Goal: Feedback & Contribution: Submit feedback/report problem

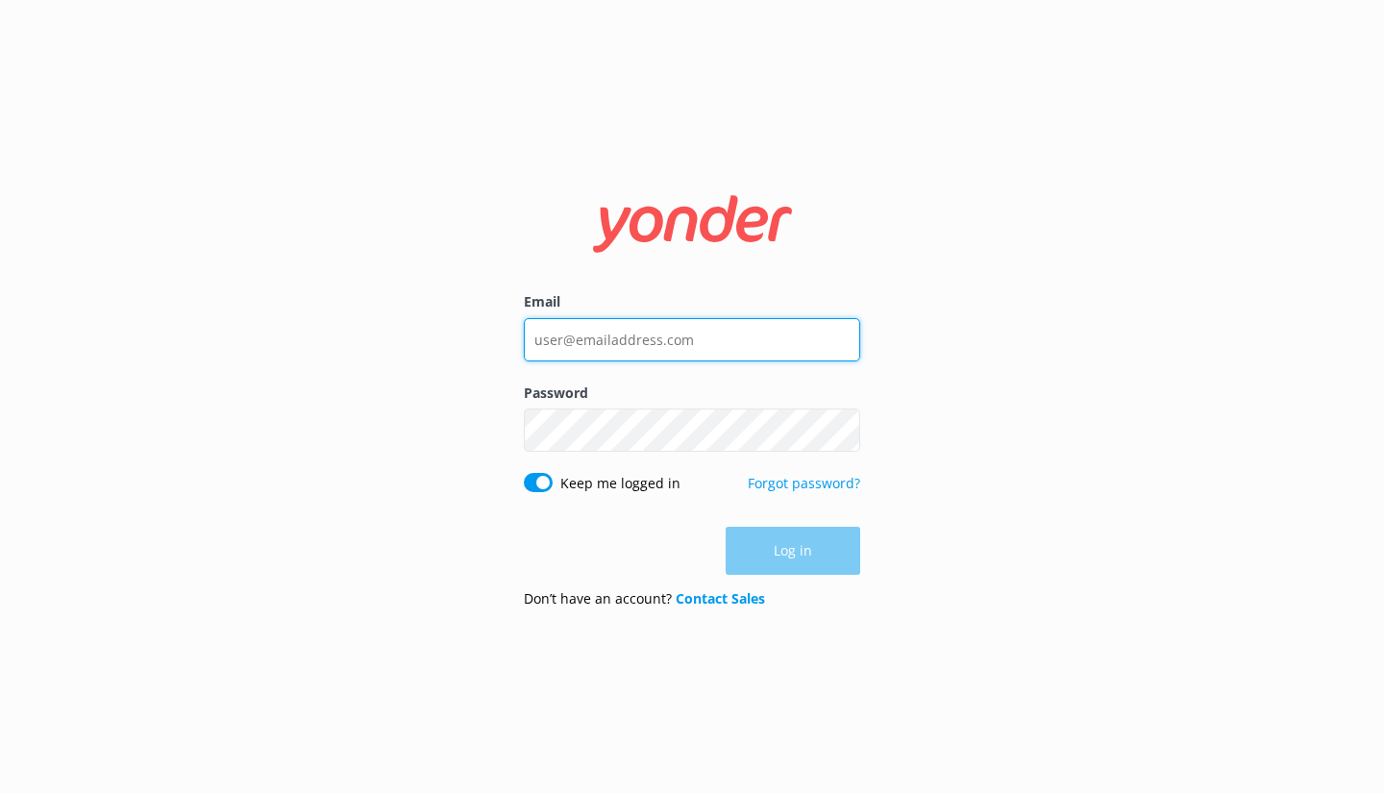
click at [649, 340] on input "Email" at bounding box center [692, 339] width 336 height 43
click at [530, 347] on input "Email" at bounding box center [692, 339] width 336 height 43
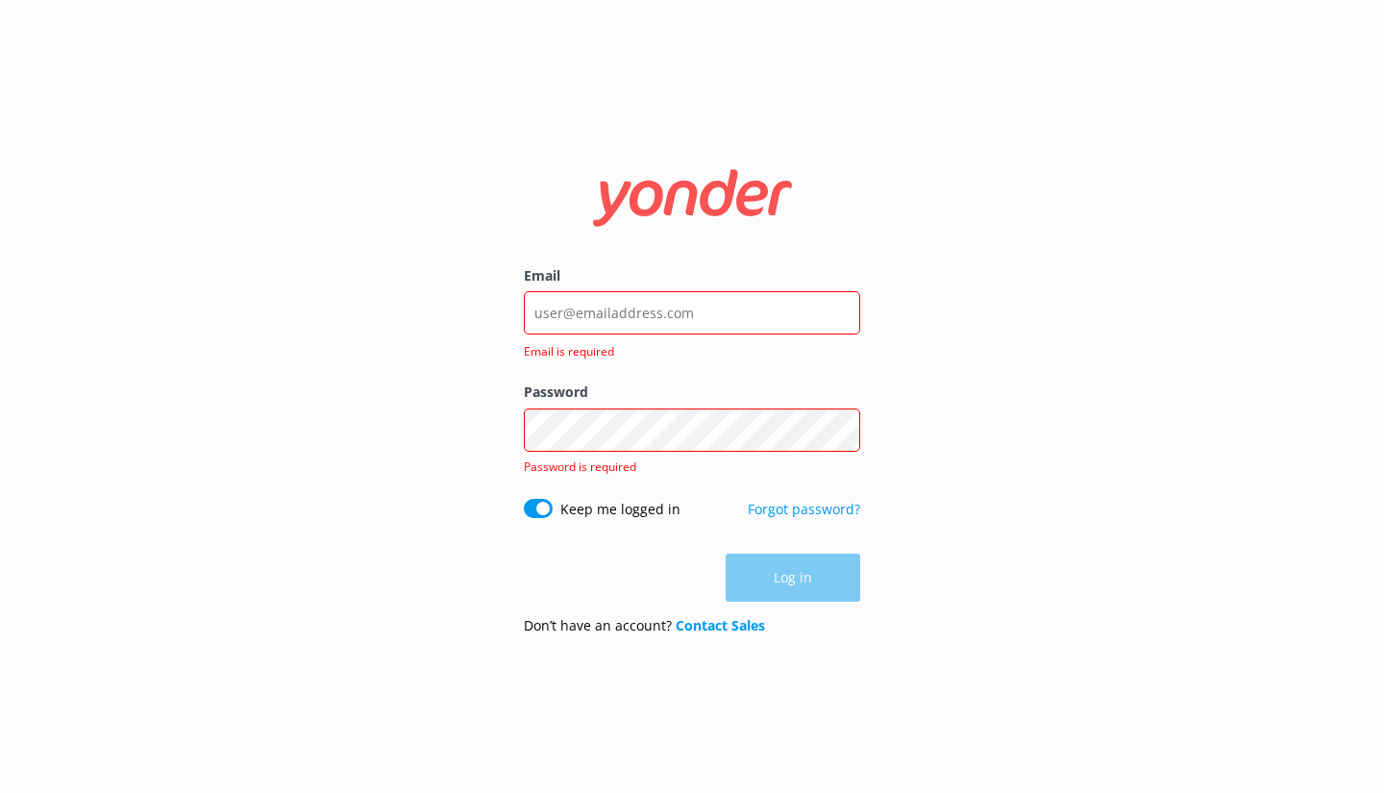
click at [343, 423] on div "Email Email is required Password Show password Password is required Keep me log…" at bounding box center [692, 396] width 1384 height 793
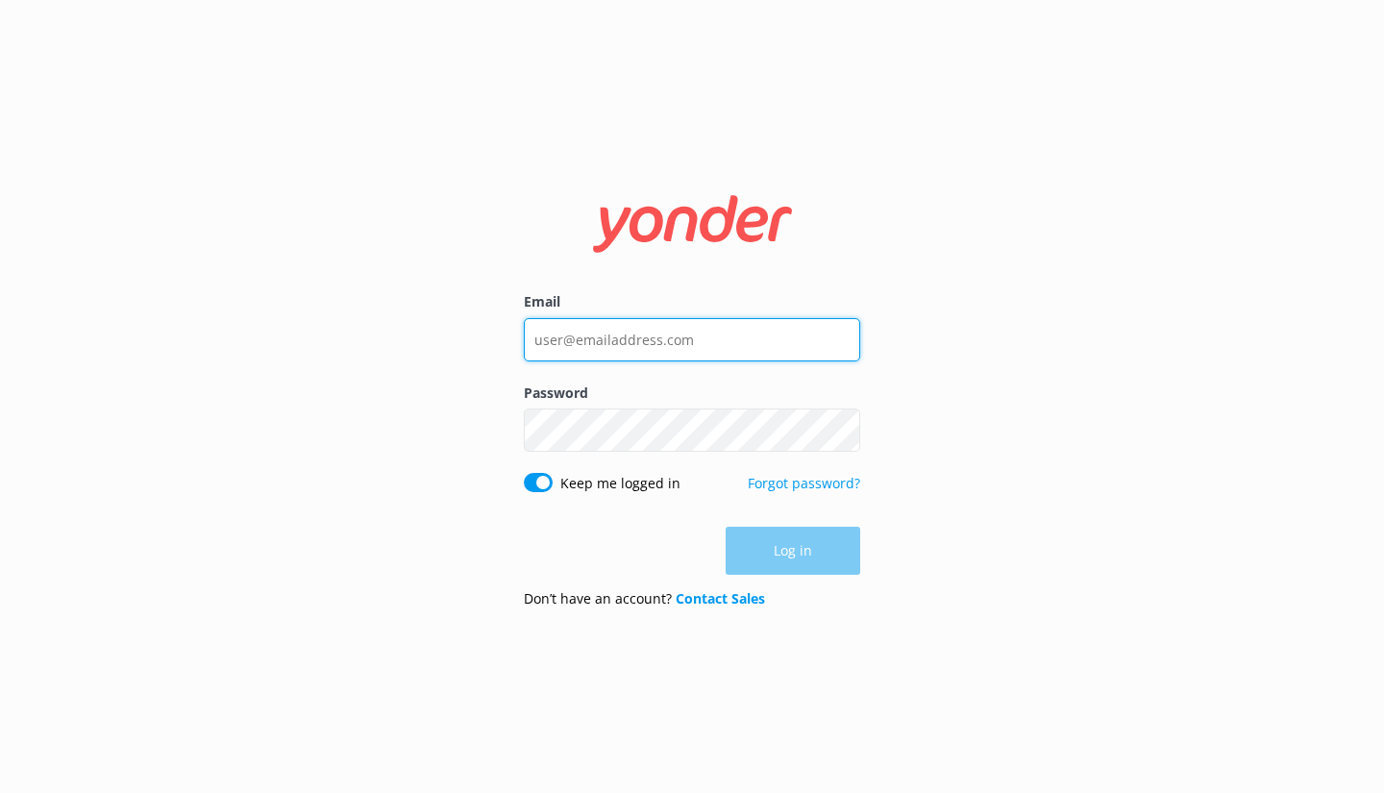
click at [595, 341] on input "Email" at bounding box center [692, 339] width 336 height 43
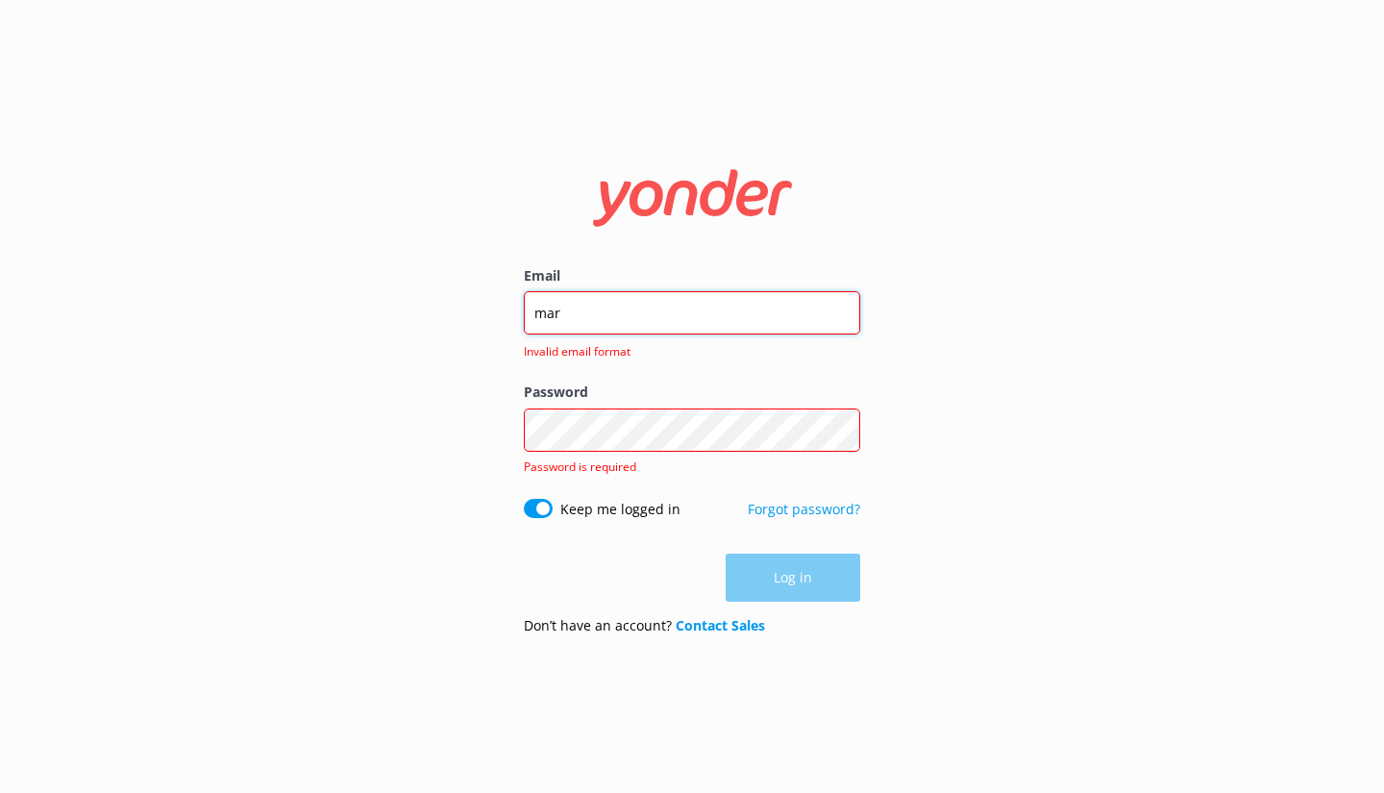
type input "[PERSON_NAME][EMAIL_ADDRESS][DOMAIN_NAME]"
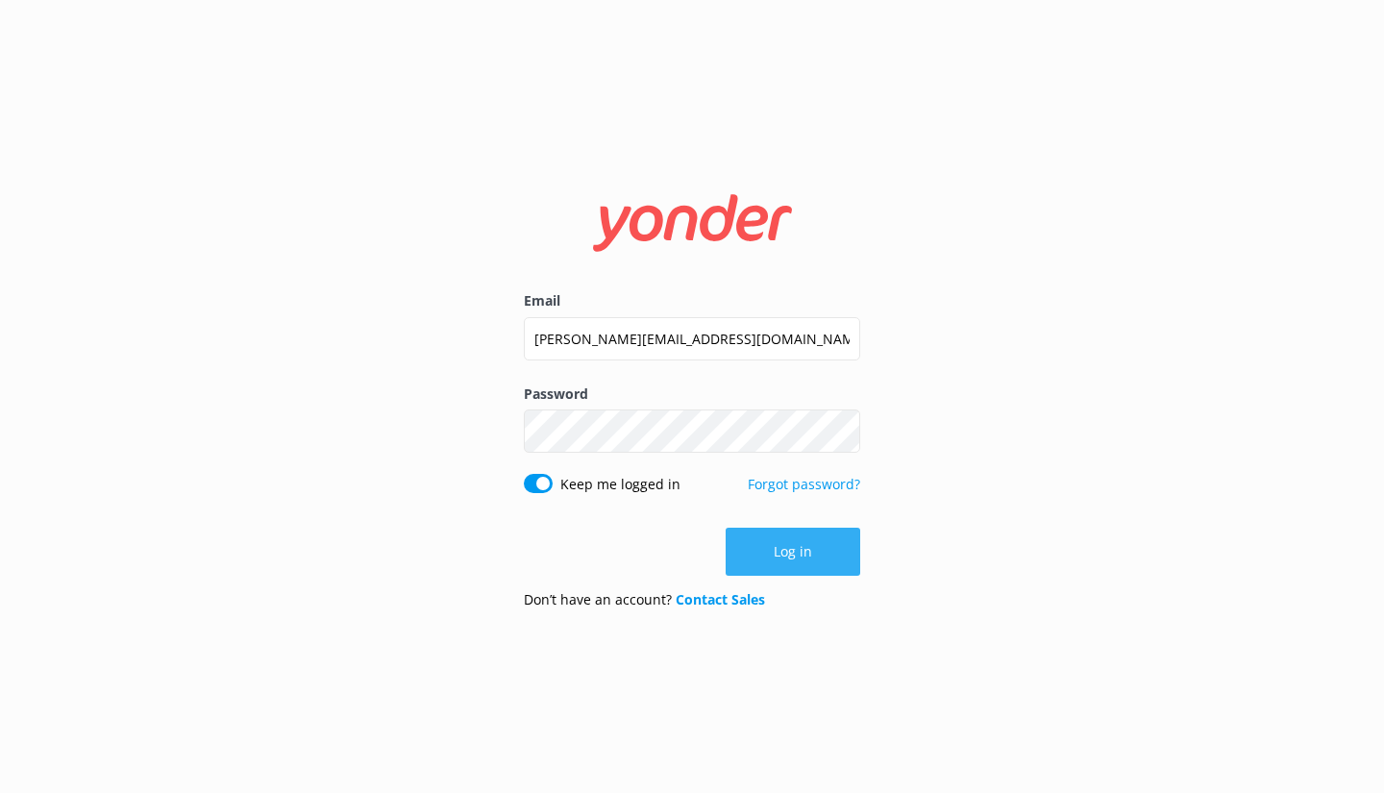
click at [761, 558] on button "Log in" at bounding box center [792, 552] width 135 height 48
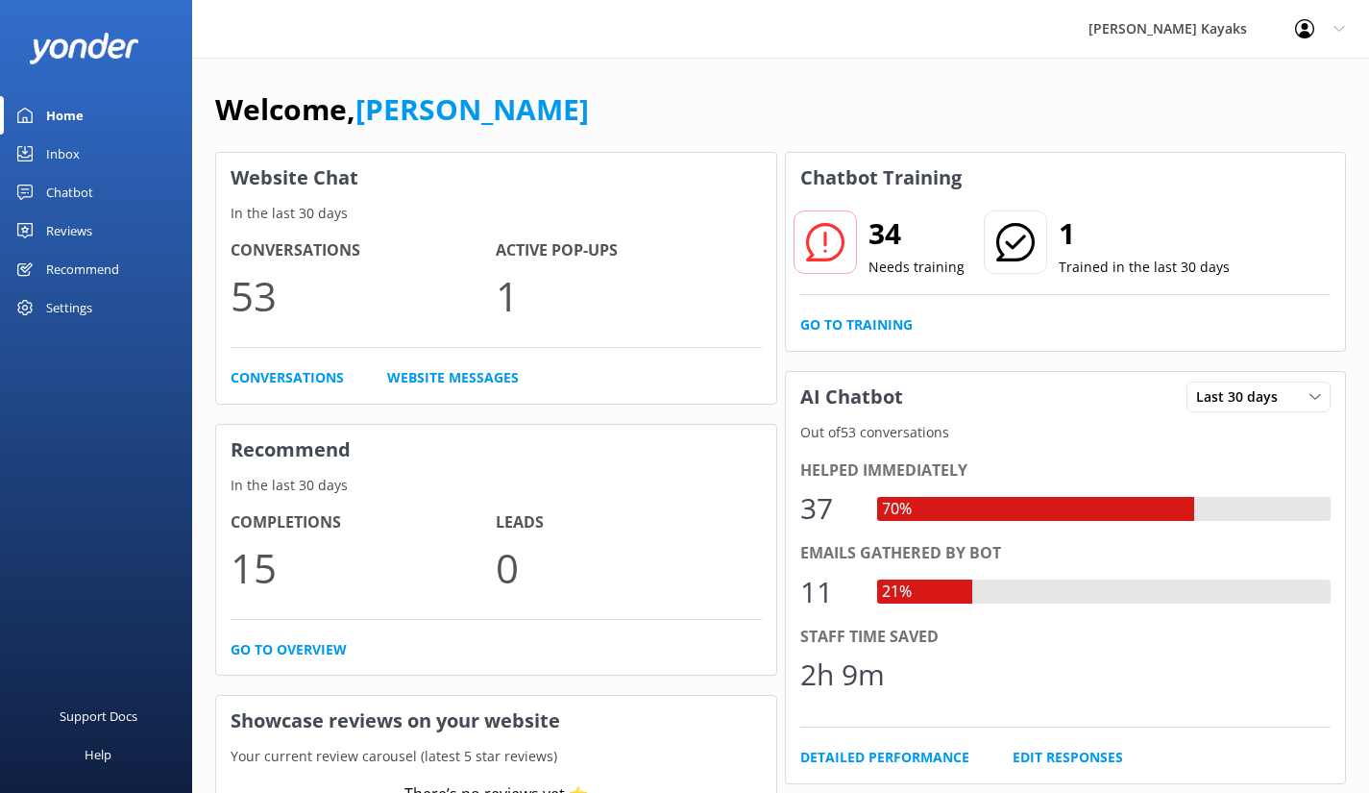
click at [1217, 193] on div "Chatbot Training" at bounding box center [1066, 178] width 560 height 50
click at [672, 418] on div "Website Chat In the last 30 days Conversations 53 Active Pop-ups 1 Conversation…" at bounding box center [496, 689] width 570 height 1082
click at [848, 239] on div at bounding box center [825, 241] width 63 height 63
click at [844, 320] on link "Go to Training" at bounding box center [856, 324] width 112 height 21
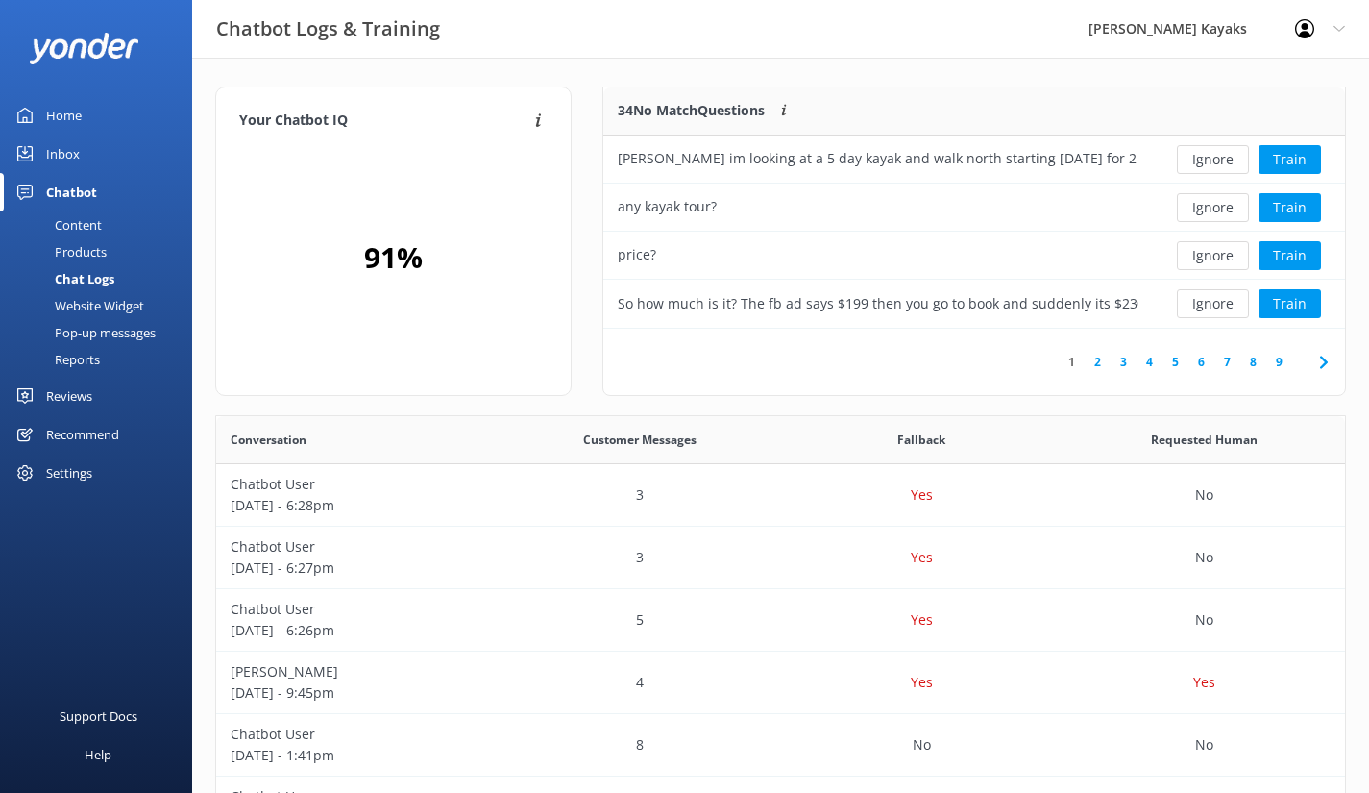
scroll to position [15, 15]
click at [1282, 153] on button "Train" at bounding box center [1290, 159] width 62 height 29
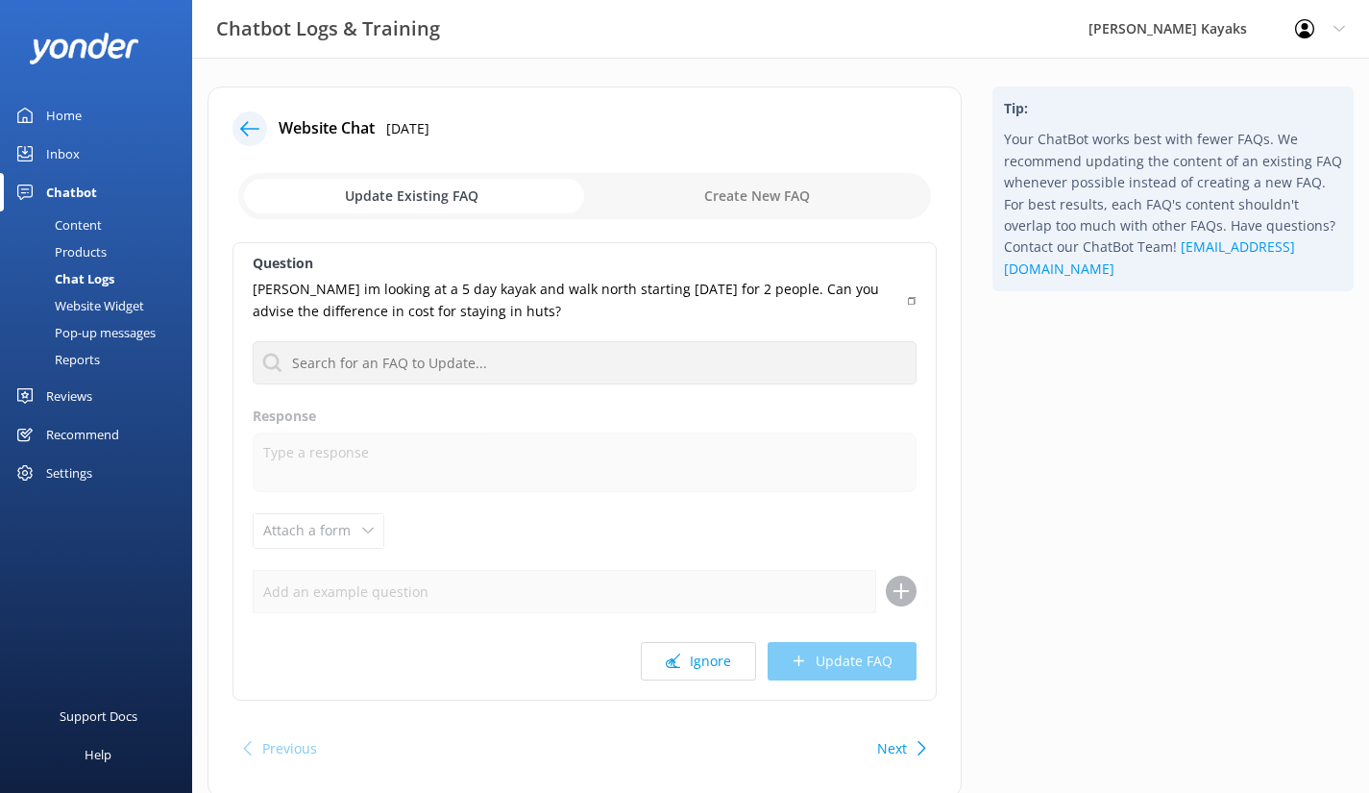
click at [690, 187] on input "checkbox" at bounding box center [584, 196] width 693 height 46
checkbox input "true"
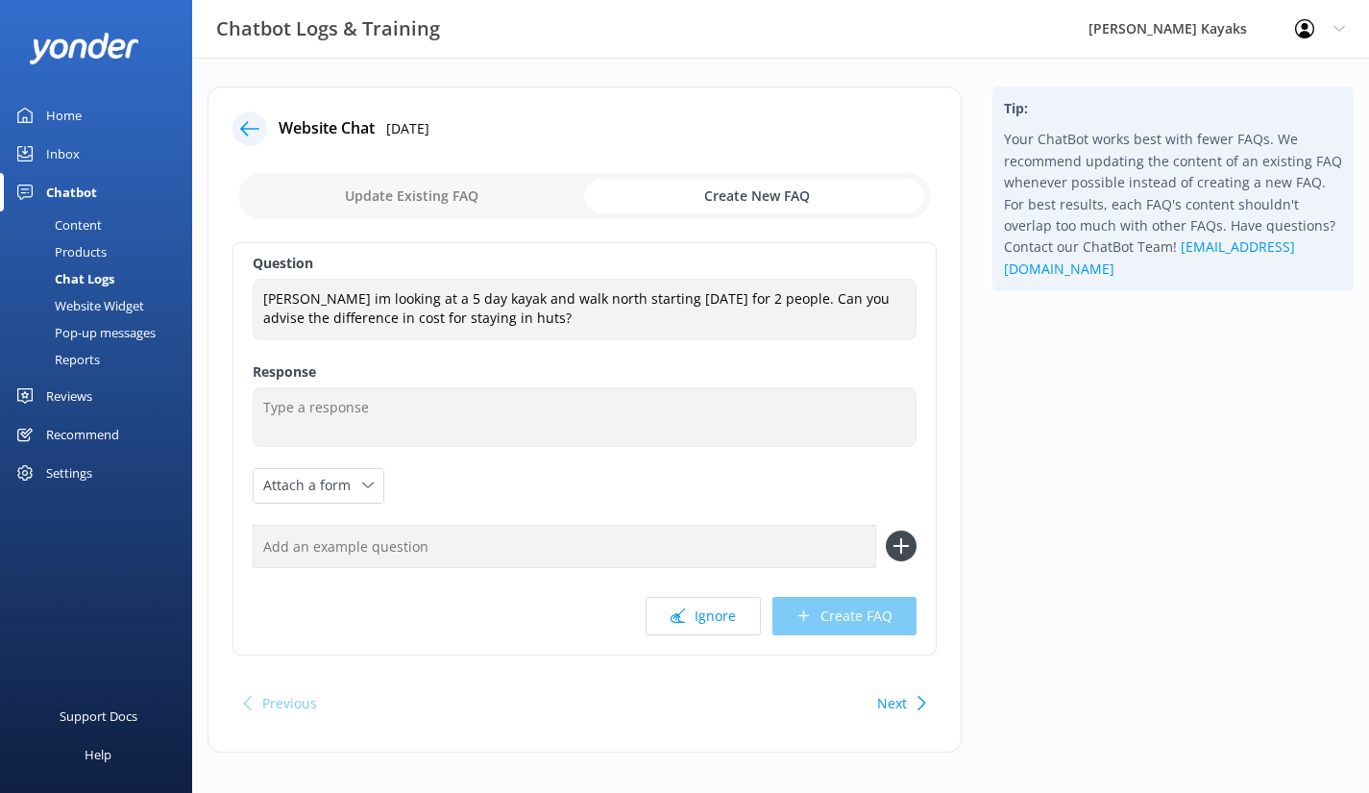
click at [290, 552] on input "text" at bounding box center [565, 546] width 624 height 43
type input "cost of huts vs camping"
click at [906, 549] on icon at bounding box center [901, 545] width 31 height 31
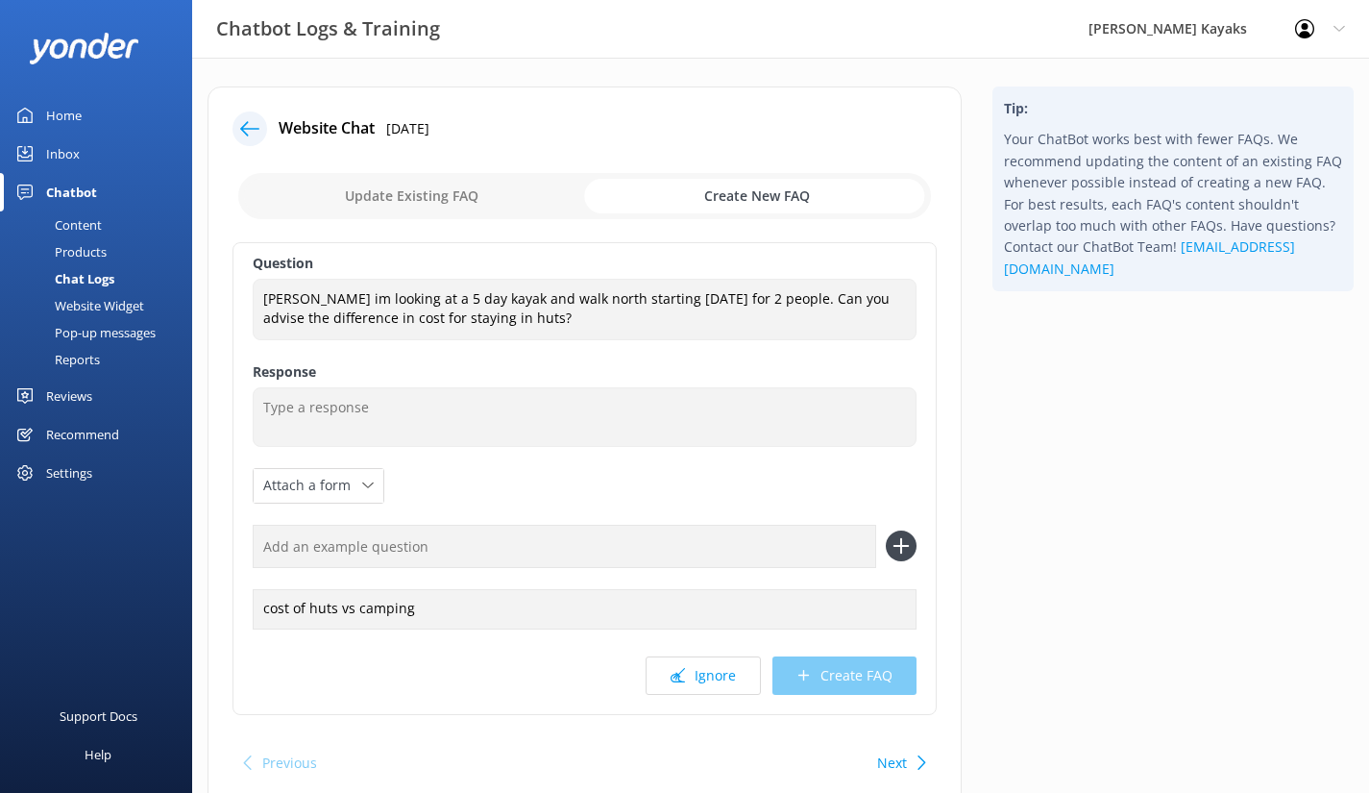
click at [325, 550] on input "text" at bounding box center [565, 546] width 624 height 43
type input "hut pric"
click at [893, 549] on icon at bounding box center [901, 545] width 31 height 31
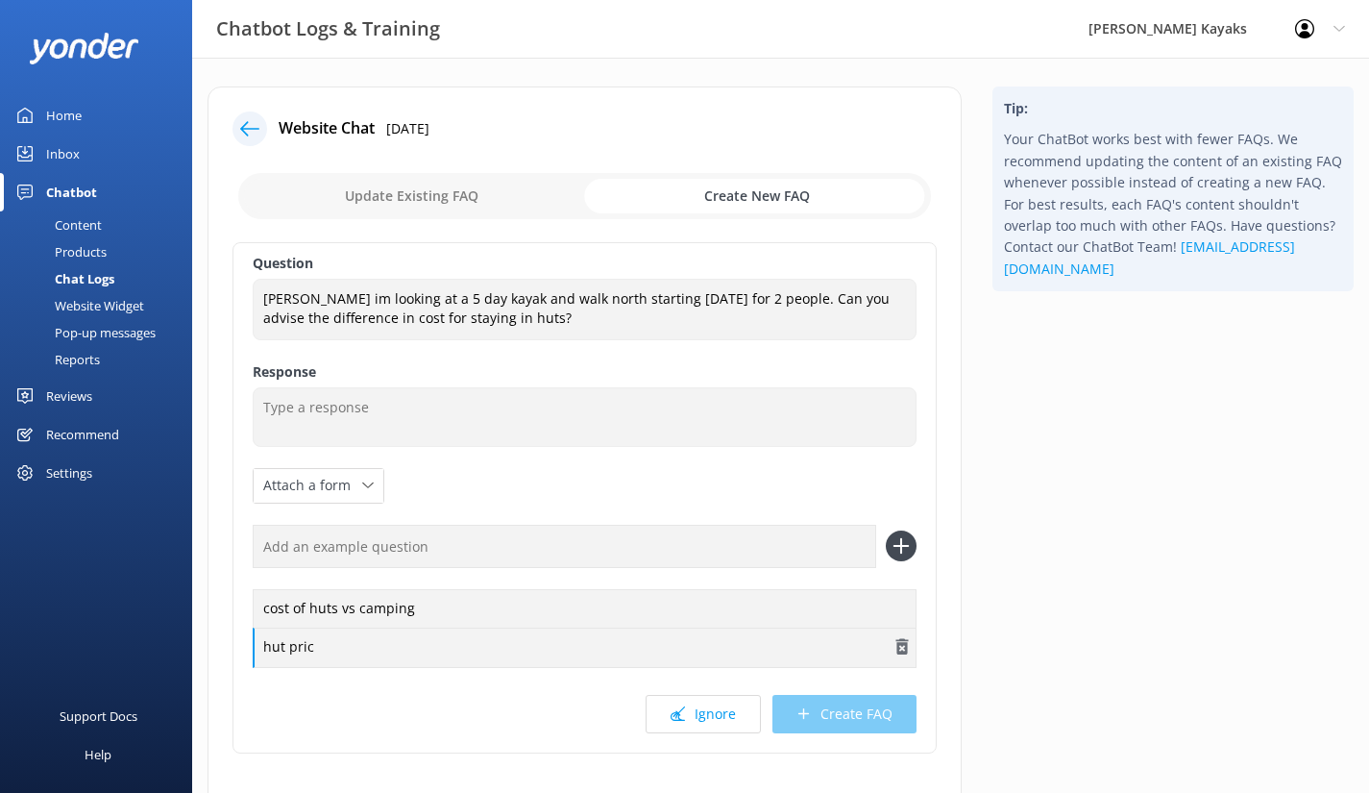
click at [322, 649] on div "hut pric" at bounding box center [585, 647] width 664 height 40
click at [581, 547] on input "text" at bounding box center [565, 546] width 624 height 43
type input "hut and cam"
drag, startPoint x: 360, startPoint y: 552, endPoint x: 241, endPoint y: 525, distance: 122.2
click at [241, 525] on div "Question Hiya im looking at a 5 day kayak and walk north starting [DATE] for 2 …" at bounding box center [585, 497] width 704 height 511
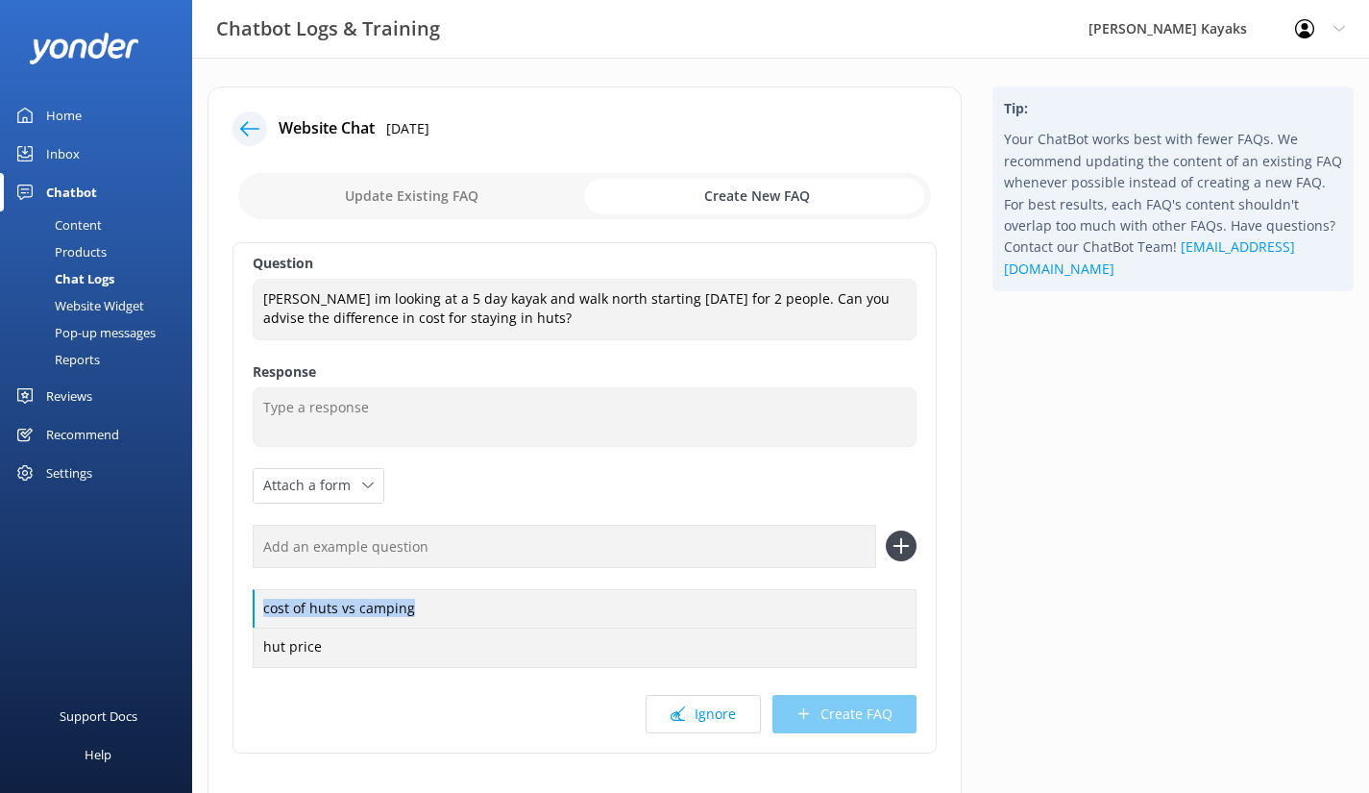
drag, startPoint x: 421, startPoint y: 606, endPoint x: 242, endPoint y: 604, distance: 178.7
click at [242, 604] on div "Question Hiya im looking at a 5 day kayak and walk north starting [DATE] for 2 …" at bounding box center [585, 497] width 704 height 511
click at [891, 547] on icon at bounding box center [901, 545] width 31 height 31
click at [446, 190] on input "checkbox" at bounding box center [584, 196] width 693 height 46
checkbox input "false"
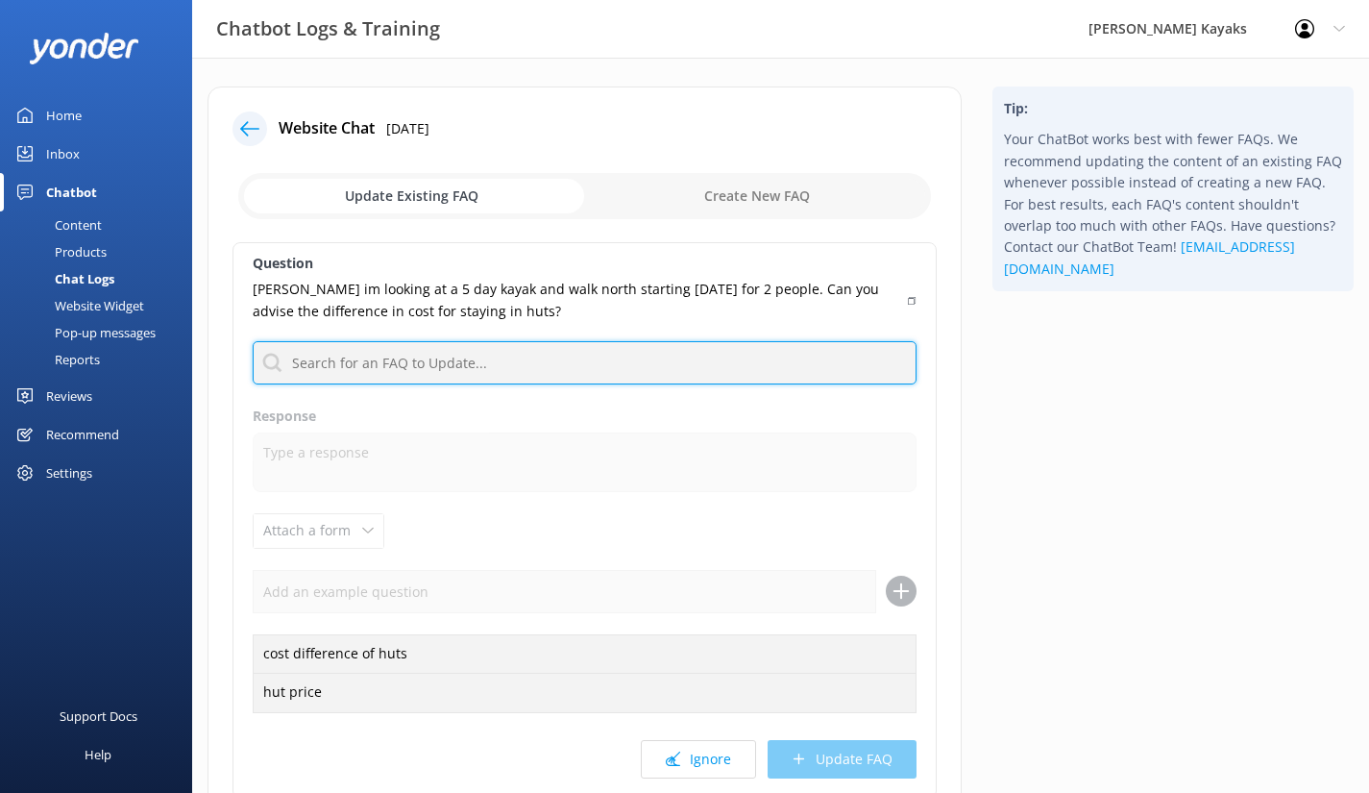
click at [371, 356] on input "text" at bounding box center [585, 362] width 664 height 43
type input "h"
type input "c"
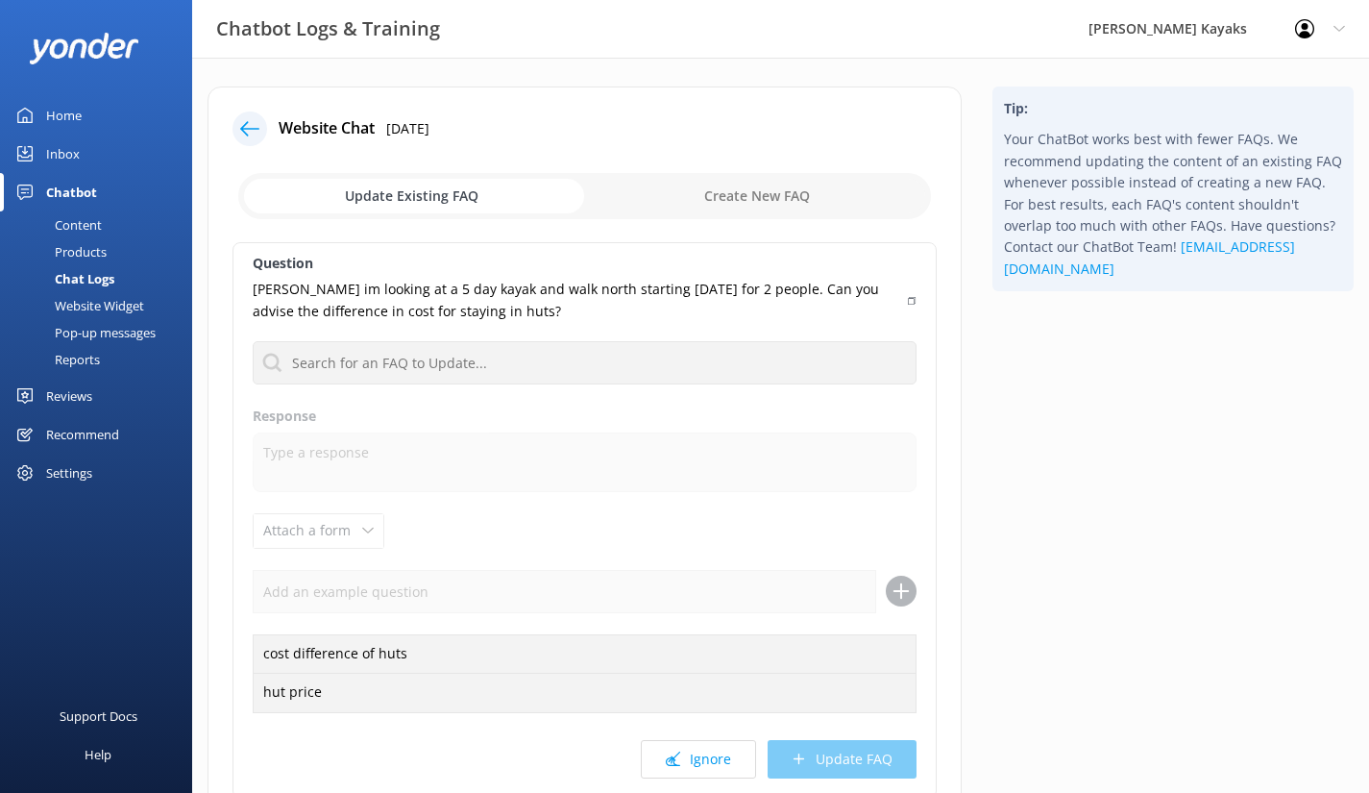
click at [256, 128] on icon at bounding box center [249, 128] width 19 height 19
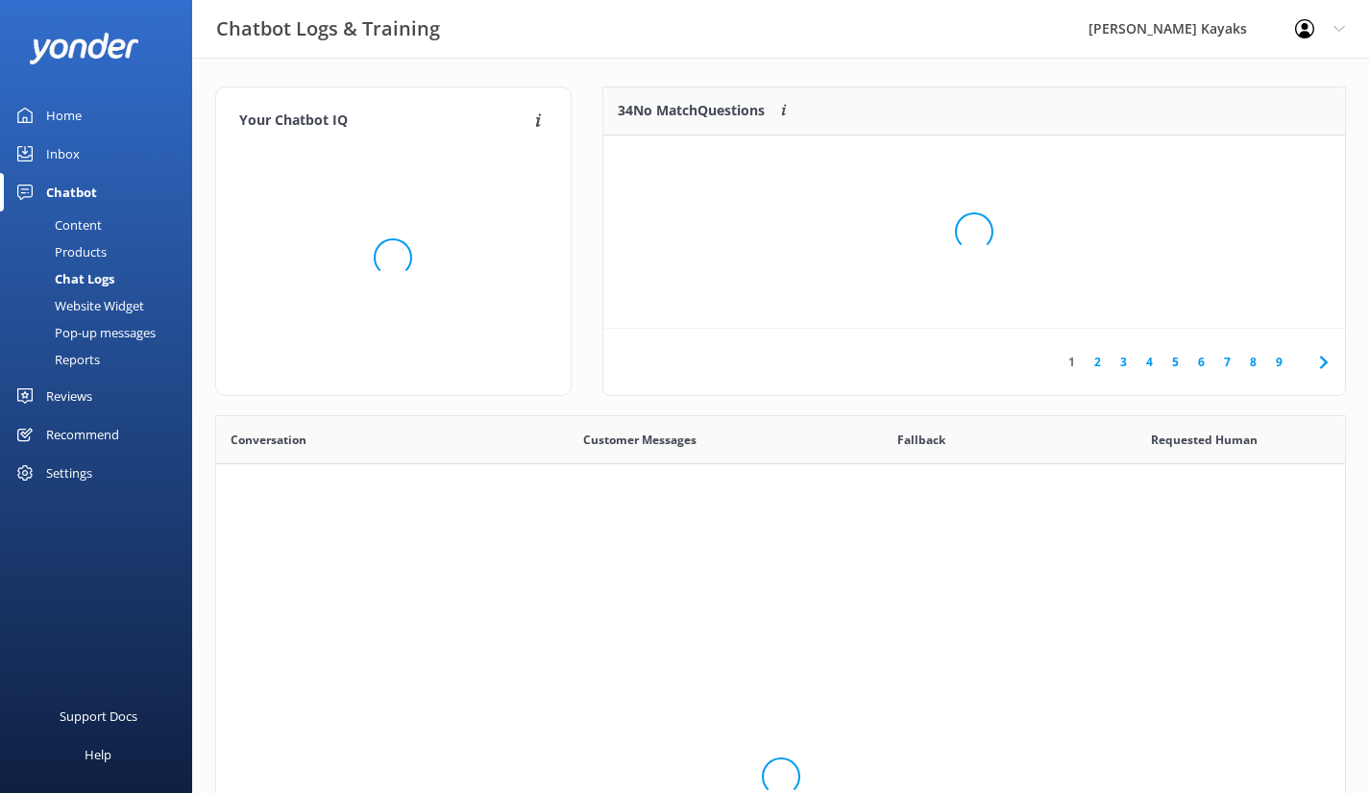
scroll to position [659, 1115]
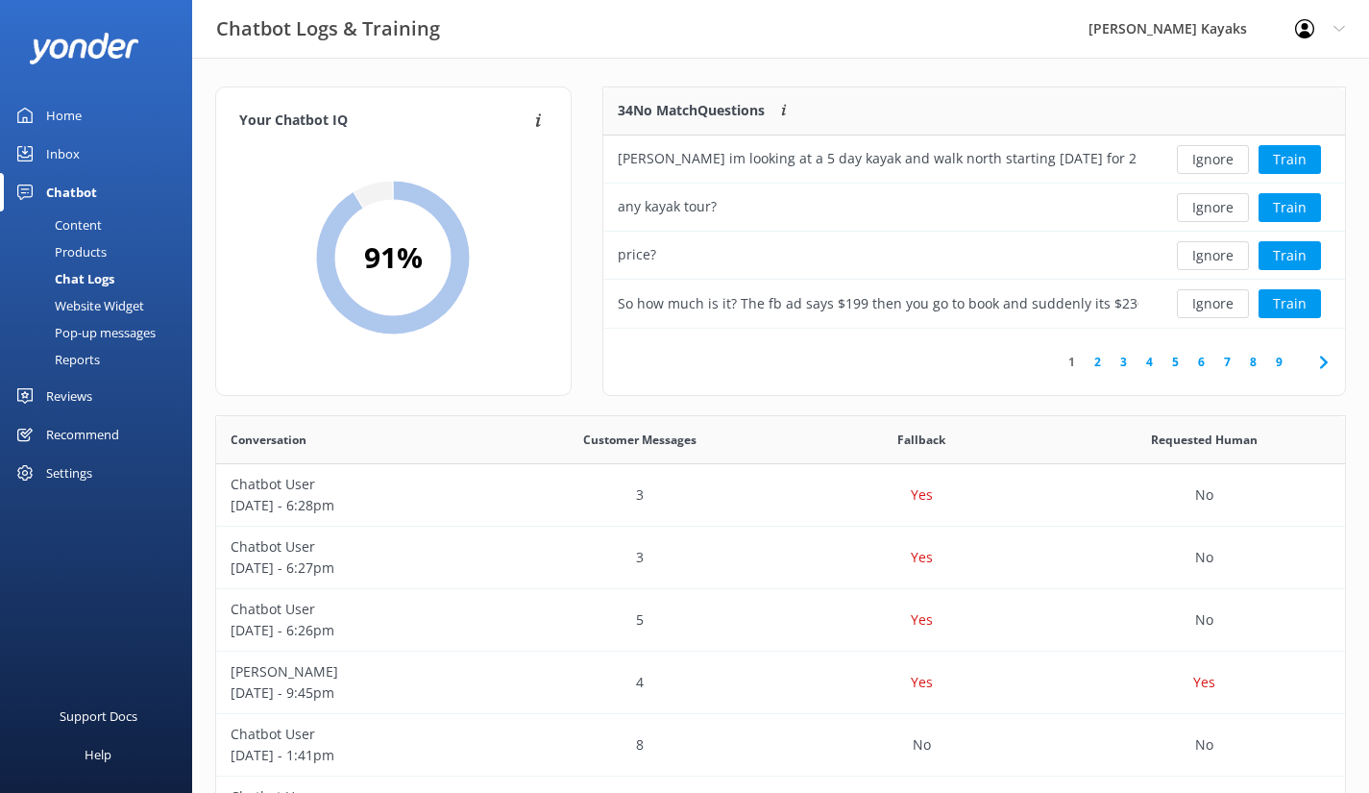
click at [81, 220] on div "Content" at bounding box center [57, 224] width 90 height 27
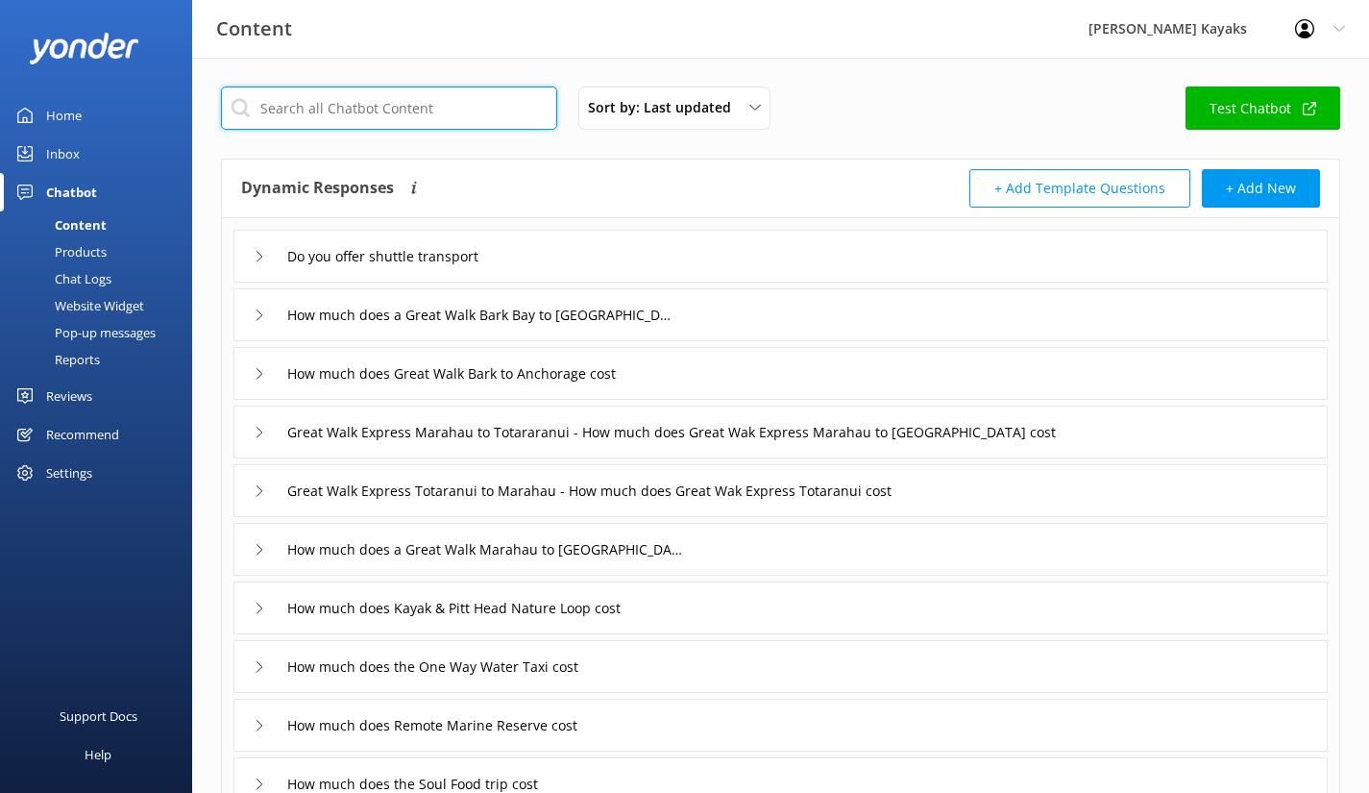
click at [398, 103] on input "text" at bounding box center [389, 107] width 336 height 43
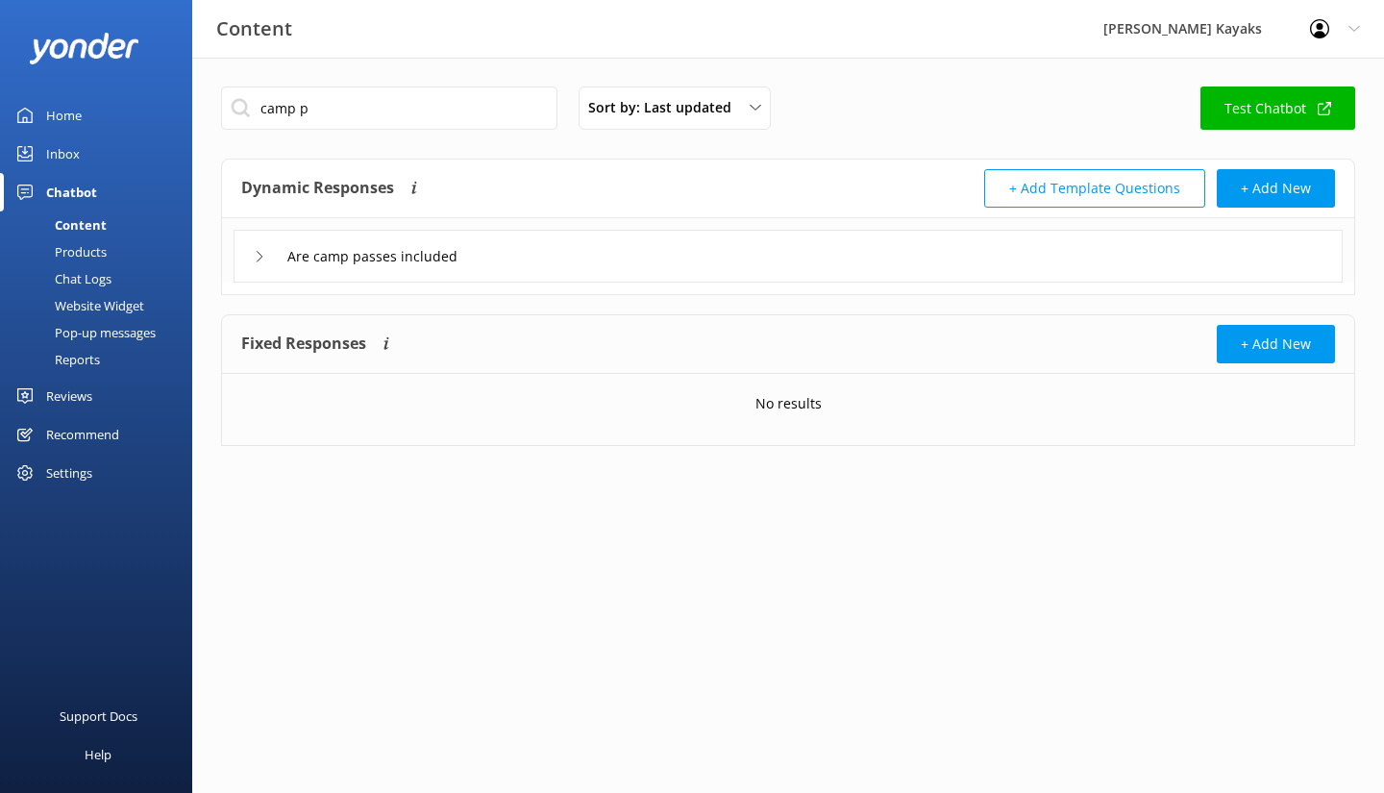
click at [257, 261] on icon at bounding box center [260, 257] width 12 height 12
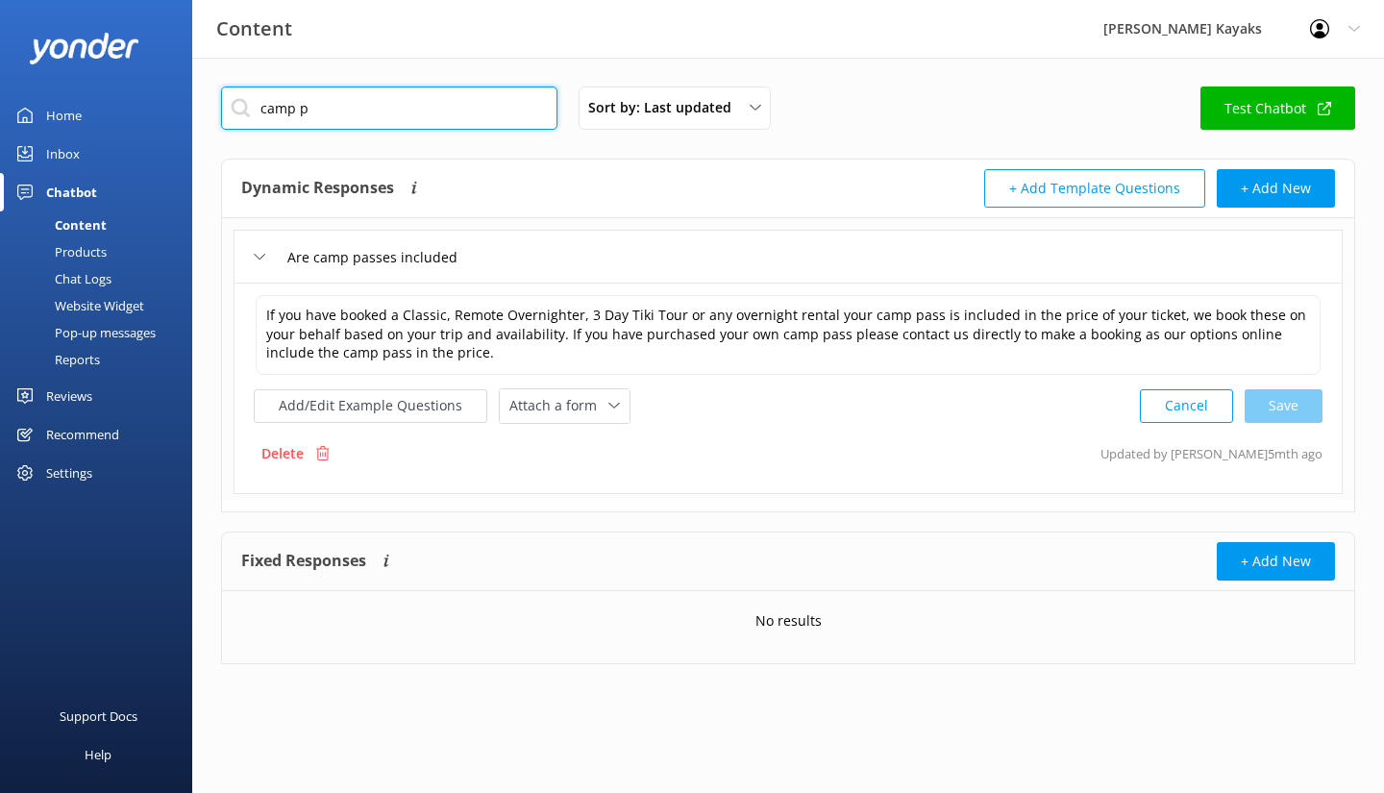
drag, startPoint x: 323, startPoint y: 98, endPoint x: 239, endPoint y: 106, distance: 84.0
click at [239, 106] on input "camp p" at bounding box center [389, 107] width 336 height 43
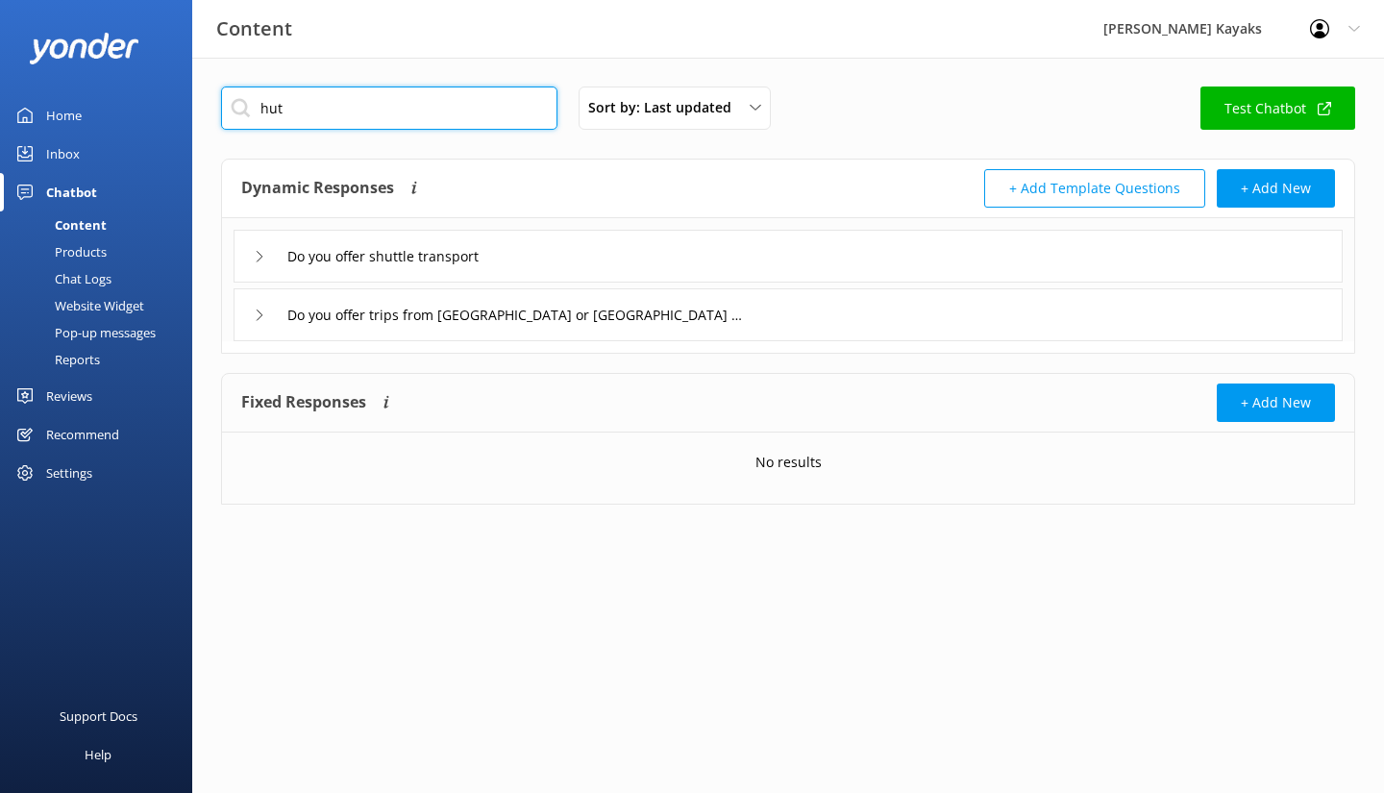
drag, startPoint x: 332, startPoint y: 109, endPoint x: 245, endPoint y: 109, distance: 87.4
click at [245, 109] on input "hut" at bounding box center [389, 107] width 336 height 43
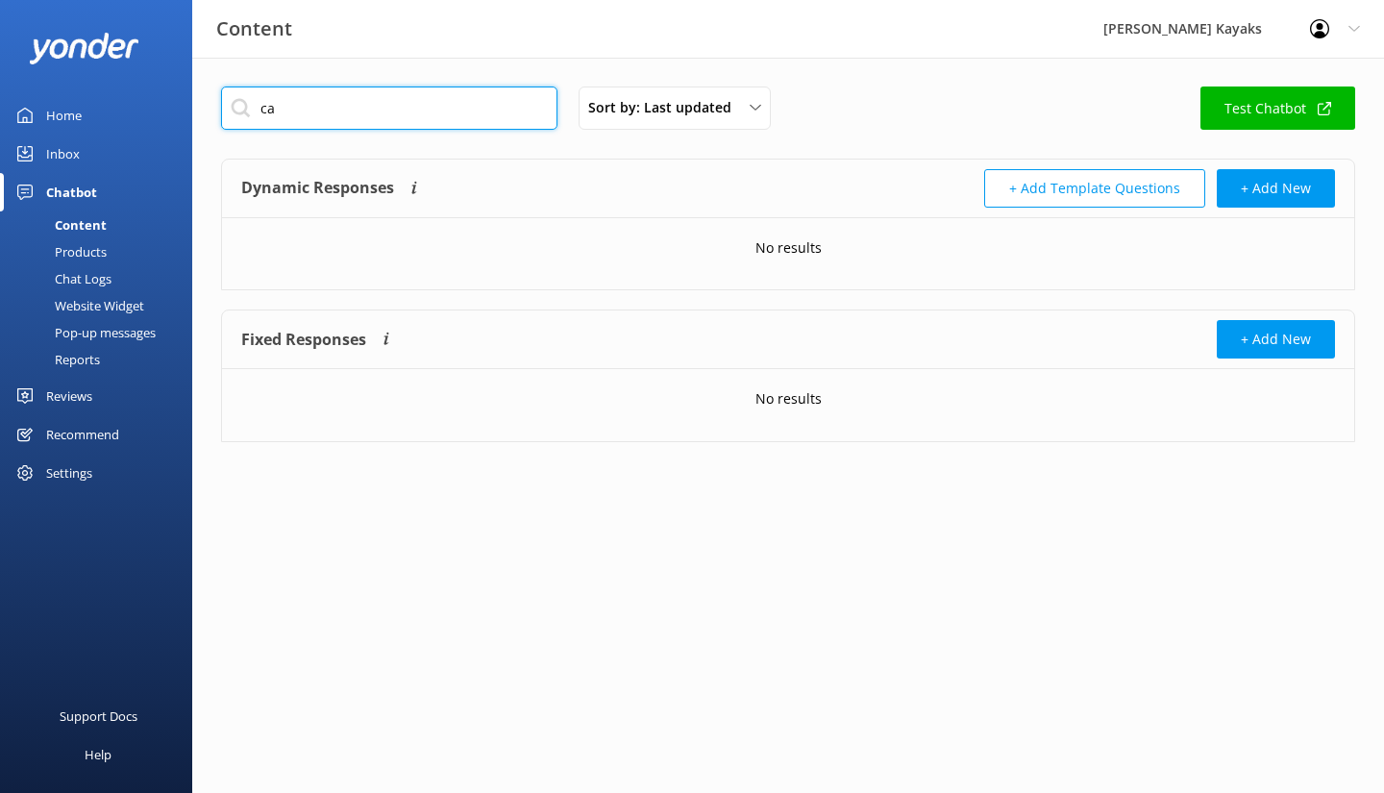
type input "c"
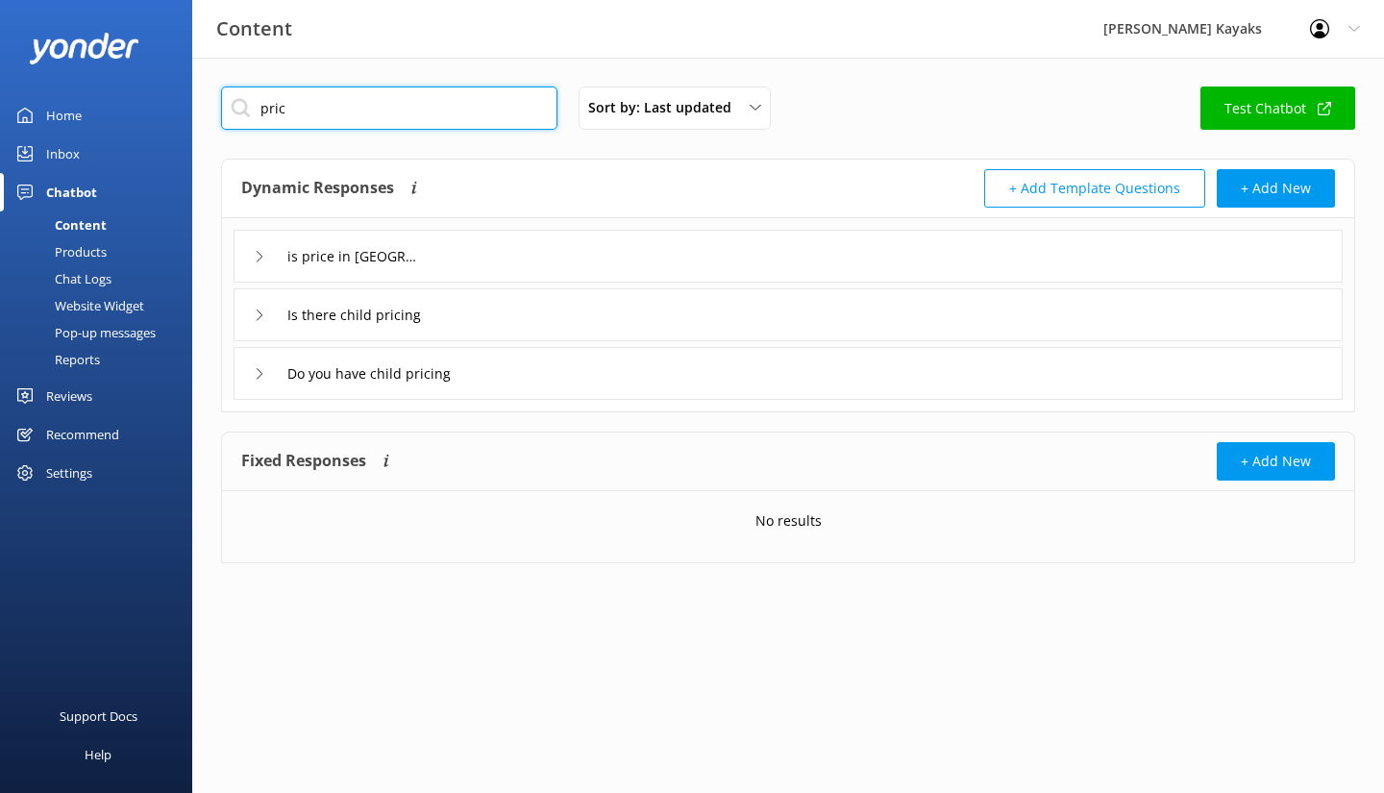
type input "pric"
click at [254, 316] on icon at bounding box center [260, 315] width 12 height 12
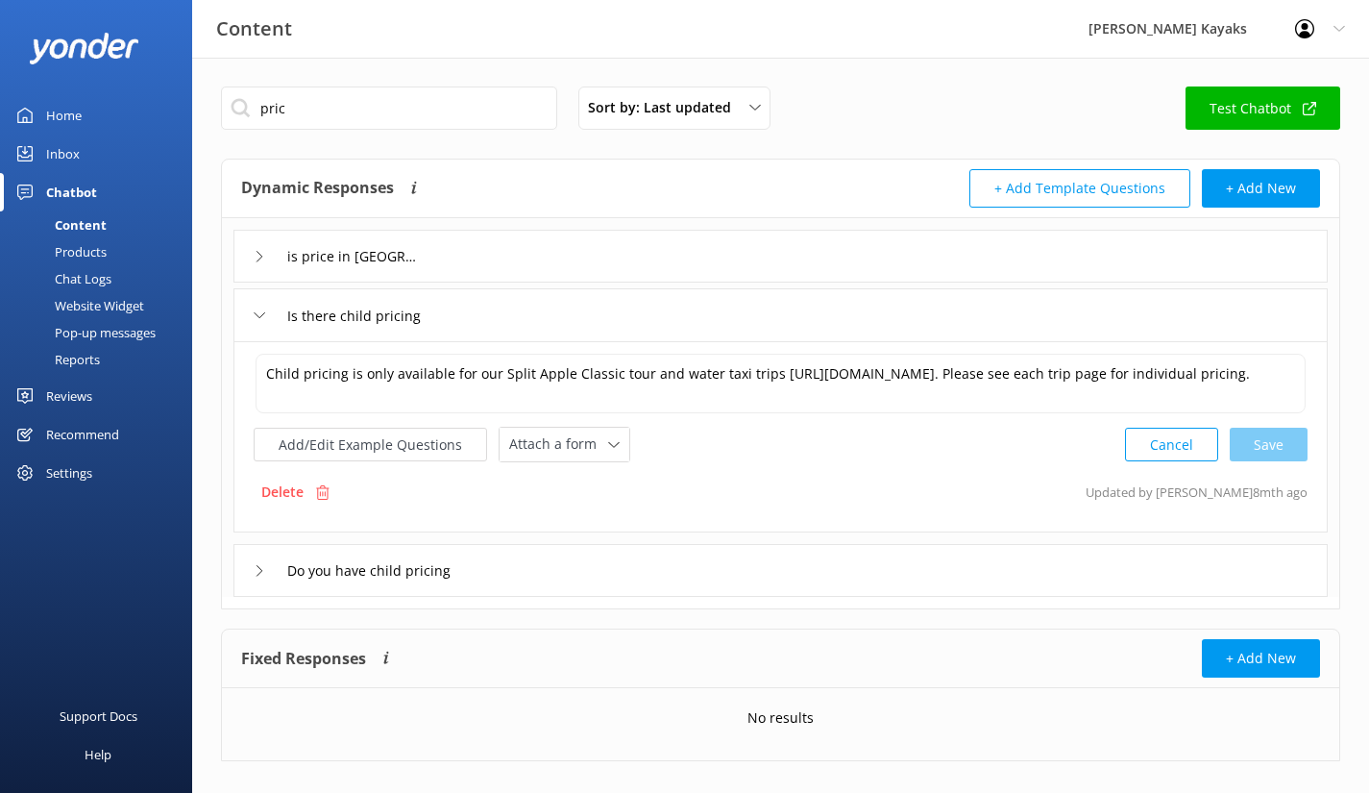
click at [260, 319] on icon at bounding box center [260, 315] width 12 height 12
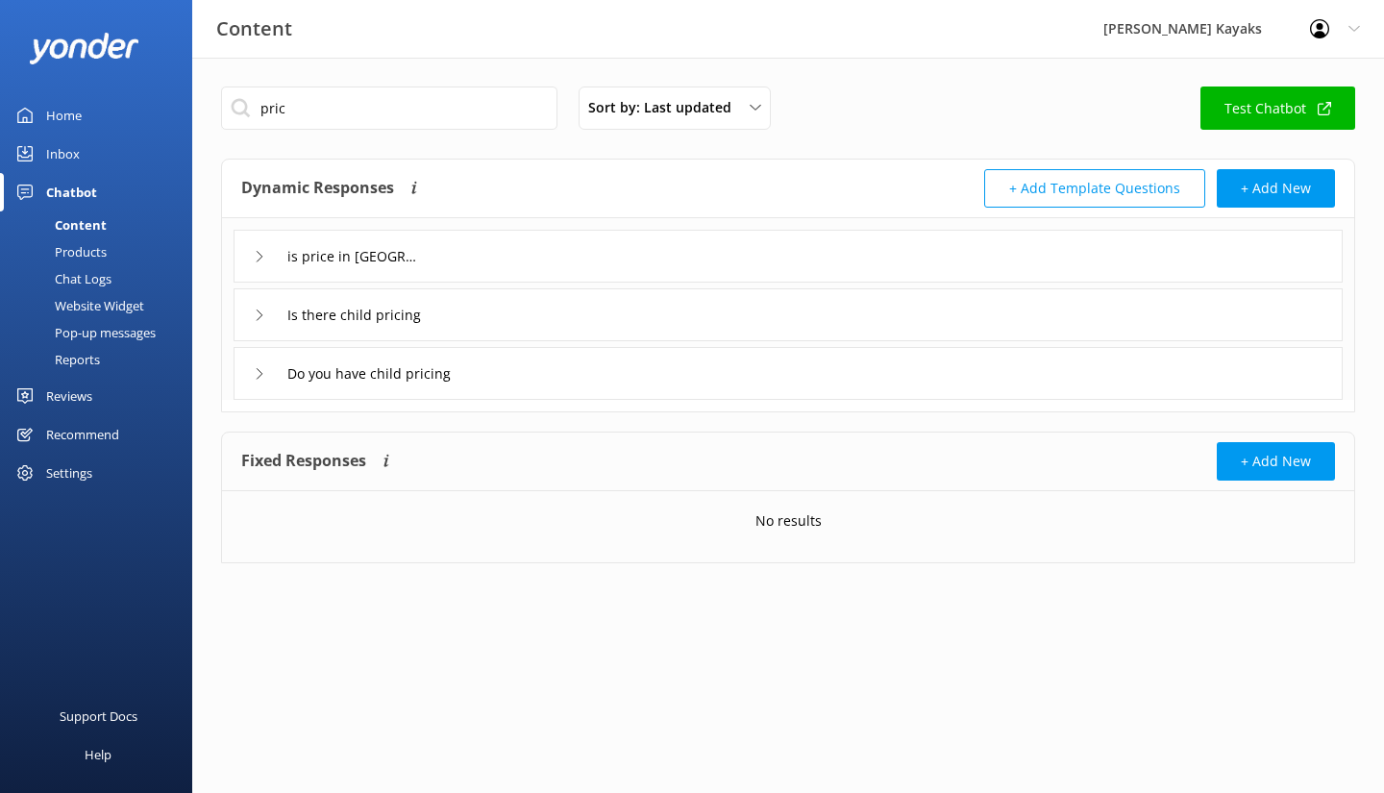
click at [258, 319] on icon at bounding box center [260, 315] width 12 height 12
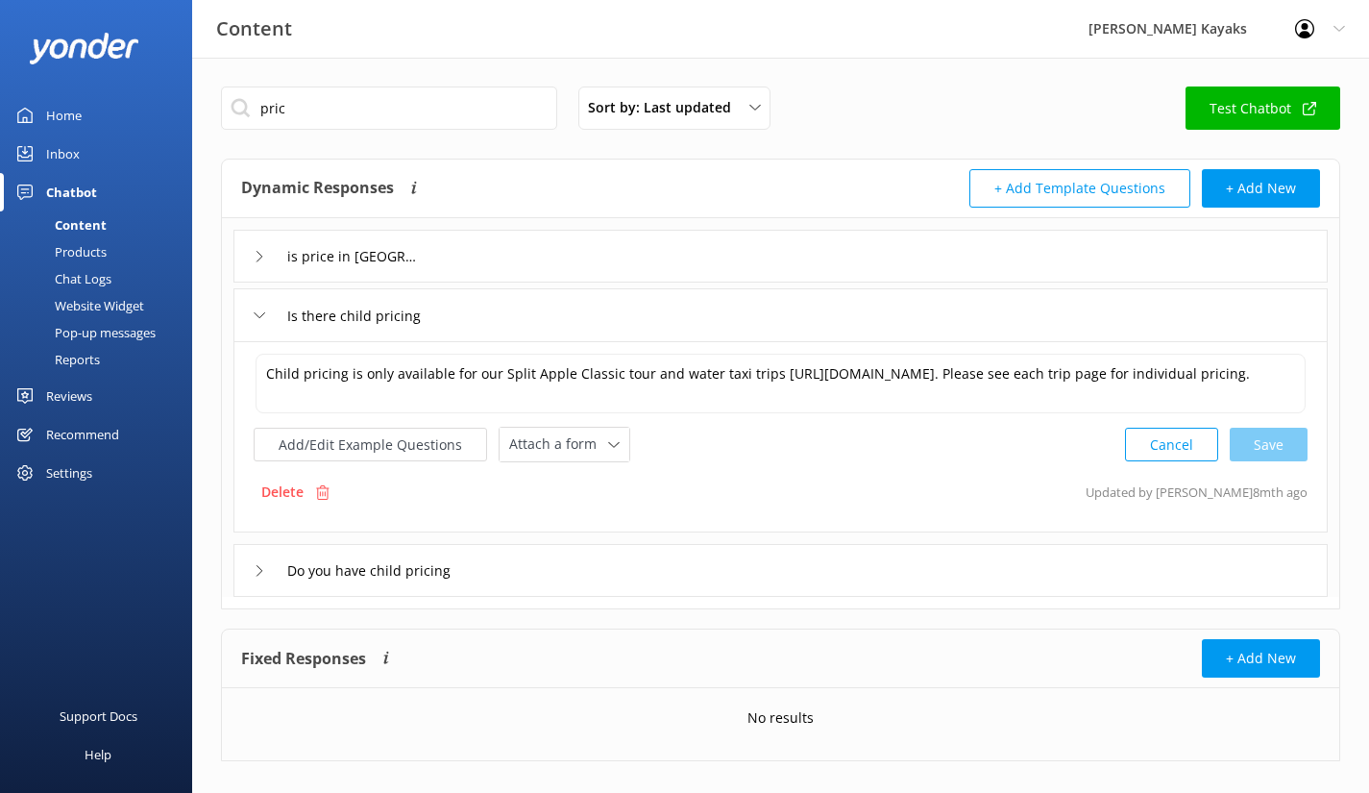
click at [264, 320] on icon at bounding box center [260, 315] width 12 height 12
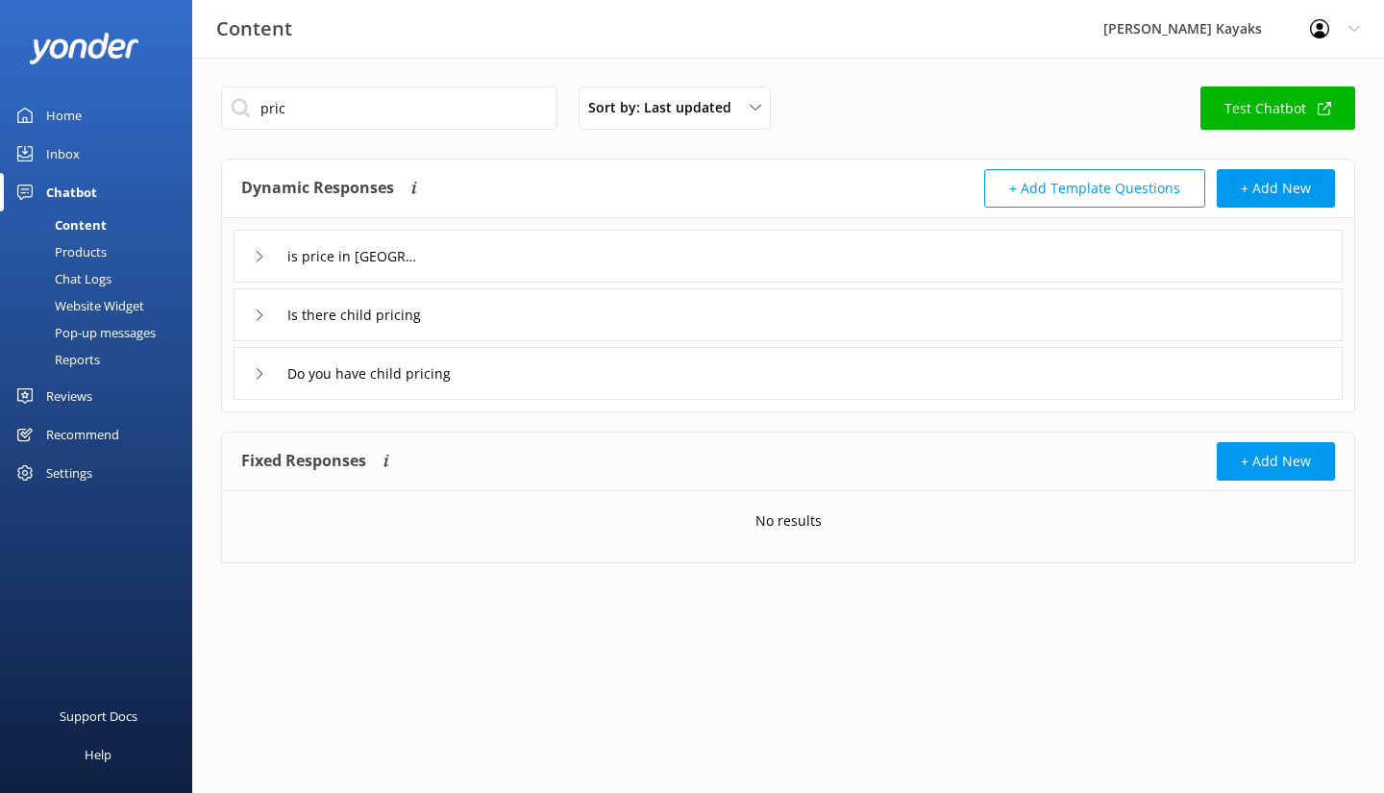
click at [261, 304] on div "Is there child pricing" at bounding box center [350, 315] width 192 height 32
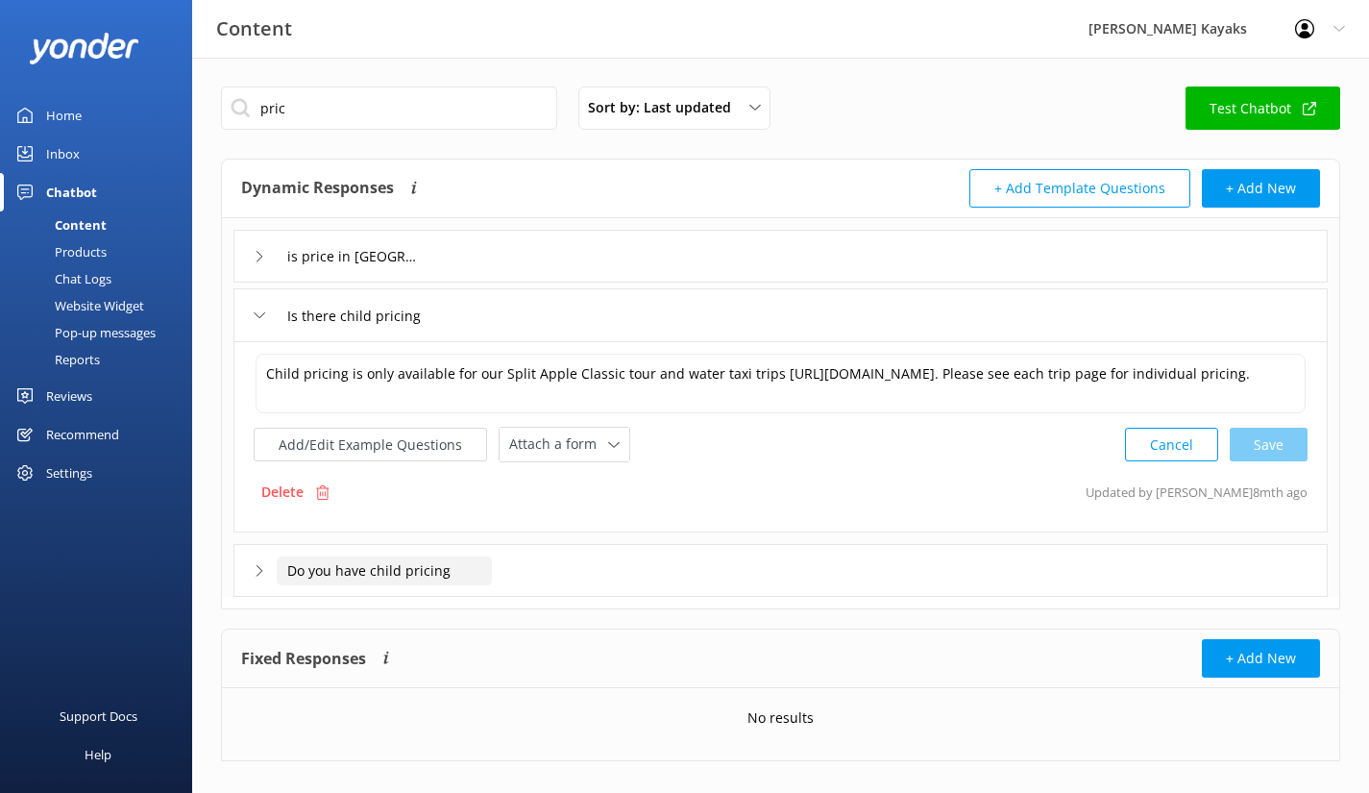
drag, startPoint x: 457, startPoint y: 579, endPoint x: 276, endPoint y: 561, distance: 182.5
click at [276, 561] on div "Do you have child pricing" at bounding box center [361, 570] width 215 height 32
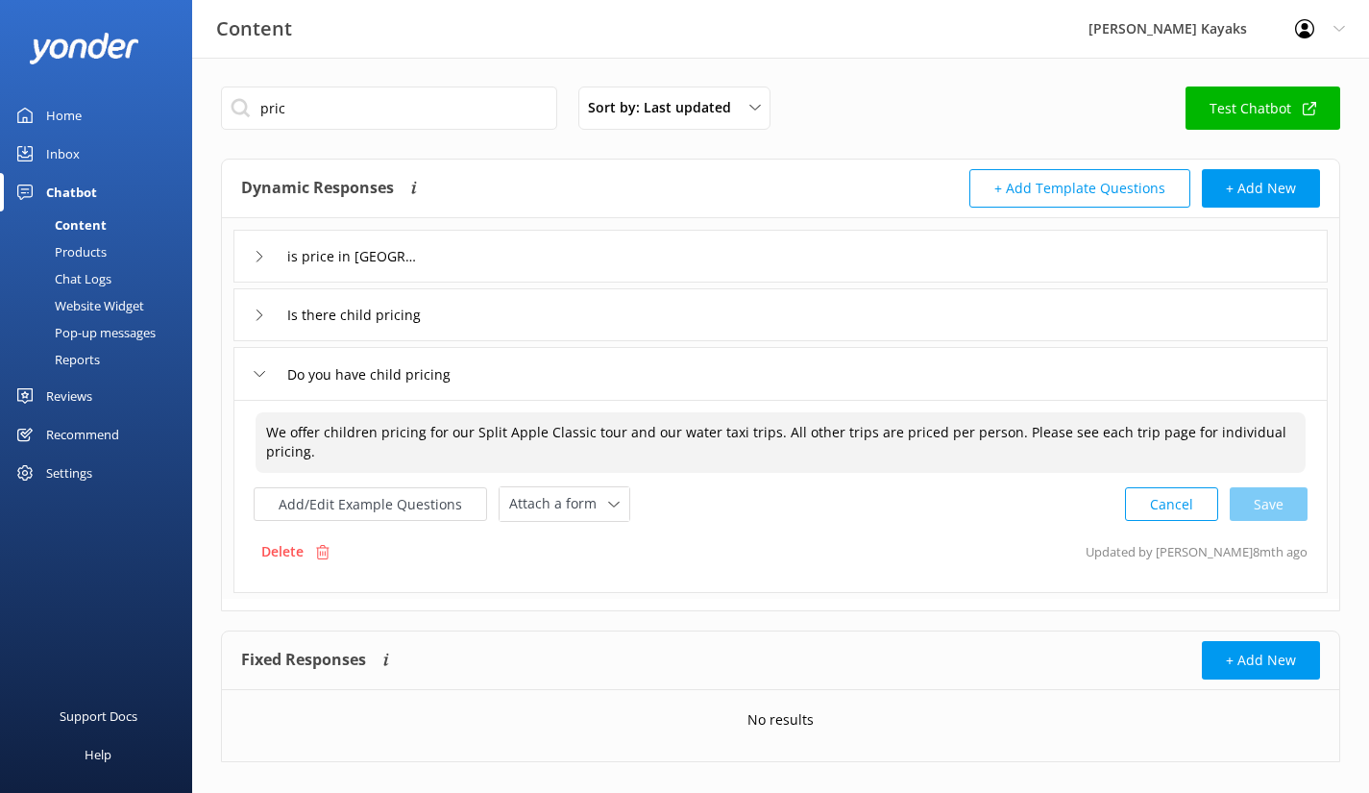
click at [605, 424] on textarea "We offer children pricing for our Split Apple Classic tour and our water taxi t…" at bounding box center [781, 442] width 1050 height 61
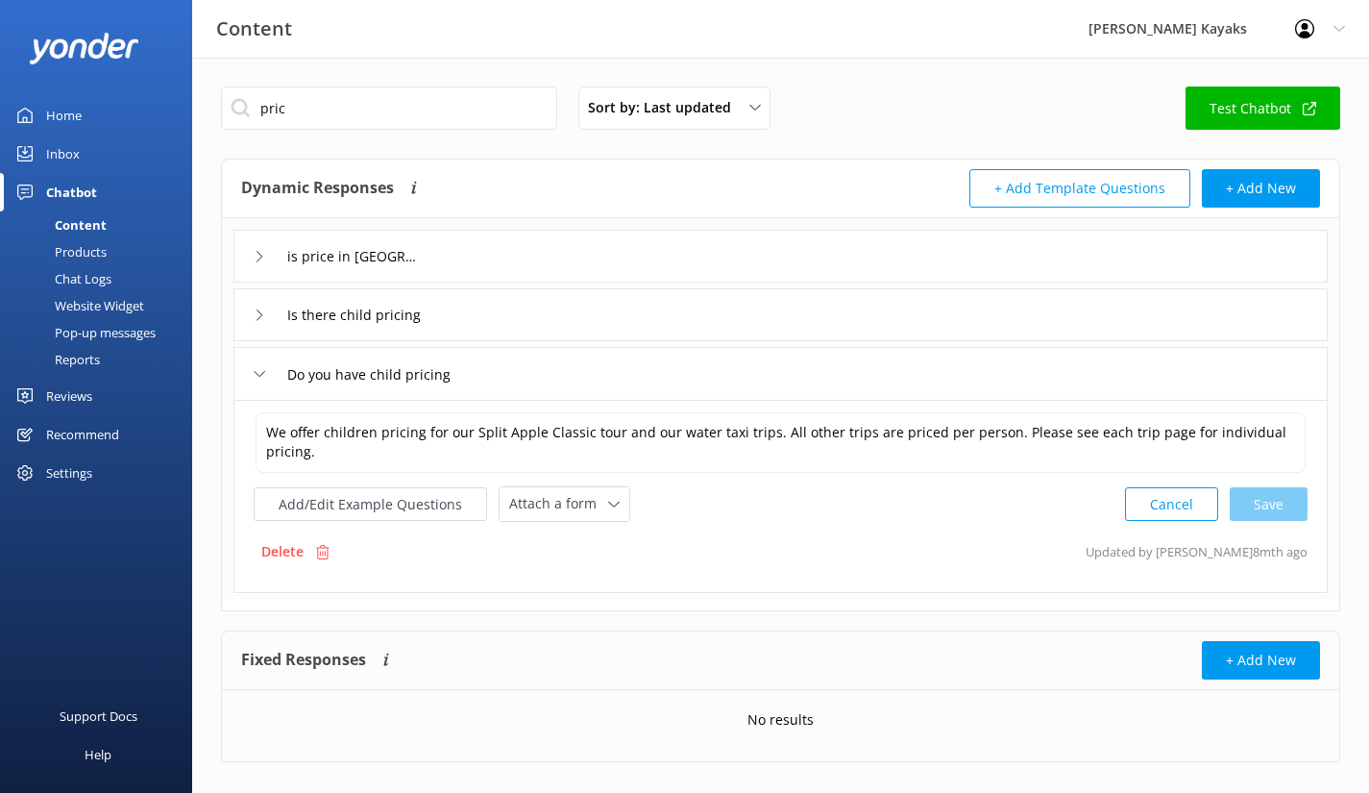
click at [259, 312] on use at bounding box center [260, 314] width 6 height 11
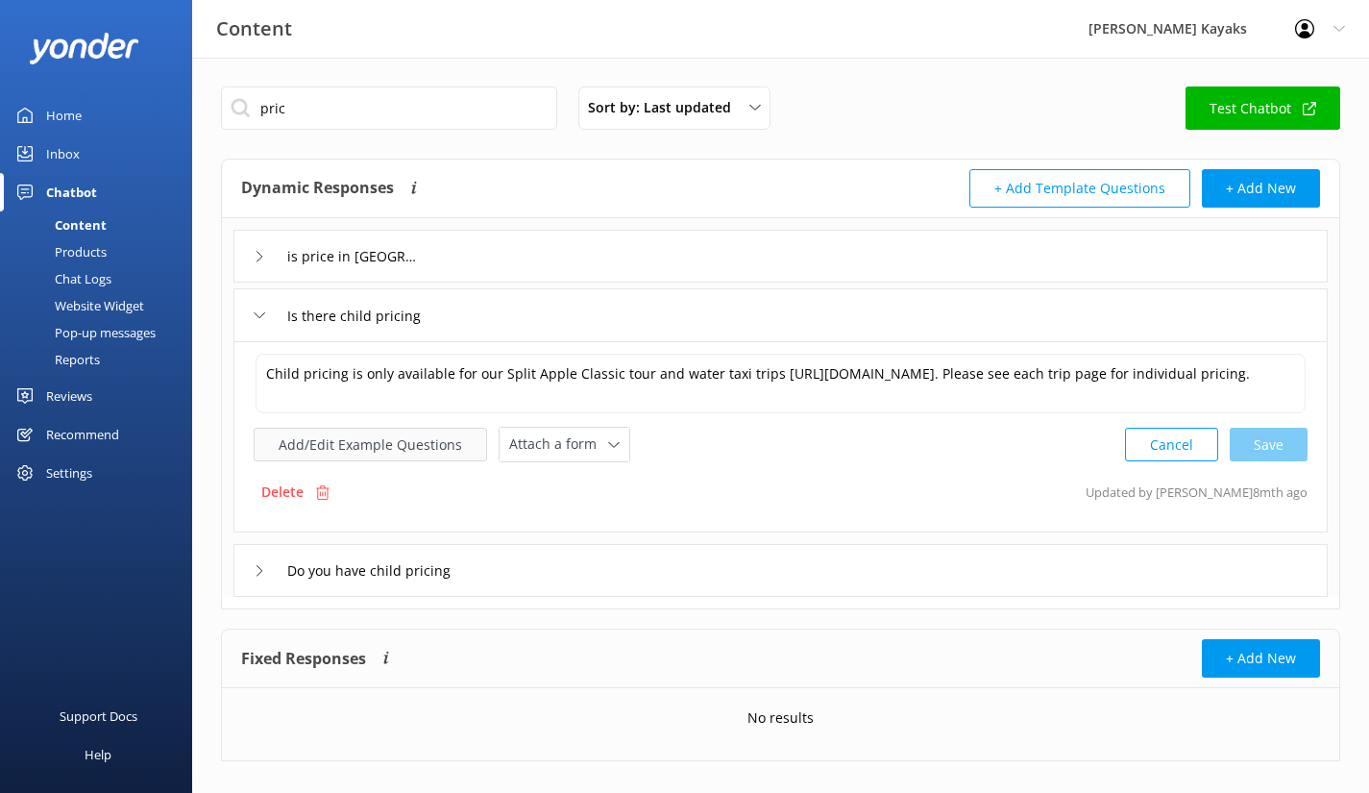
click at [383, 443] on button "Add/Edit Example Questions" at bounding box center [371, 445] width 234 height 34
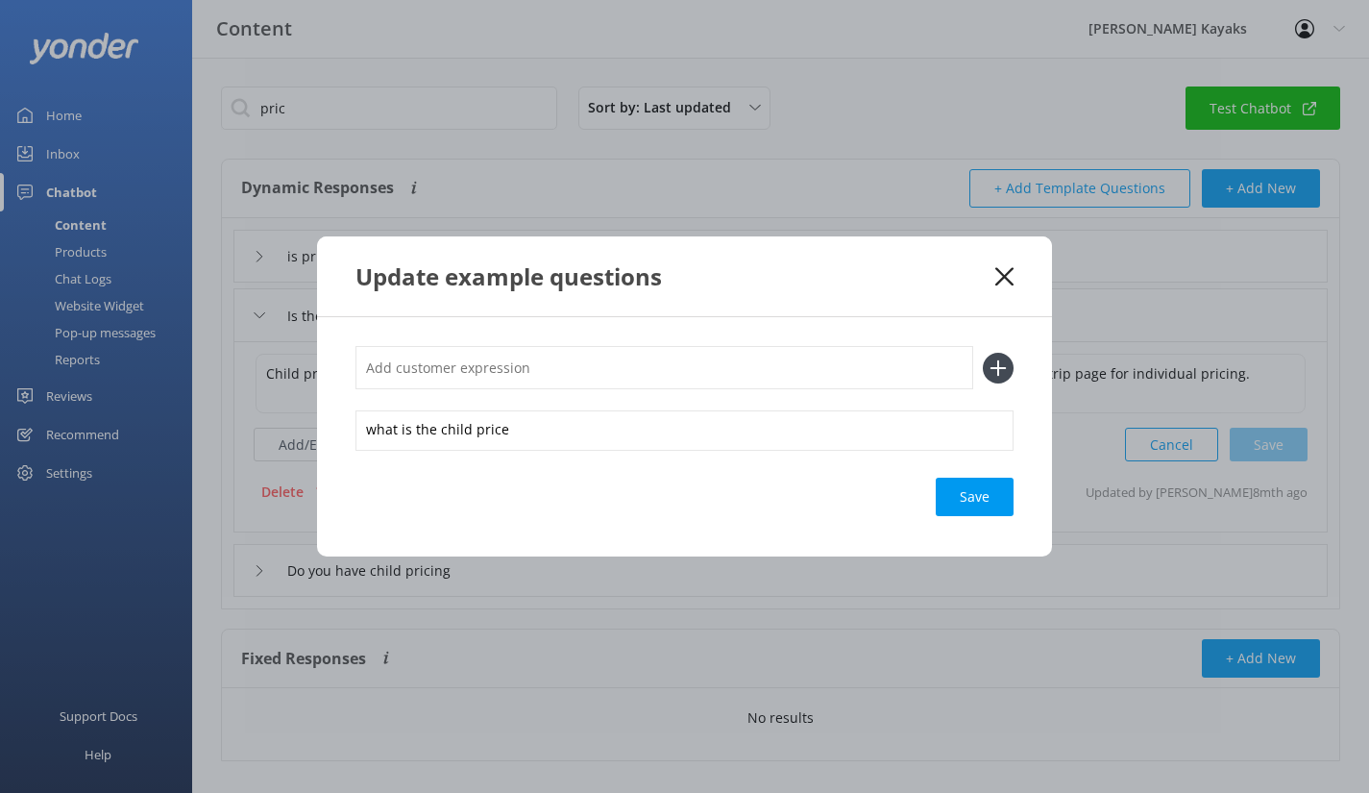
click at [500, 366] on input "text" at bounding box center [665, 367] width 618 height 43
paste input "Do you have child pricing"
type input "Do you have child pricing"
click at [975, 498] on div "Loading.." at bounding box center [975, 497] width 77 height 38
click at [1001, 275] on icon at bounding box center [1005, 276] width 18 height 19
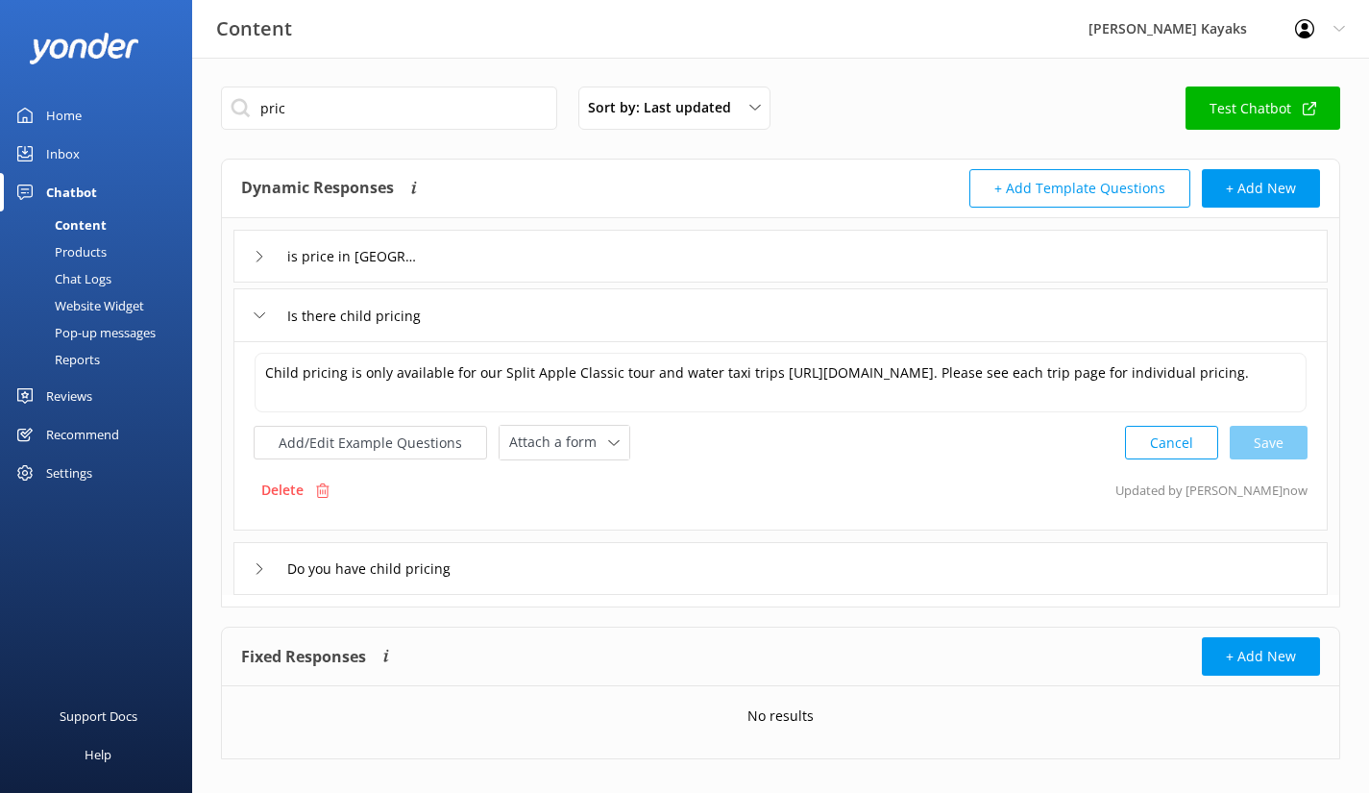
click at [265, 572] on div "Do you have child pricing" at bounding box center [361, 569] width 215 height 32
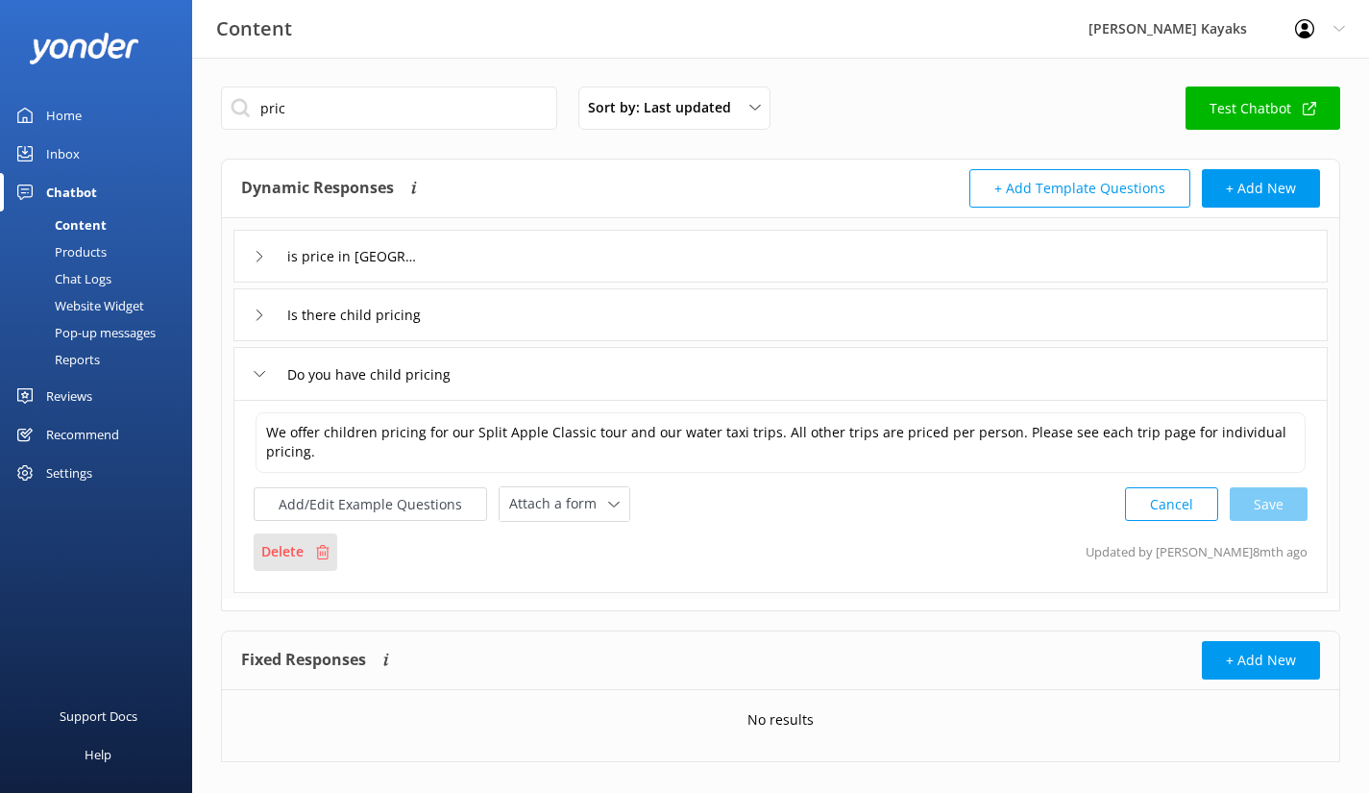
click at [283, 548] on p "Delete" at bounding box center [282, 551] width 42 height 21
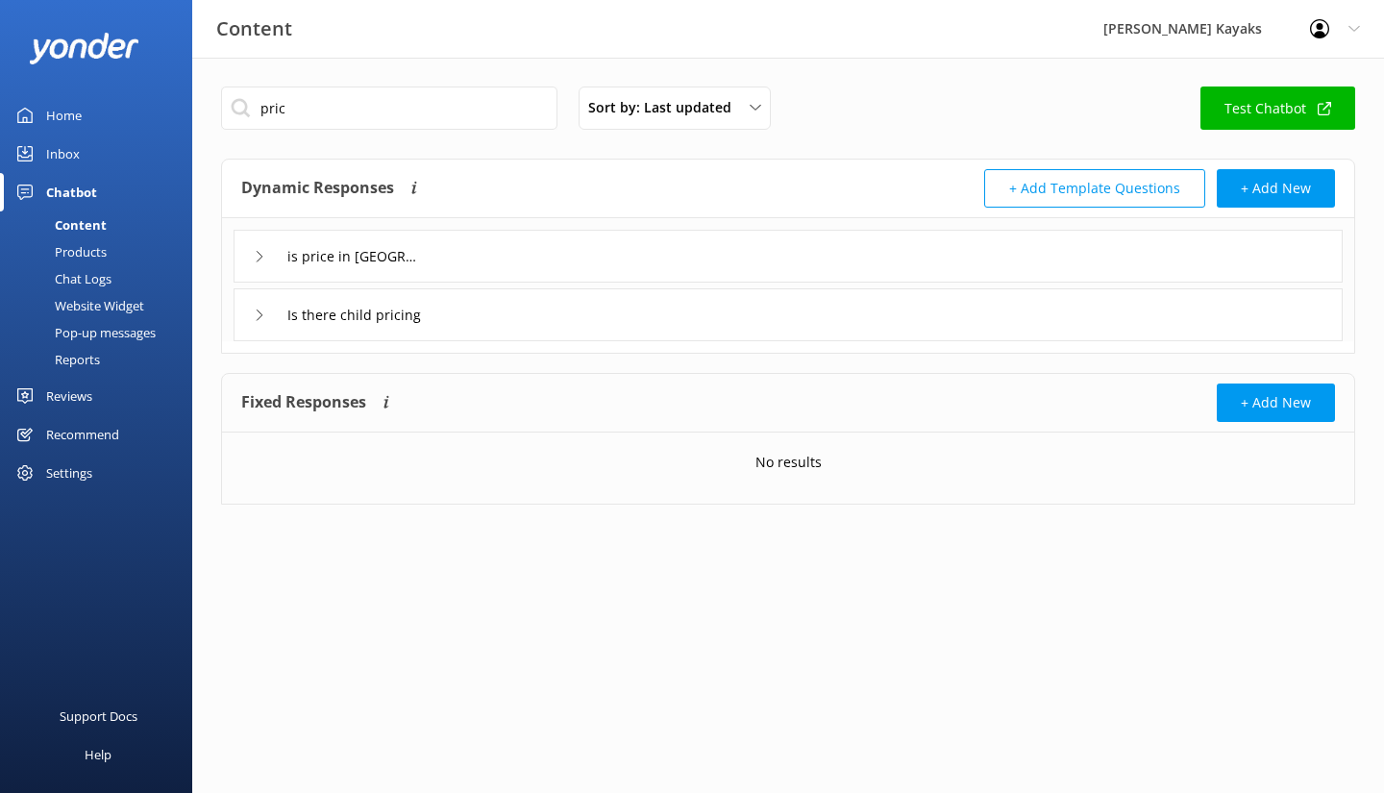
click at [252, 317] on div "Is there child pricing" at bounding box center [788, 314] width 1109 height 53
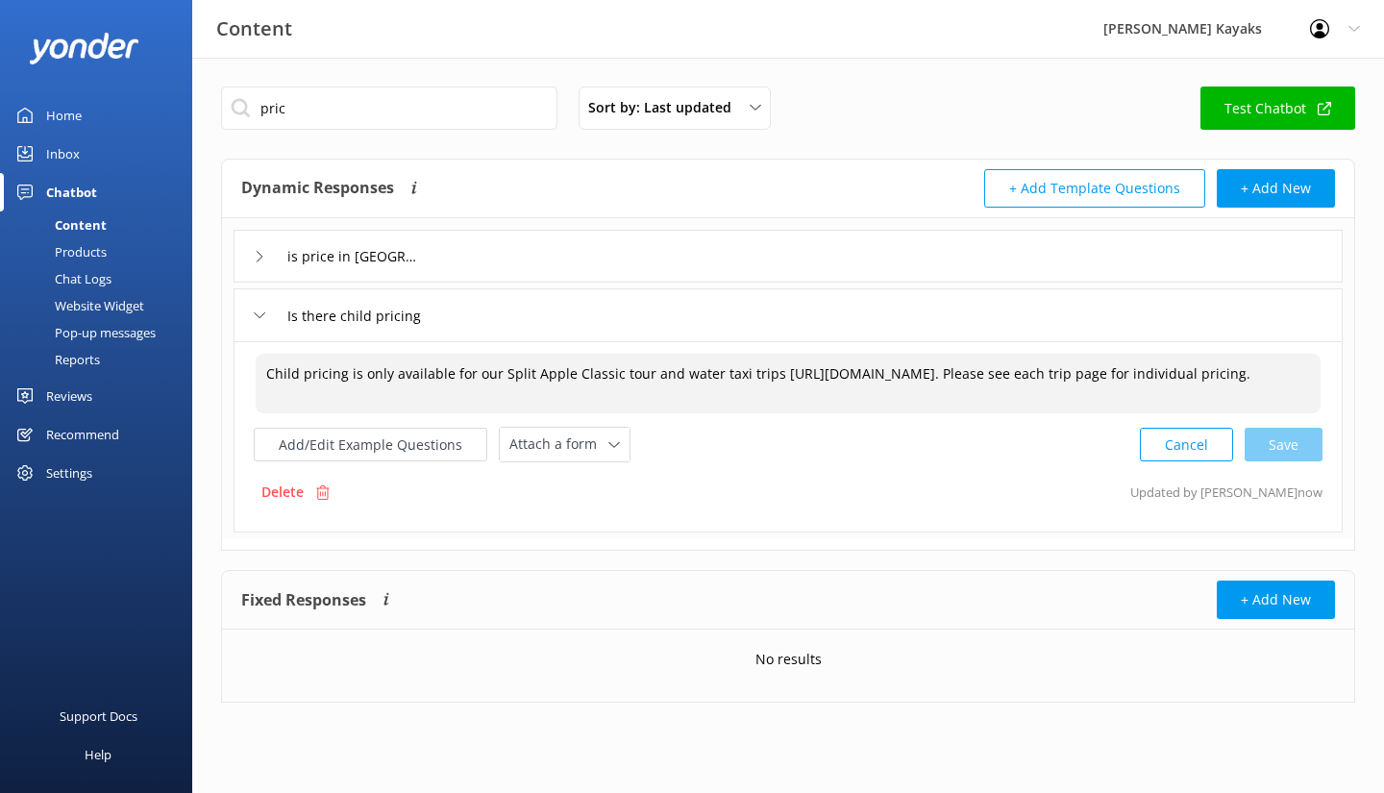
click at [639, 375] on textarea "Child pricing is only available for our Split Apple Classic tour and water taxi…" at bounding box center [788, 384] width 1065 height 60
paste textarea "[URL][DOMAIN_NAME]"
click at [1288, 450] on div "Cancel Save" at bounding box center [1231, 444] width 183 height 36
type textarea "Child pricing is only available for our Split Apple Classic tour [URL][DOMAIN_N…"
click at [727, 423] on div "Child pricing is only available for our Split Apple Classic tour [URL][DOMAIN_N…" at bounding box center [788, 407] width 1069 height 110
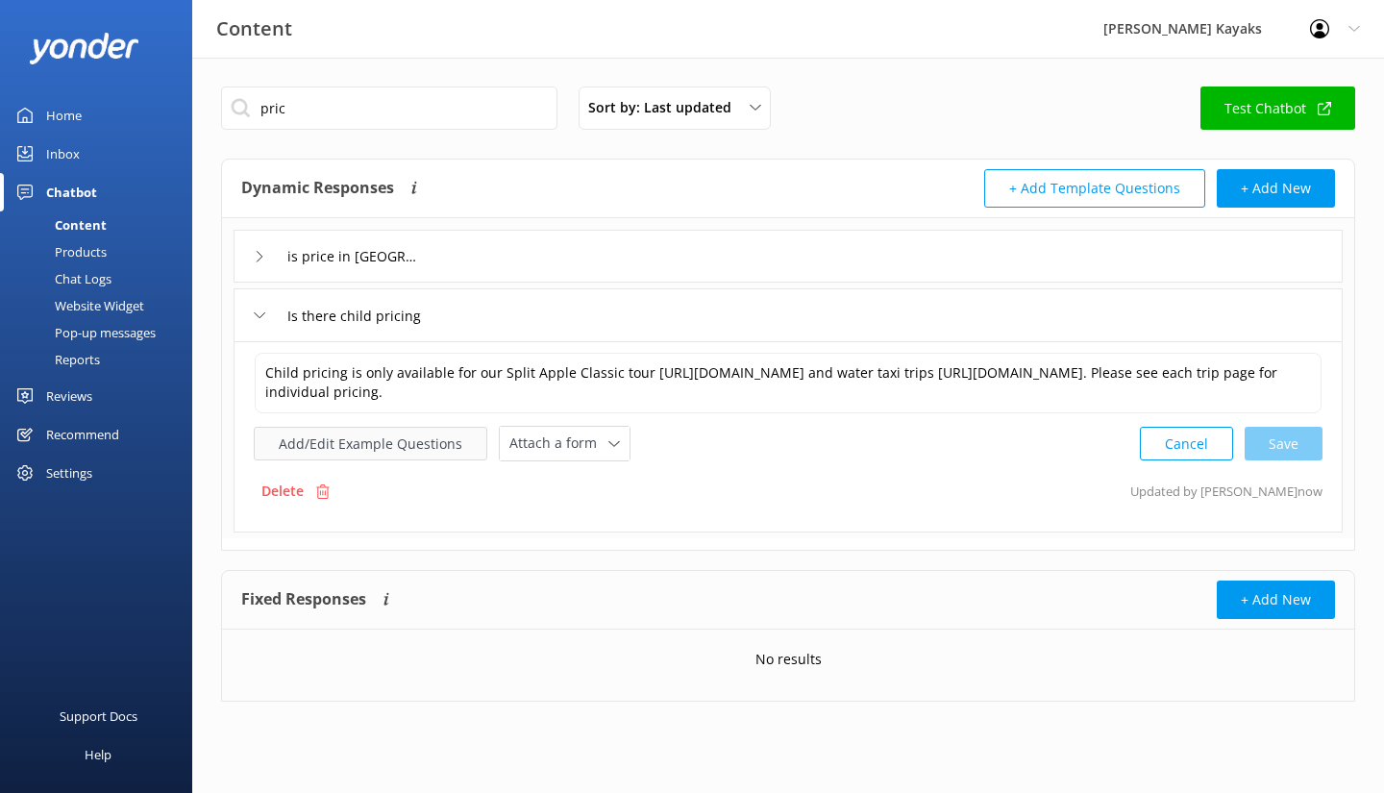
click at [375, 435] on button "Add/Edit Example Questions" at bounding box center [371, 444] width 234 height 34
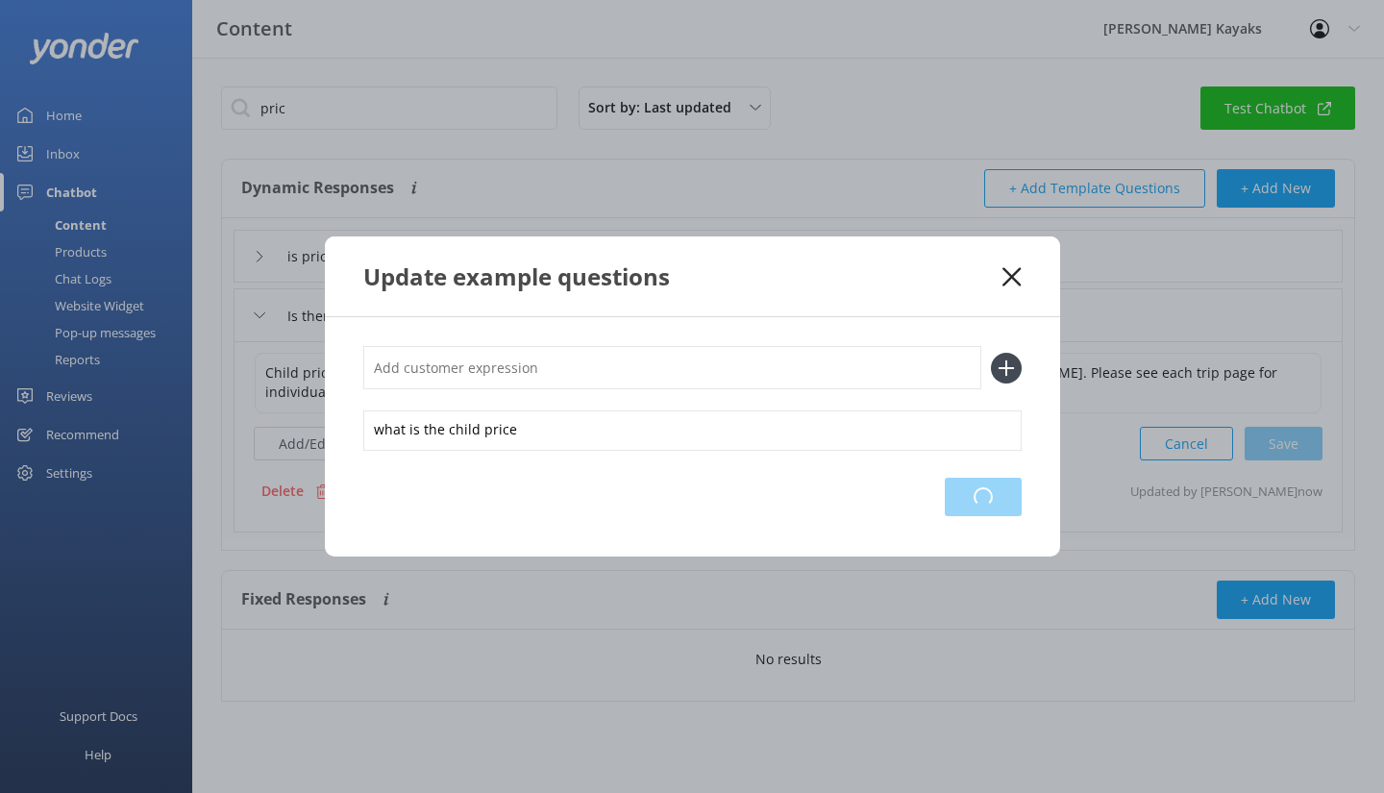
click at [997, 502] on div "Loading.." at bounding box center [983, 497] width 77 height 38
click at [1009, 271] on icon at bounding box center [1011, 276] width 18 height 19
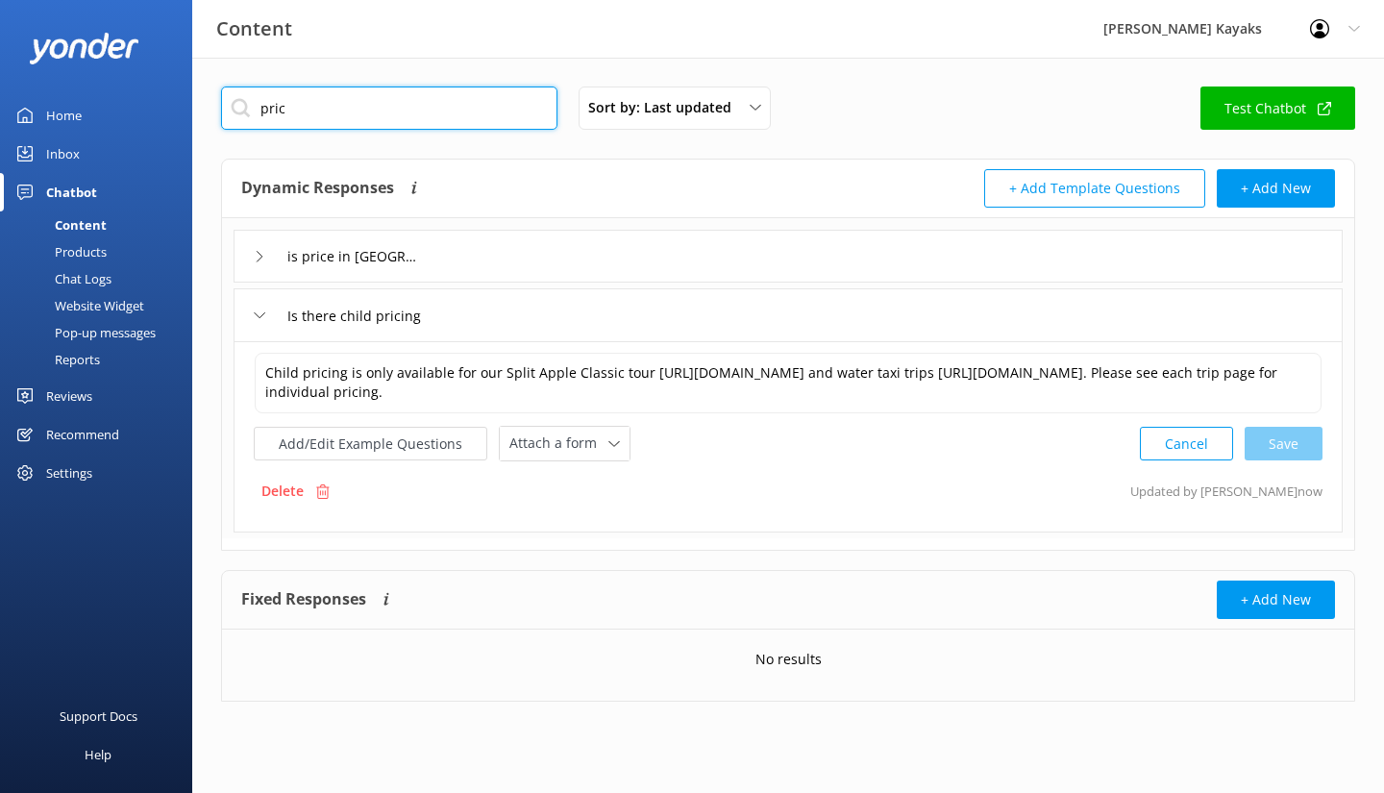
drag, startPoint x: 302, startPoint y: 110, endPoint x: 167, endPoint y: 102, distance: 134.7
click at [223, 101] on input "pric" at bounding box center [389, 107] width 336 height 43
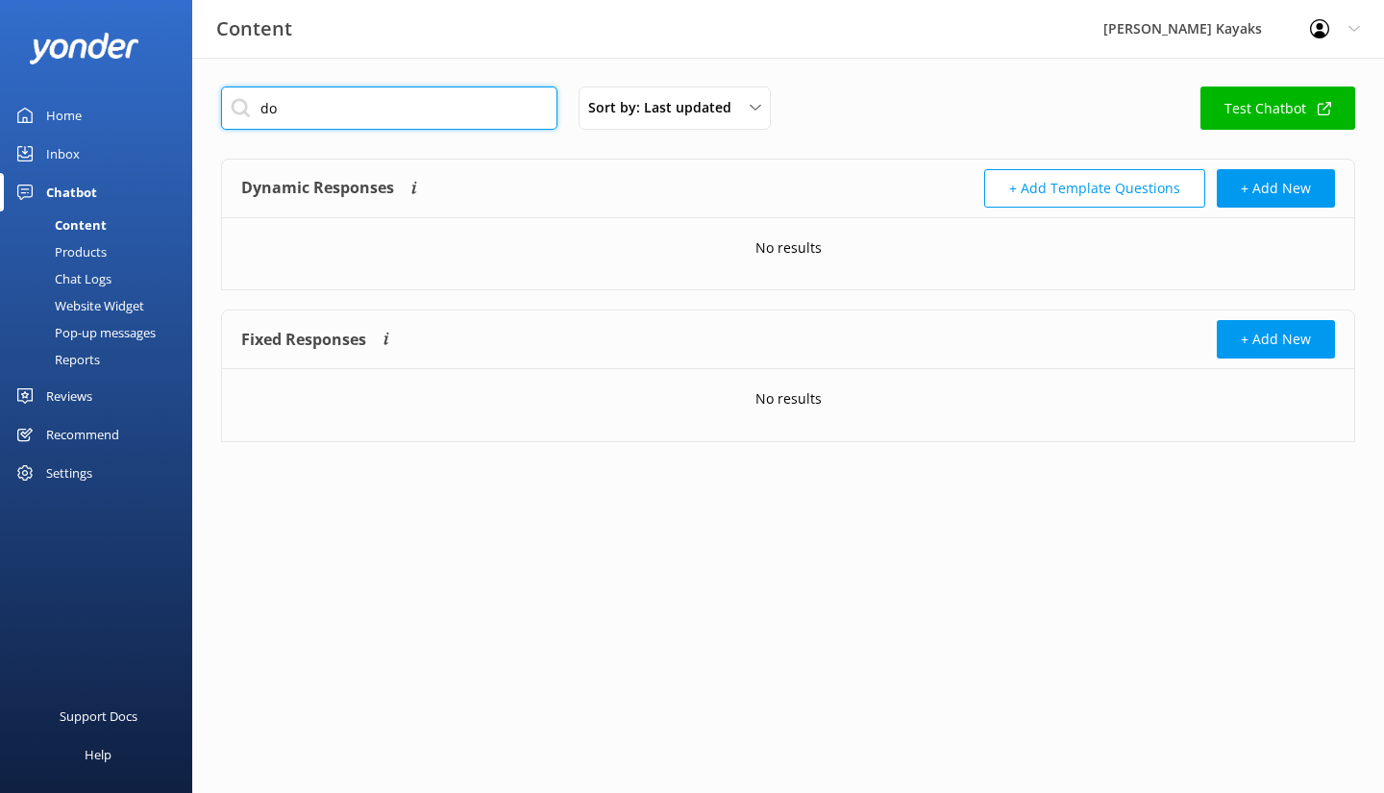
type input "d"
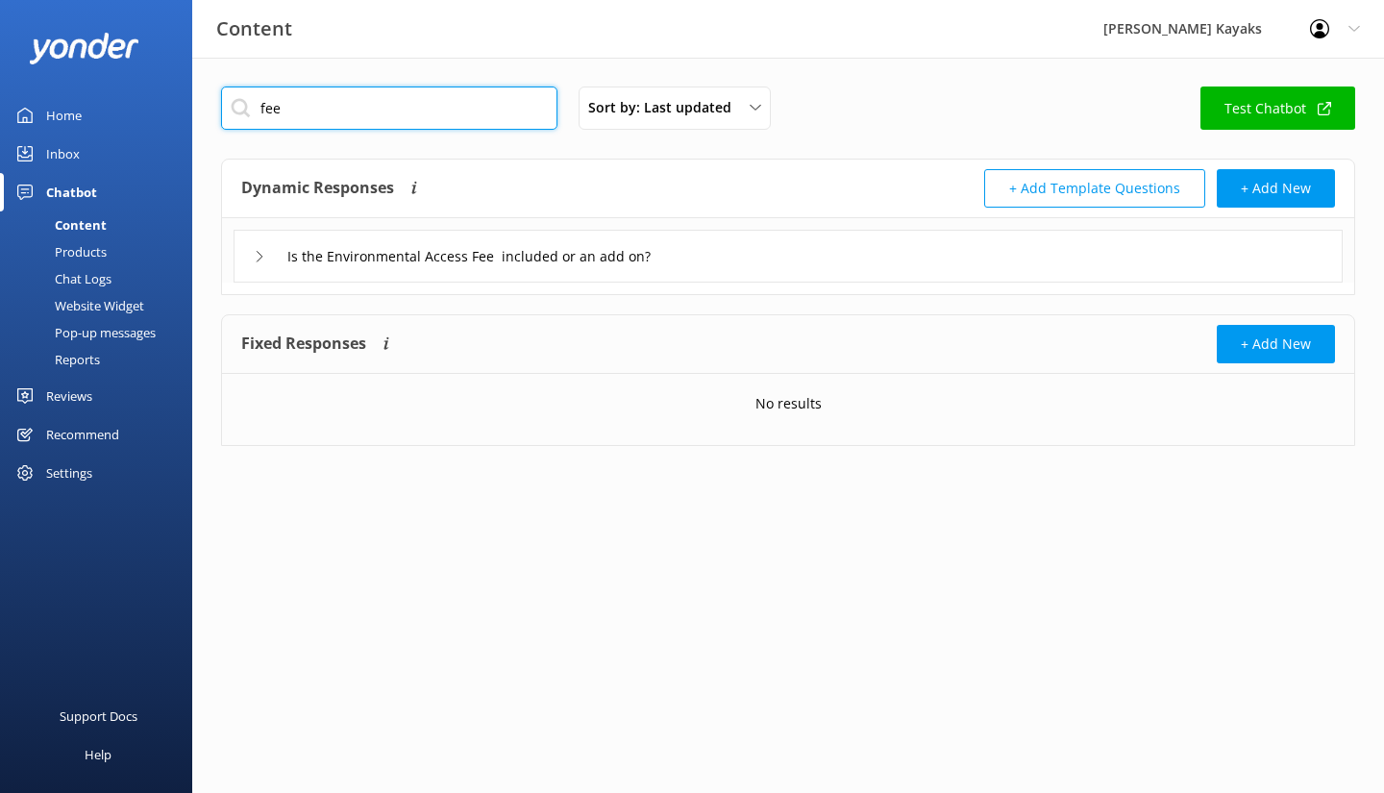
type input "fee"
click at [258, 251] on icon at bounding box center [260, 257] width 12 height 12
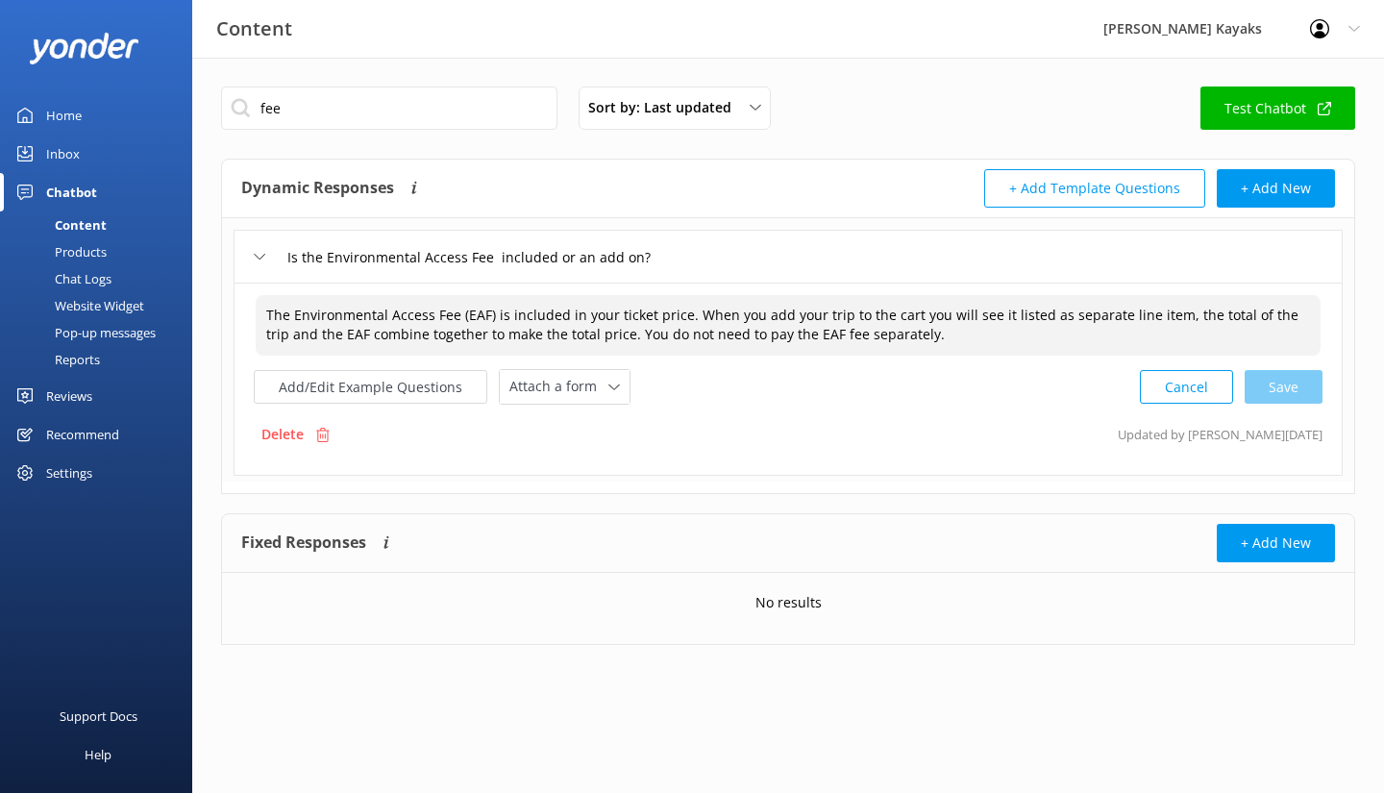
drag, startPoint x: 691, startPoint y: 312, endPoint x: 608, endPoint y: 330, distance: 84.4
click at [608, 330] on textarea "The Environmental Access Fee (EAF) is included in your ticket price. When you a…" at bounding box center [788, 325] width 1065 height 61
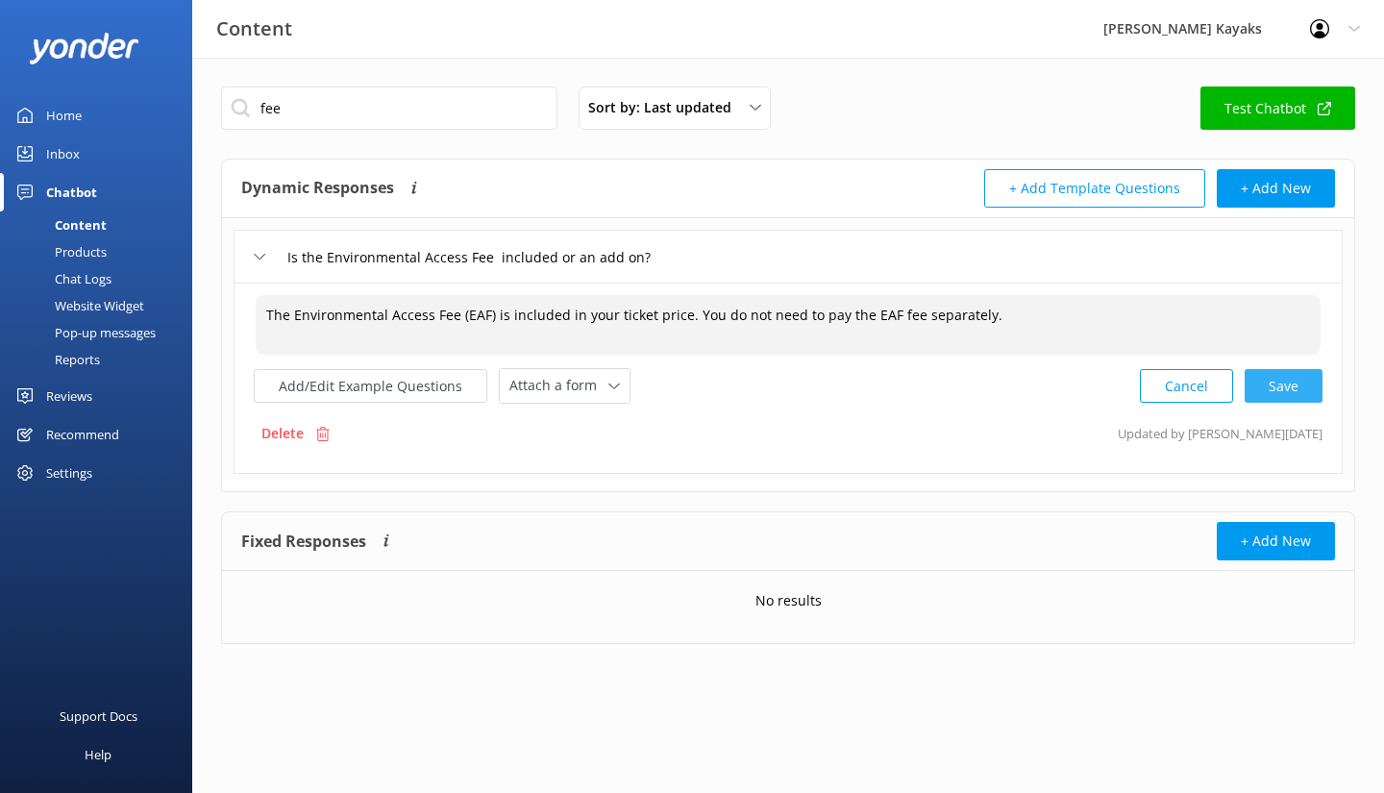
click at [1304, 385] on div "Cancel Save" at bounding box center [1231, 386] width 183 height 36
type textarea "The Environmental Access Fee (EAF) is included in your ticket price. You do not…"
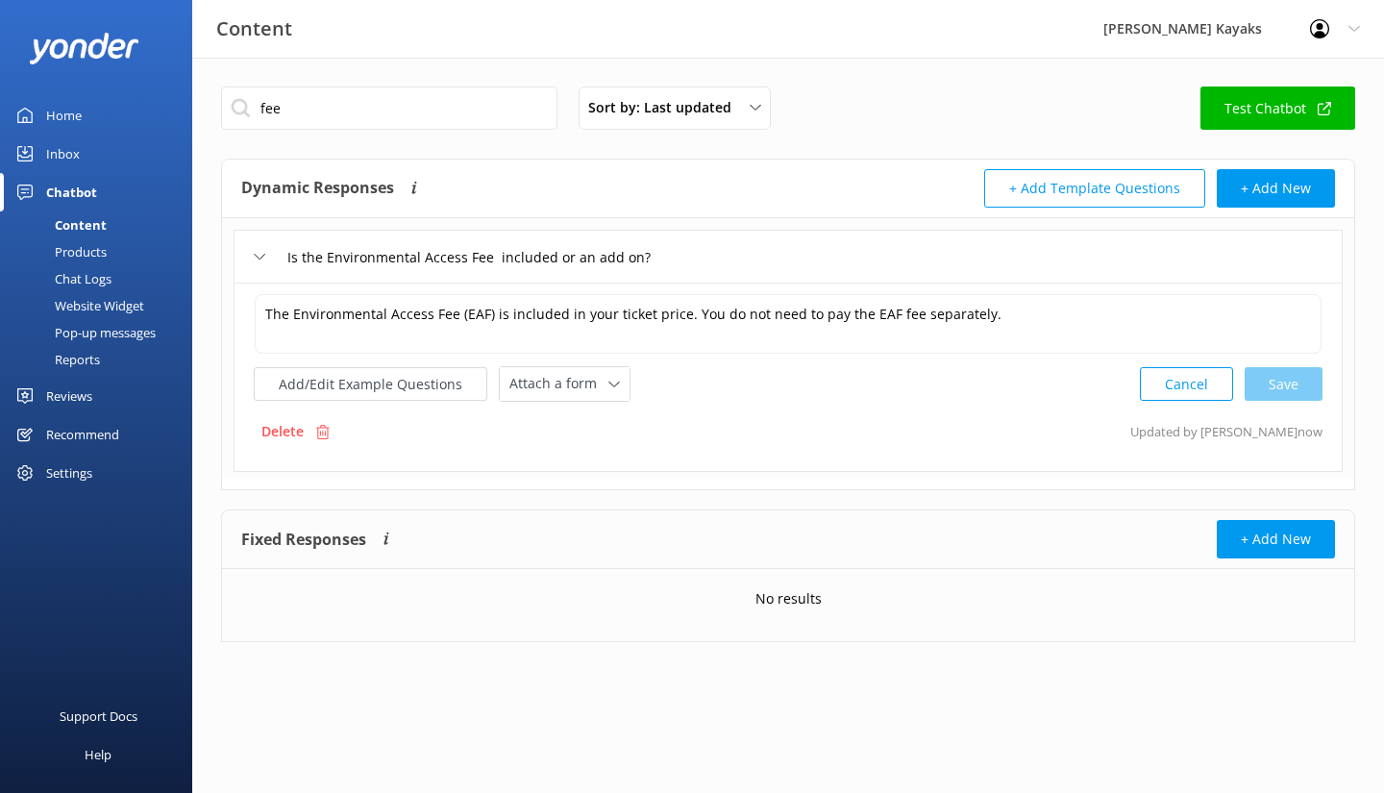
click at [260, 255] on icon at bounding box center [260, 257] width 12 height 12
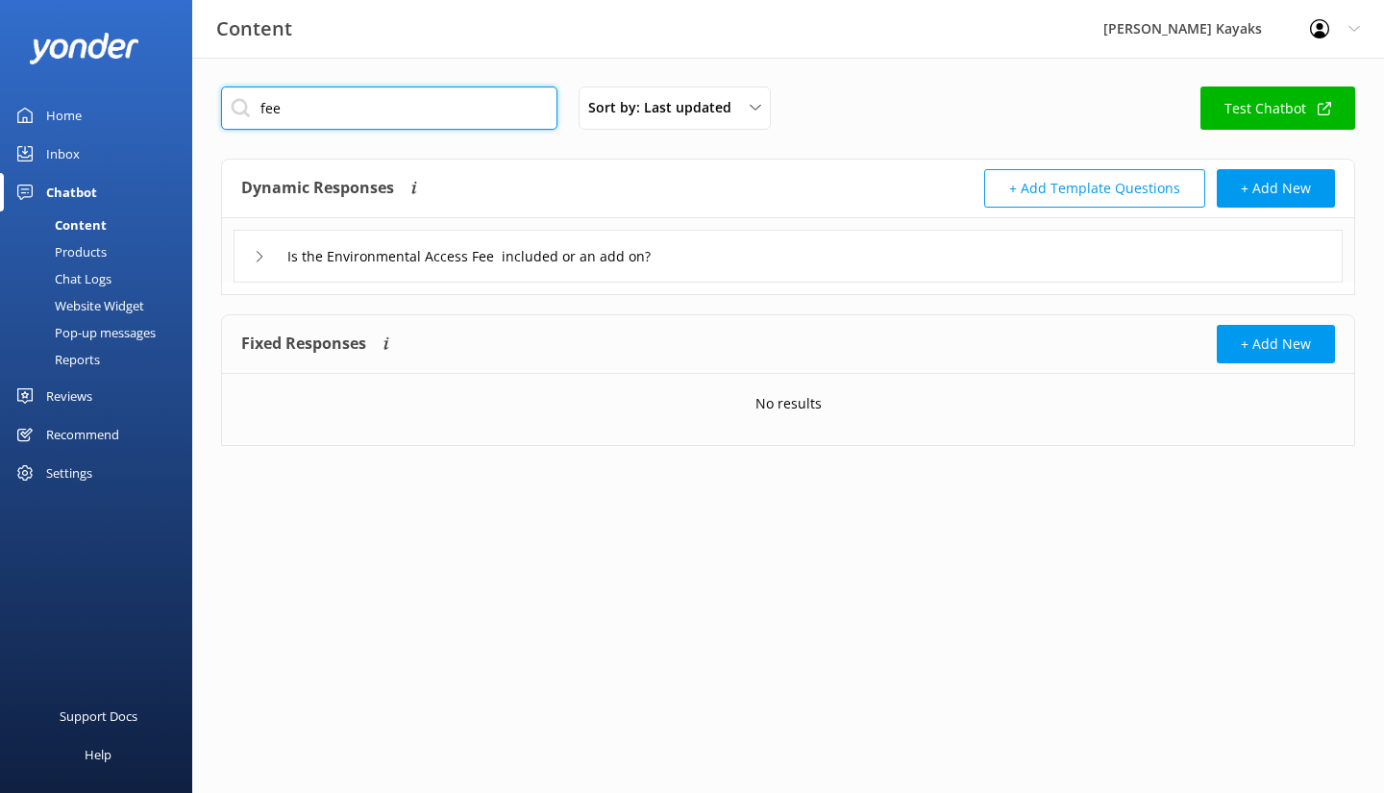
drag, startPoint x: 309, startPoint y: 103, endPoint x: 191, endPoint y: 100, distance: 118.2
click at [191, 100] on div "Content [PERSON_NAME] Kayaks Profile Settings Logout Home Inbox Chatbot Content…" at bounding box center [692, 281] width 1384 height 446
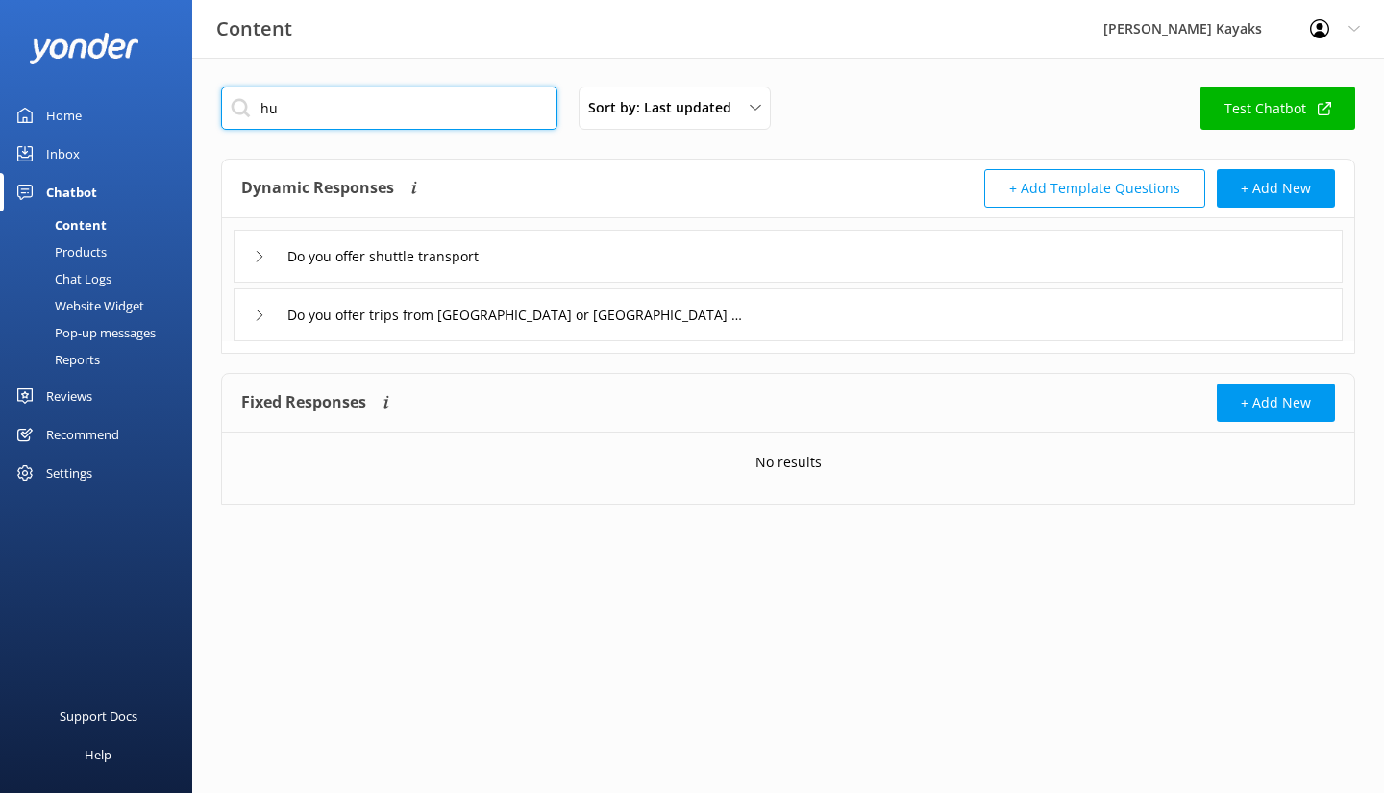
type input "h"
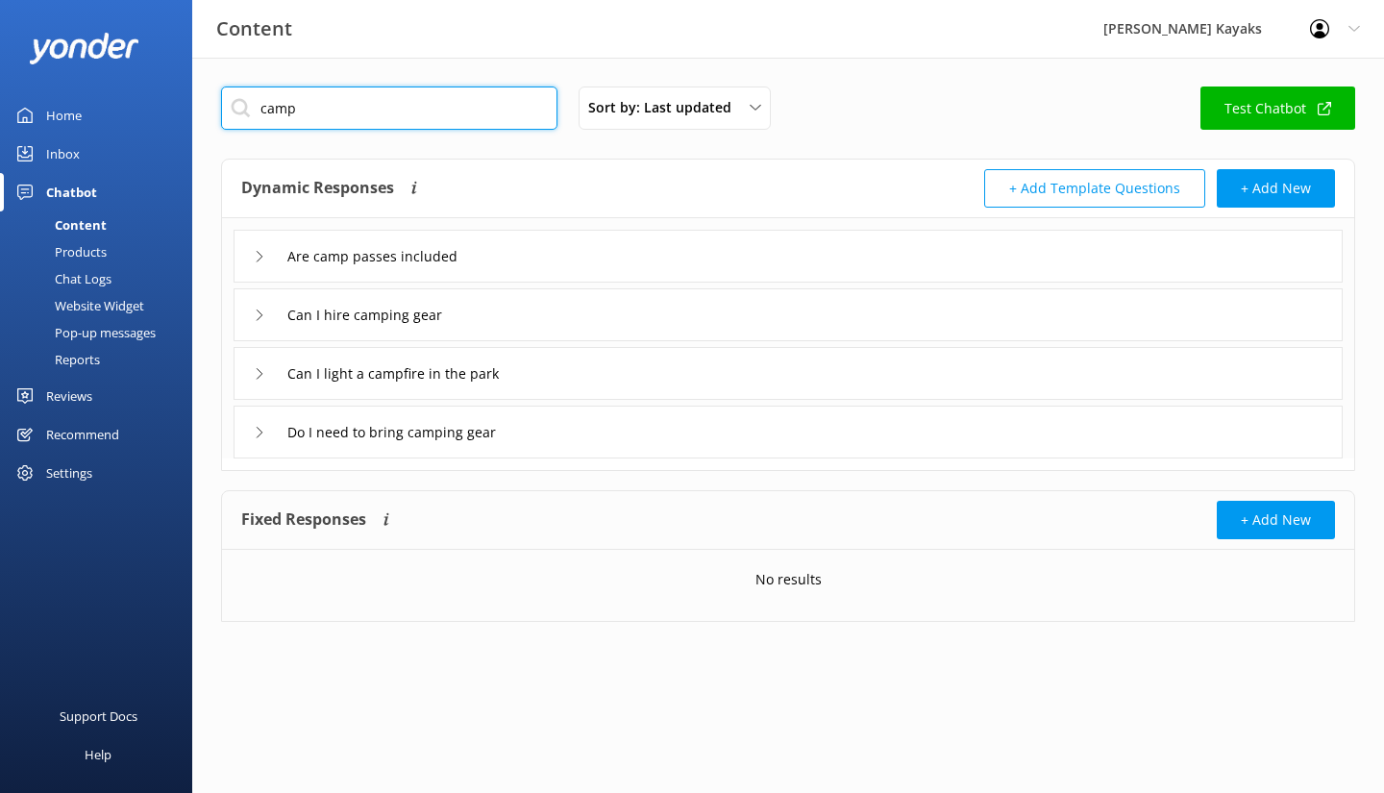
type input "camp"
click at [258, 261] on div "Are camp passes included" at bounding box center [358, 256] width 208 height 32
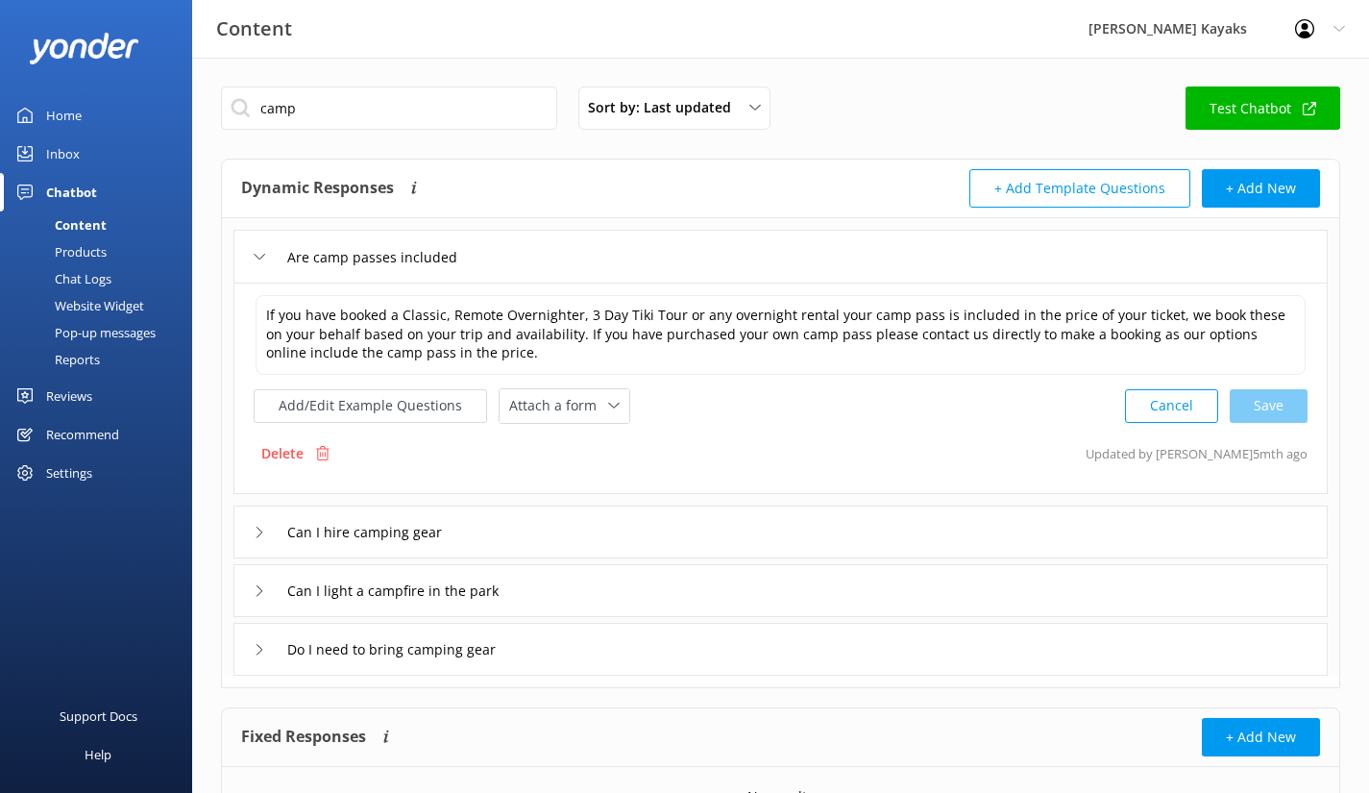
click at [68, 152] on div "Inbox" at bounding box center [63, 154] width 34 height 38
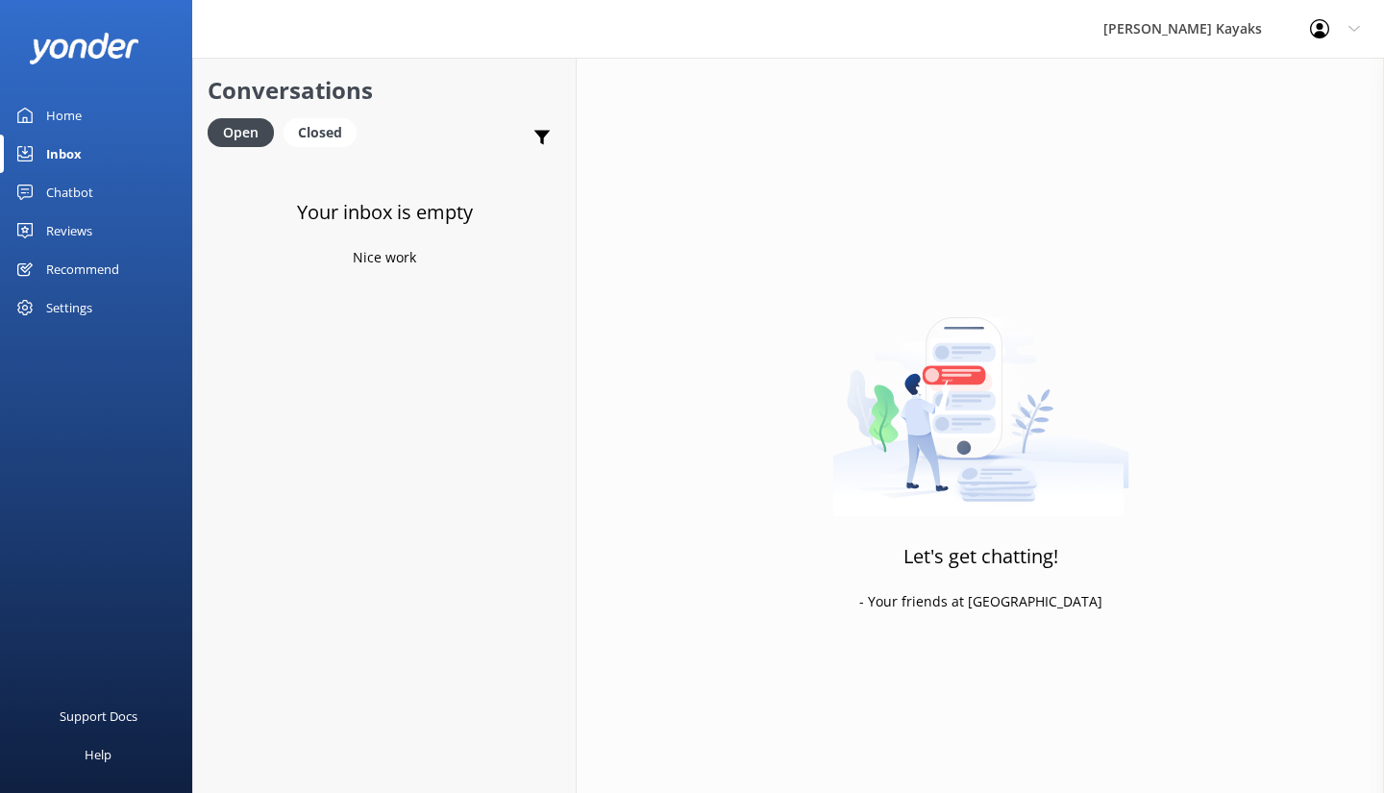
click at [70, 106] on div "Home" at bounding box center [64, 115] width 36 height 38
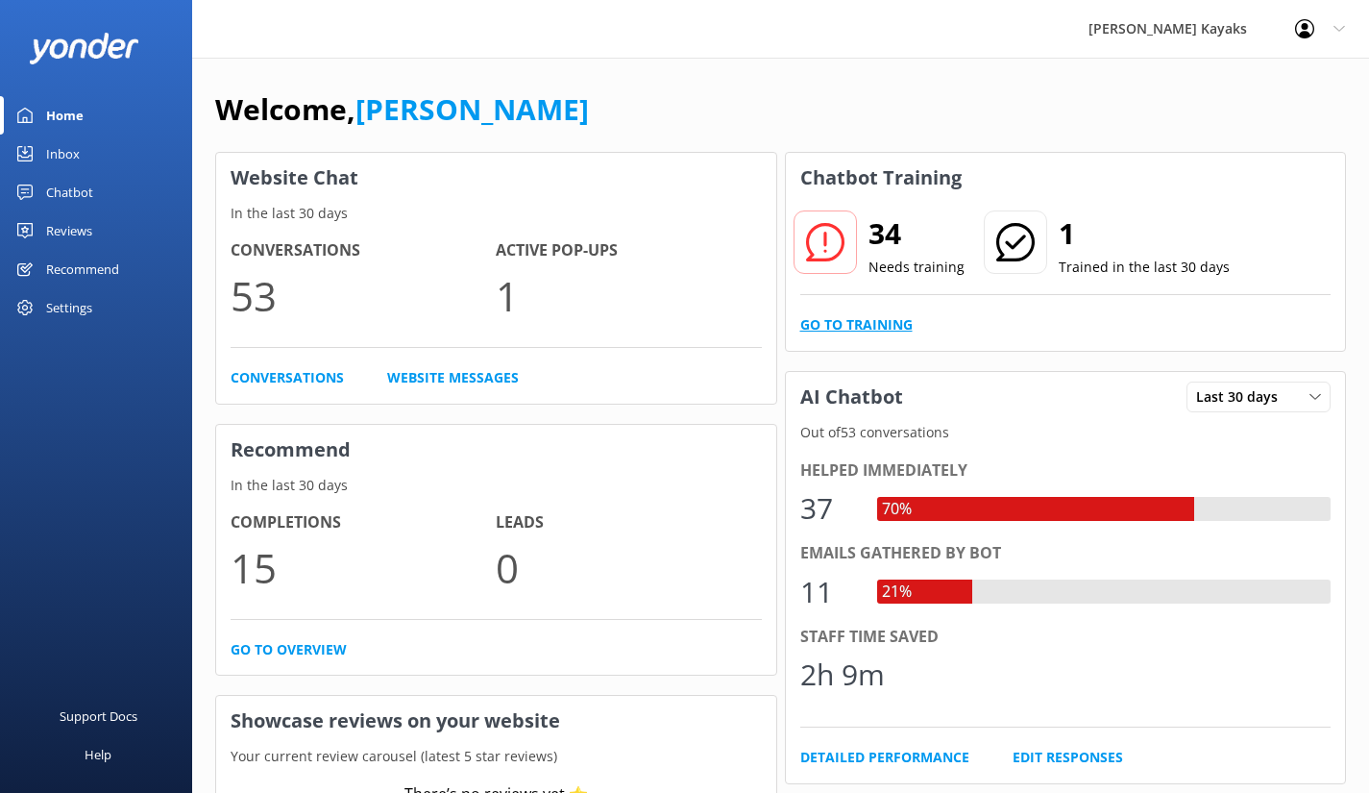
click at [849, 323] on link "Go to Training" at bounding box center [856, 324] width 112 height 21
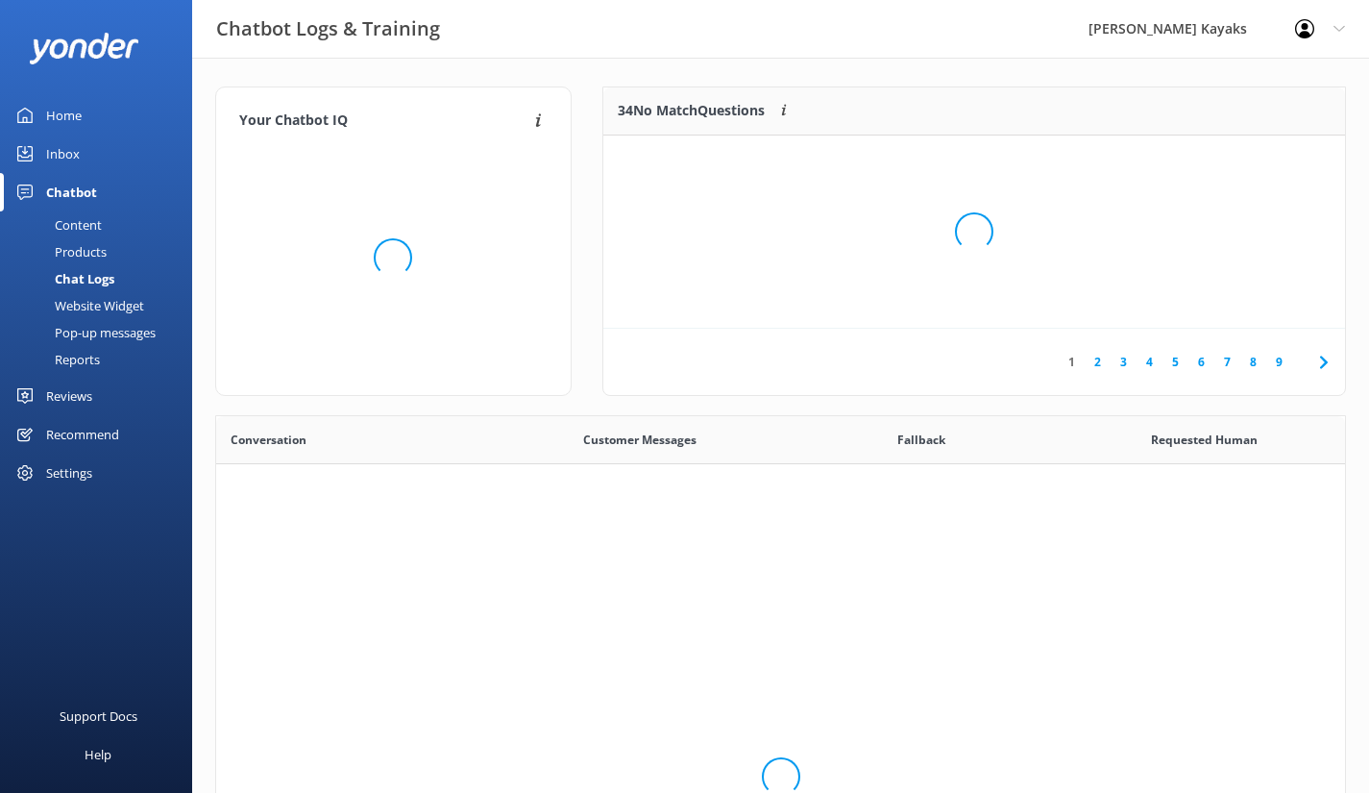
scroll to position [659, 1115]
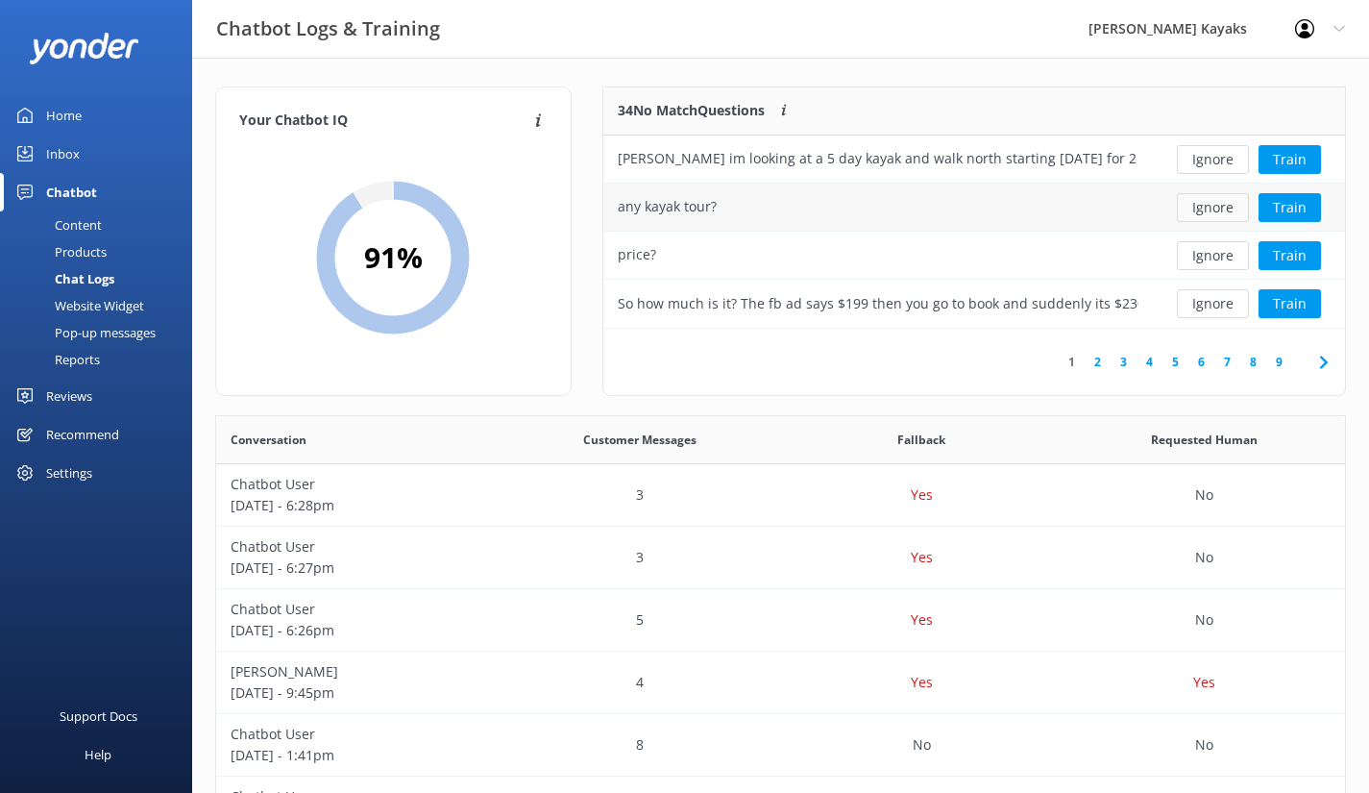
click at [1217, 211] on button "Ignore" at bounding box center [1213, 207] width 72 height 29
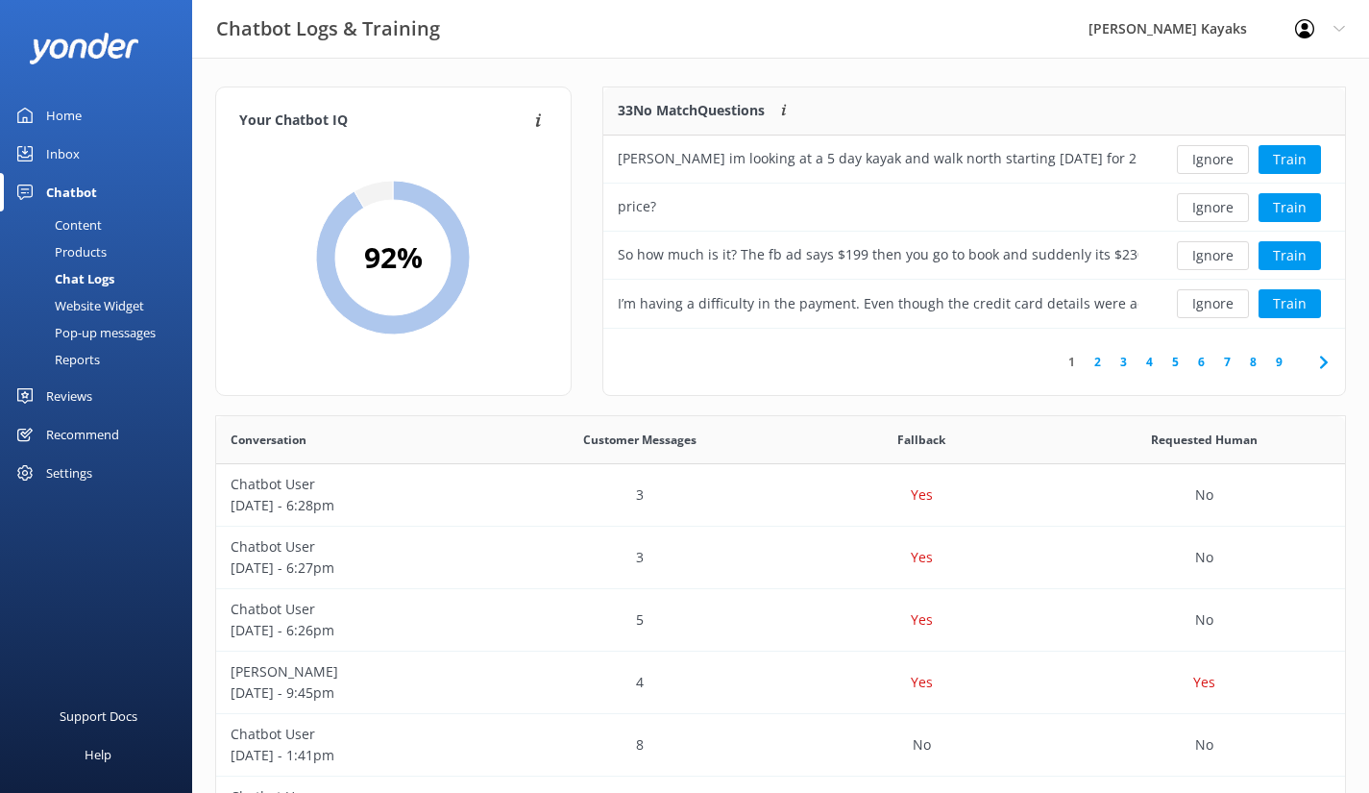
click at [1217, 210] on button "Ignore" at bounding box center [1213, 207] width 72 height 29
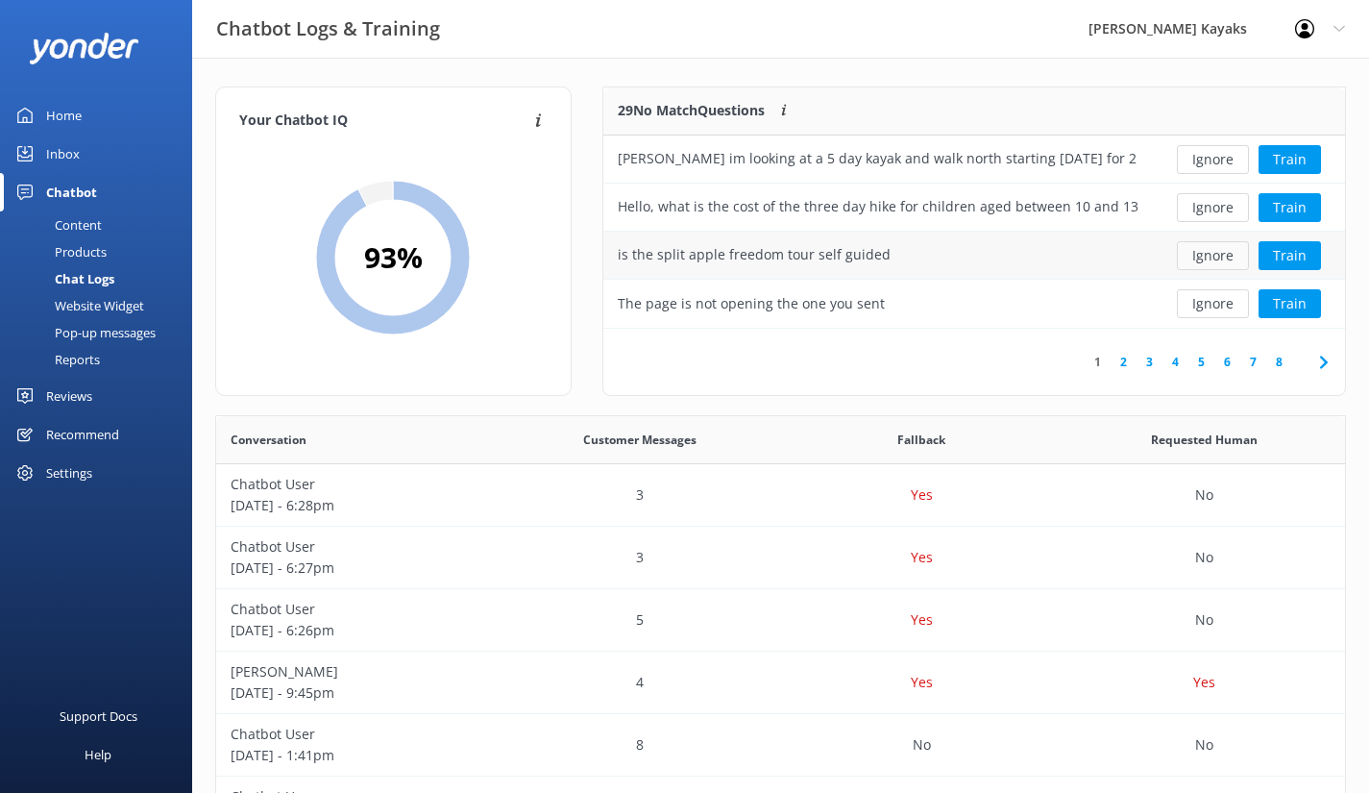
click at [1207, 256] on button "Ignore" at bounding box center [1213, 255] width 72 height 29
click at [1206, 301] on button "Ignore" at bounding box center [1213, 303] width 72 height 29
click at [930, 252] on div "Can I buy tickets as a gift with variable dates" at bounding box center [878, 256] width 550 height 48
click at [1281, 256] on button "Train" at bounding box center [1290, 255] width 62 height 29
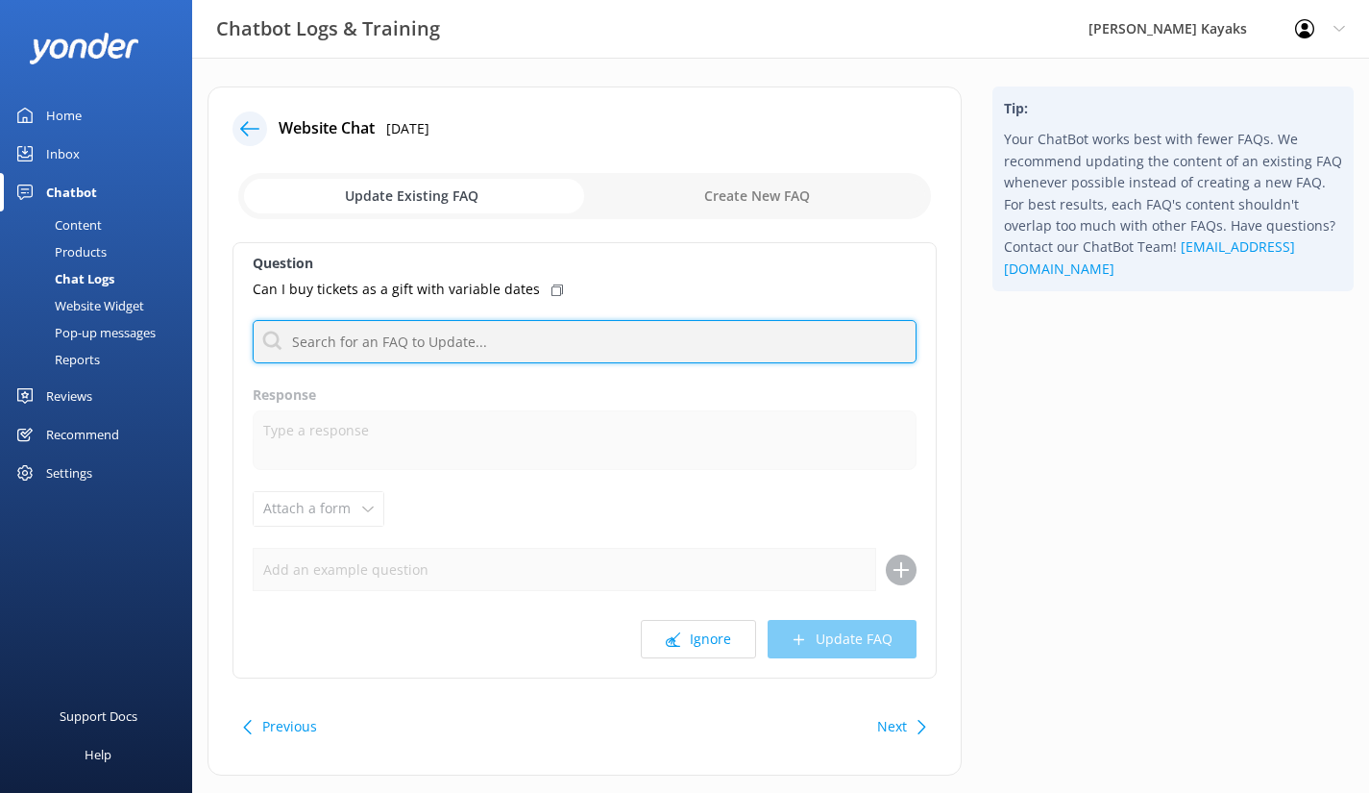
click at [377, 347] on input "text" at bounding box center [585, 341] width 664 height 43
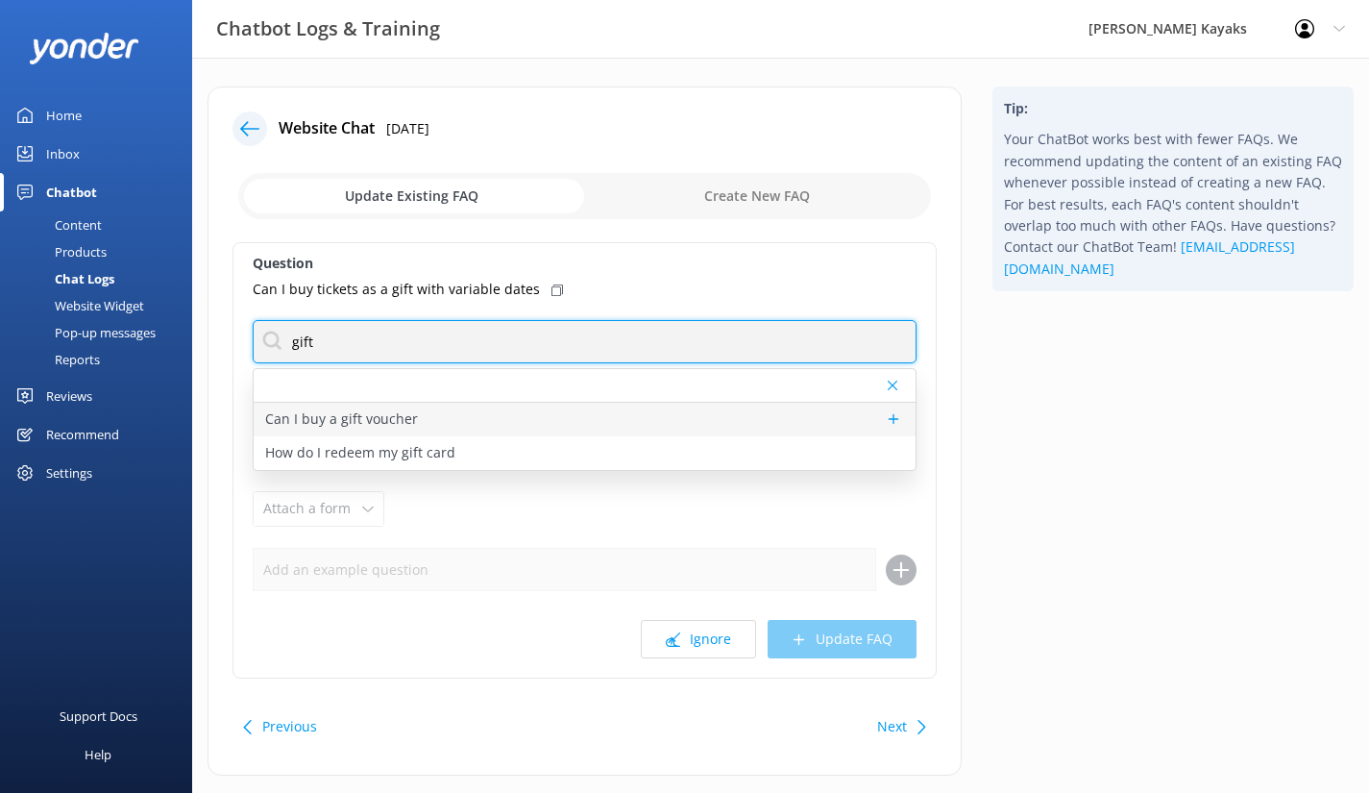
type input "gift"
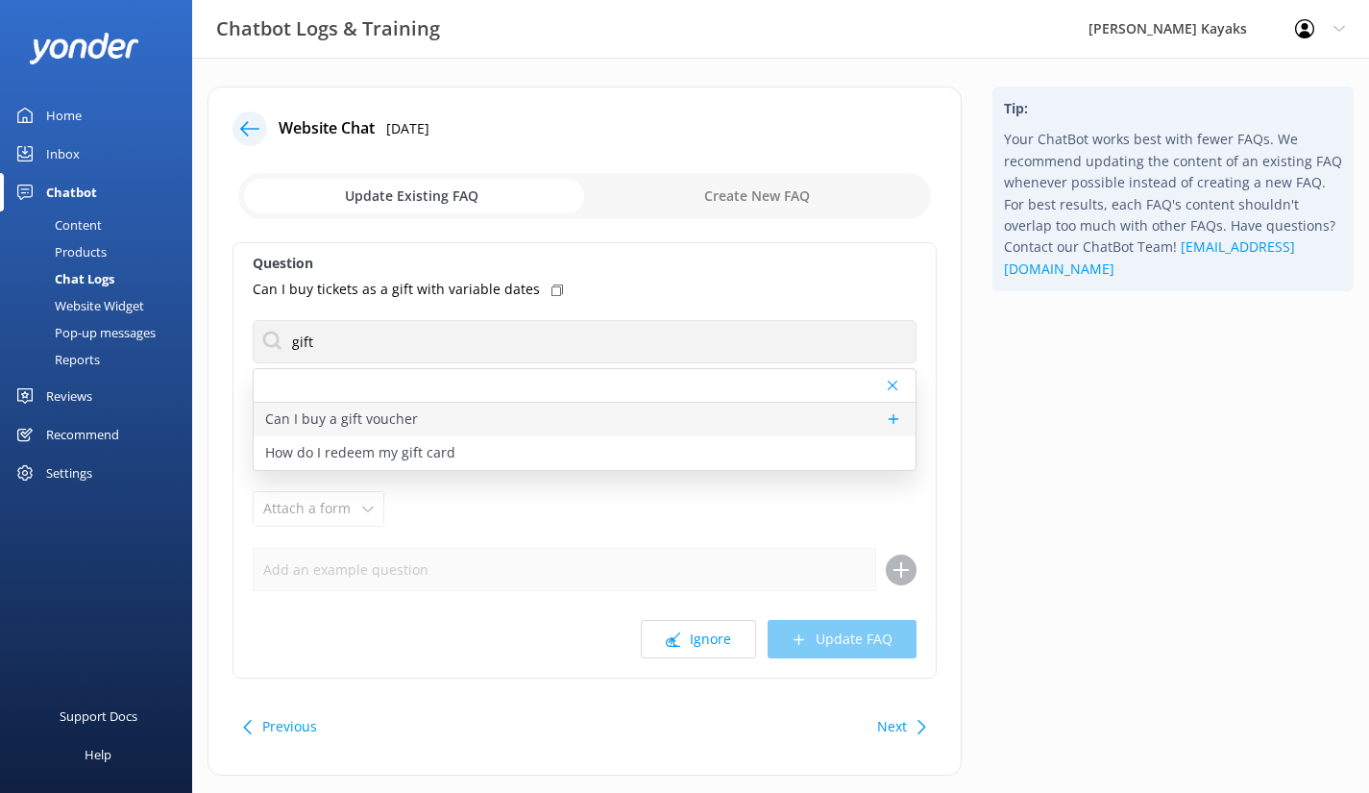
click at [363, 416] on p "Can I buy a gift voucher" at bounding box center [341, 418] width 153 height 21
type textarea "We offer gift vouchers in dollar denominations and for trips. Vouchers can be r…"
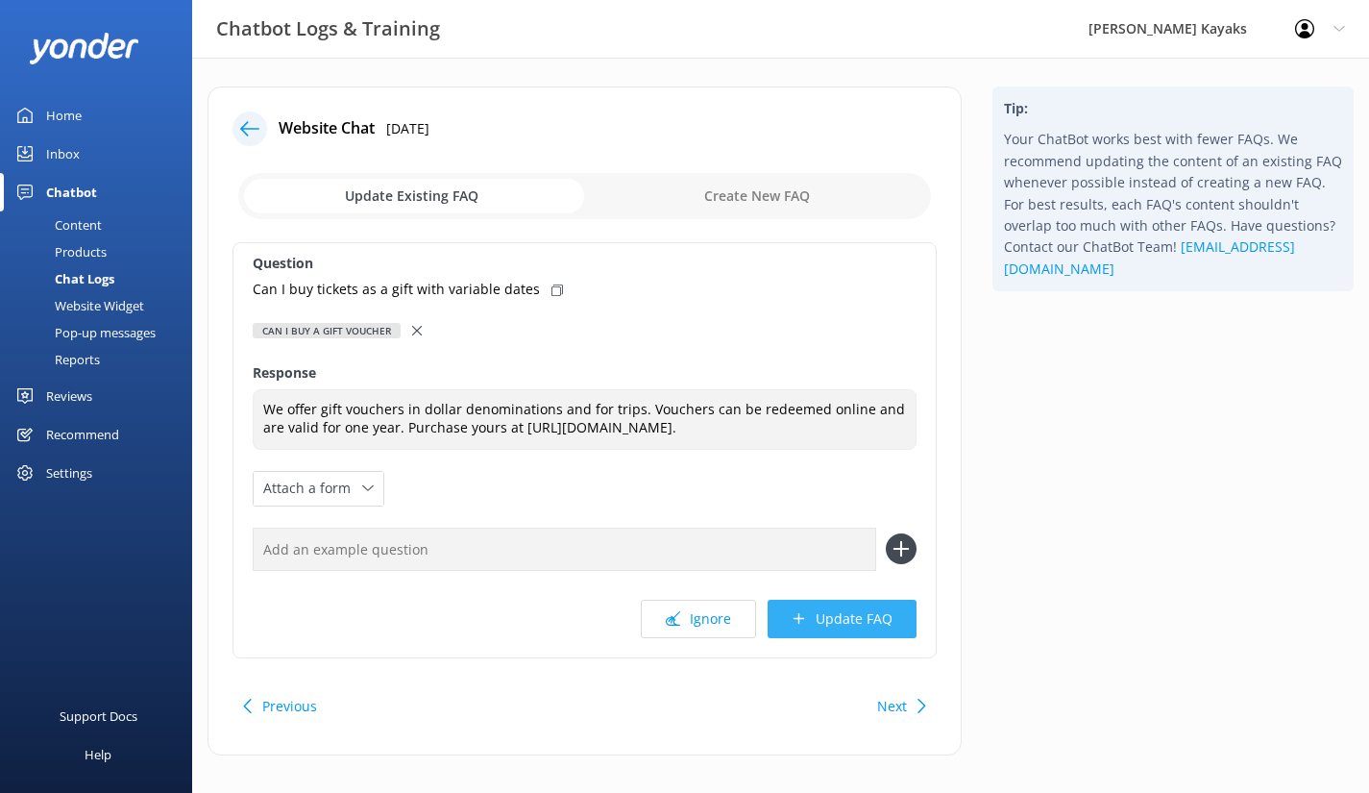
click at [819, 637] on button "Update FAQ" at bounding box center [842, 619] width 149 height 38
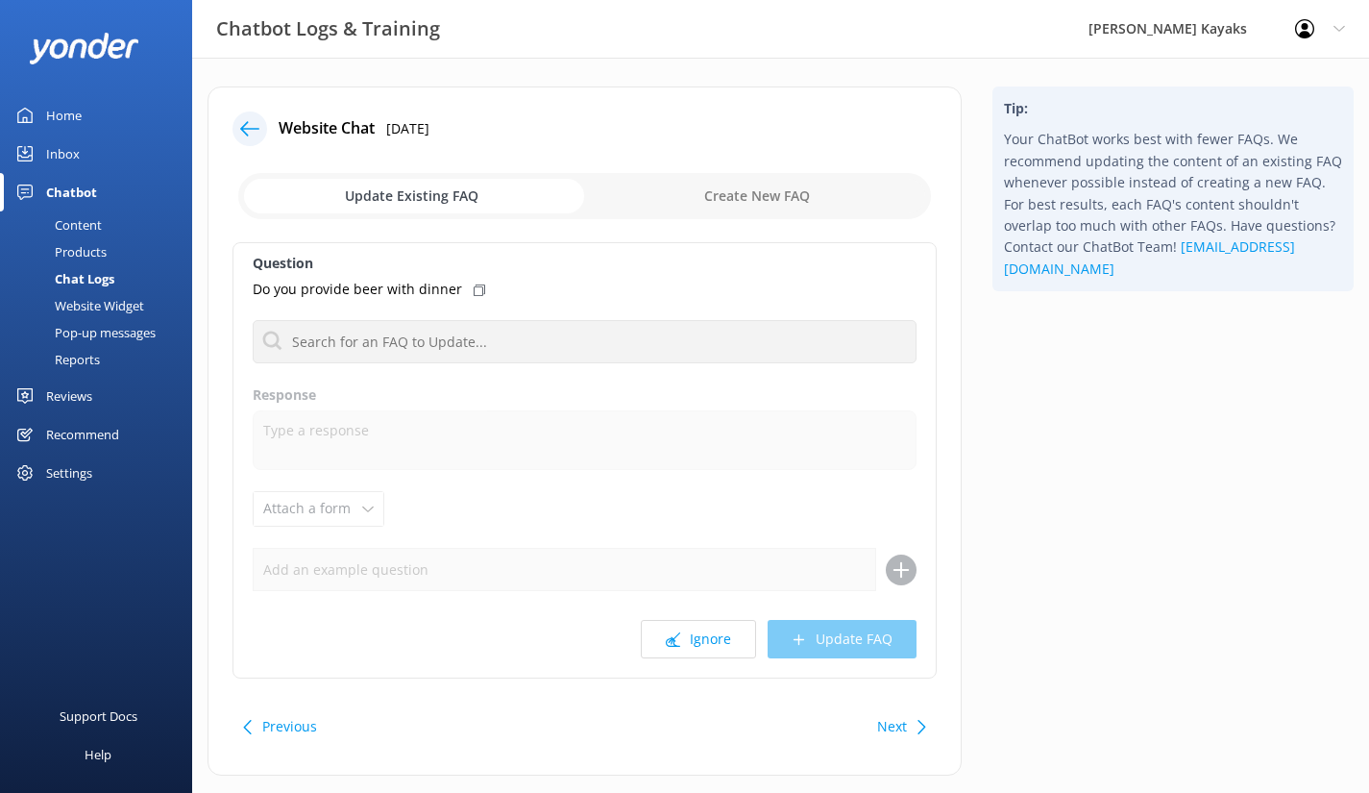
click at [248, 129] on use at bounding box center [249, 128] width 19 height 14
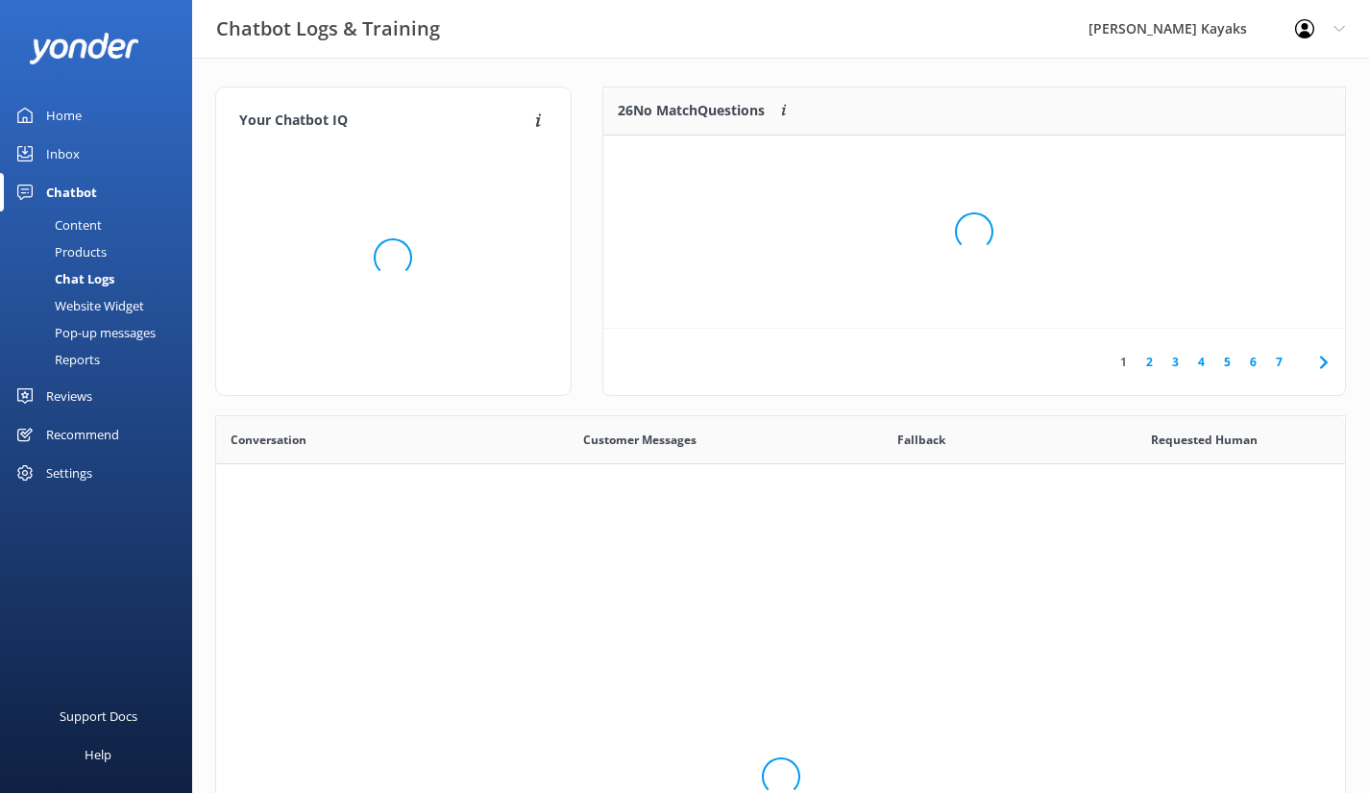
scroll to position [659, 1115]
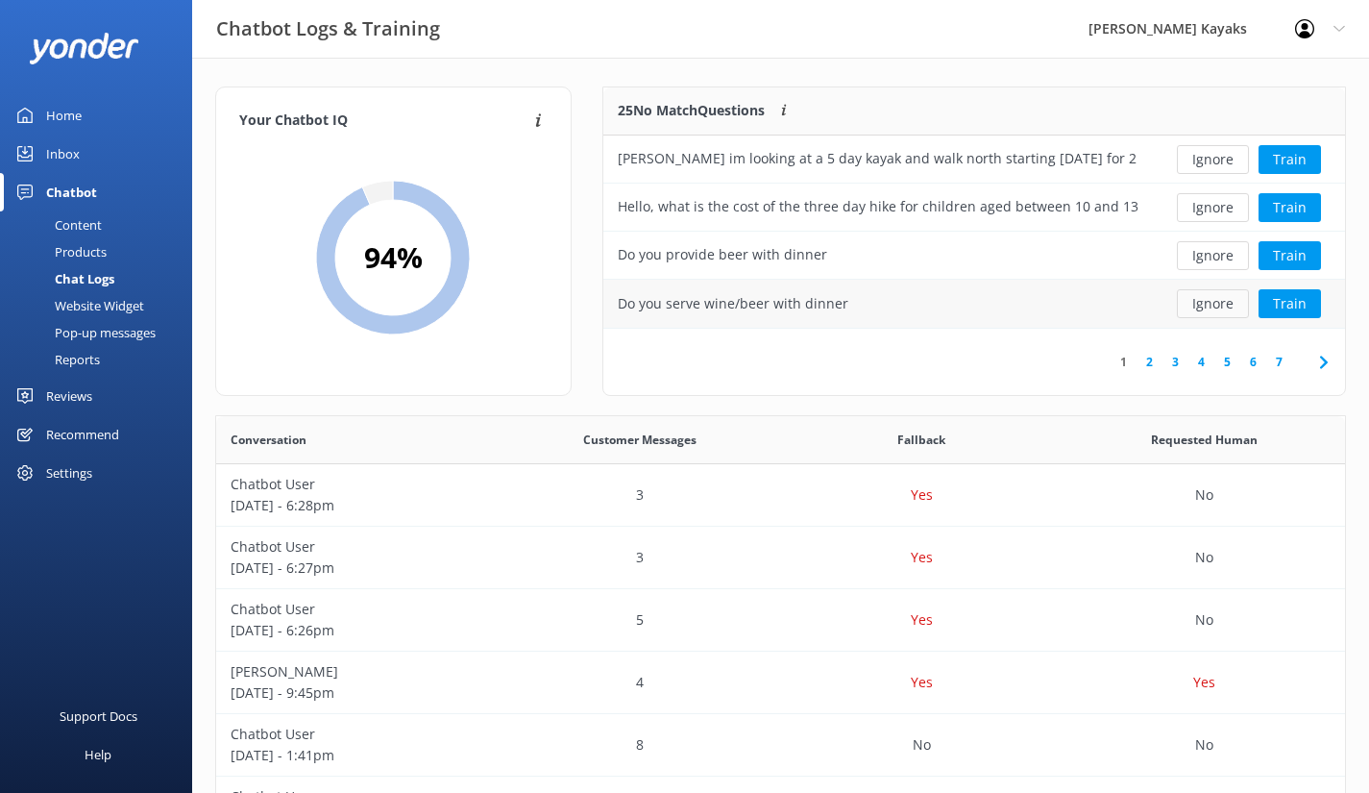
click at [1201, 309] on button "Ignore" at bounding box center [1213, 303] width 72 height 29
click at [1206, 265] on button "Ignore" at bounding box center [1213, 255] width 72 height 29
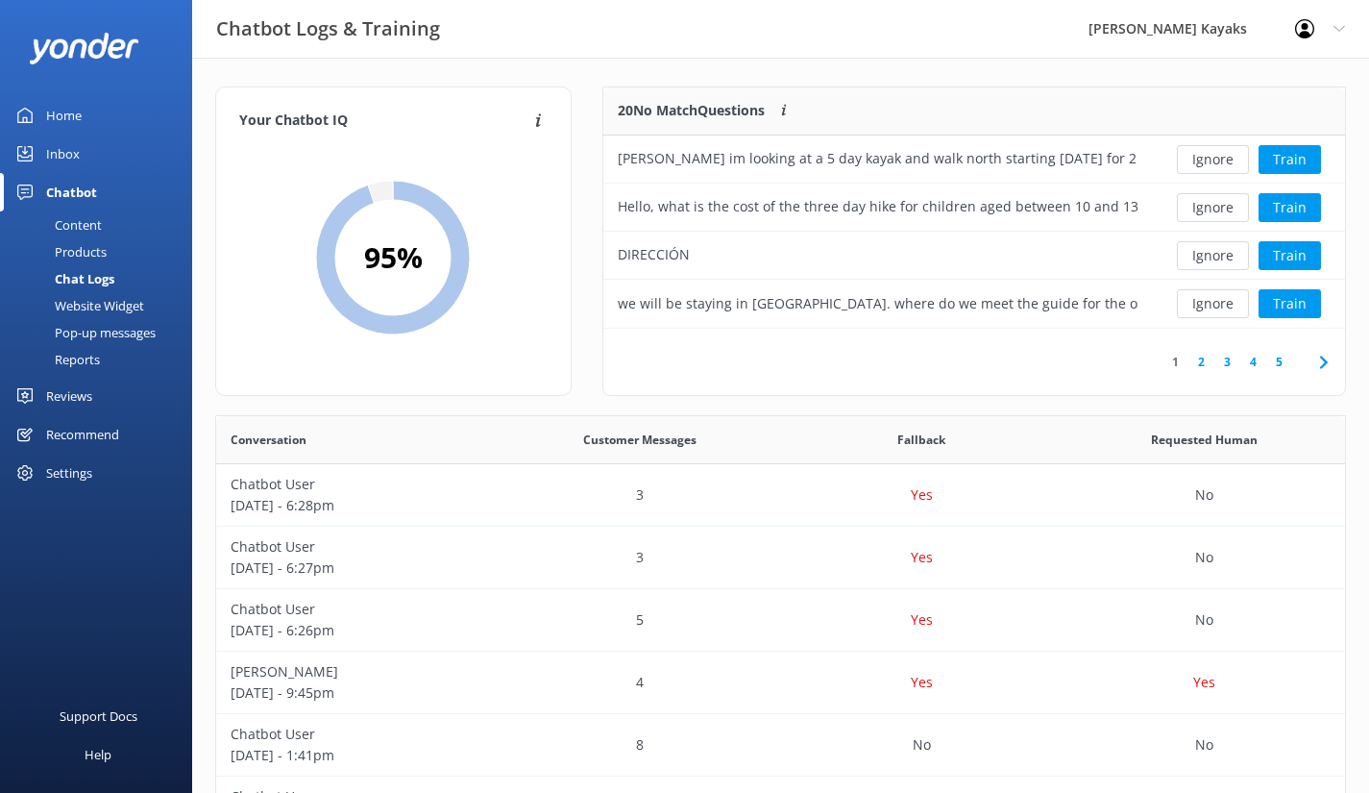
click at [1206, 265] on button "Ignore" at bounding box center [1213, 255] width 72 height 29
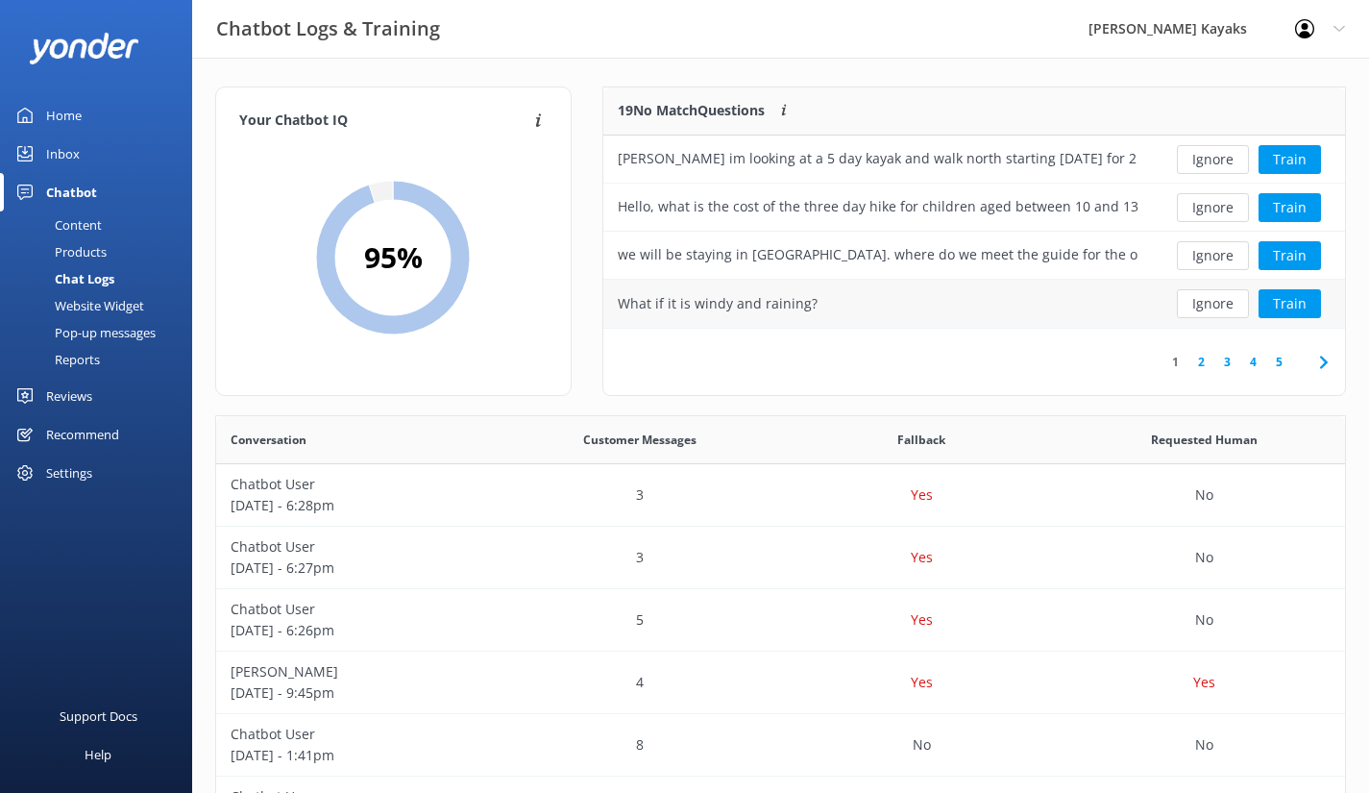
click at [750, 311] on div "What if it is windy and raining?" at bounding box center [718, 303] width 200 height 21
click at [1274, 298] on button "Train" at bounding box center [1290, 303] width 62 height 29
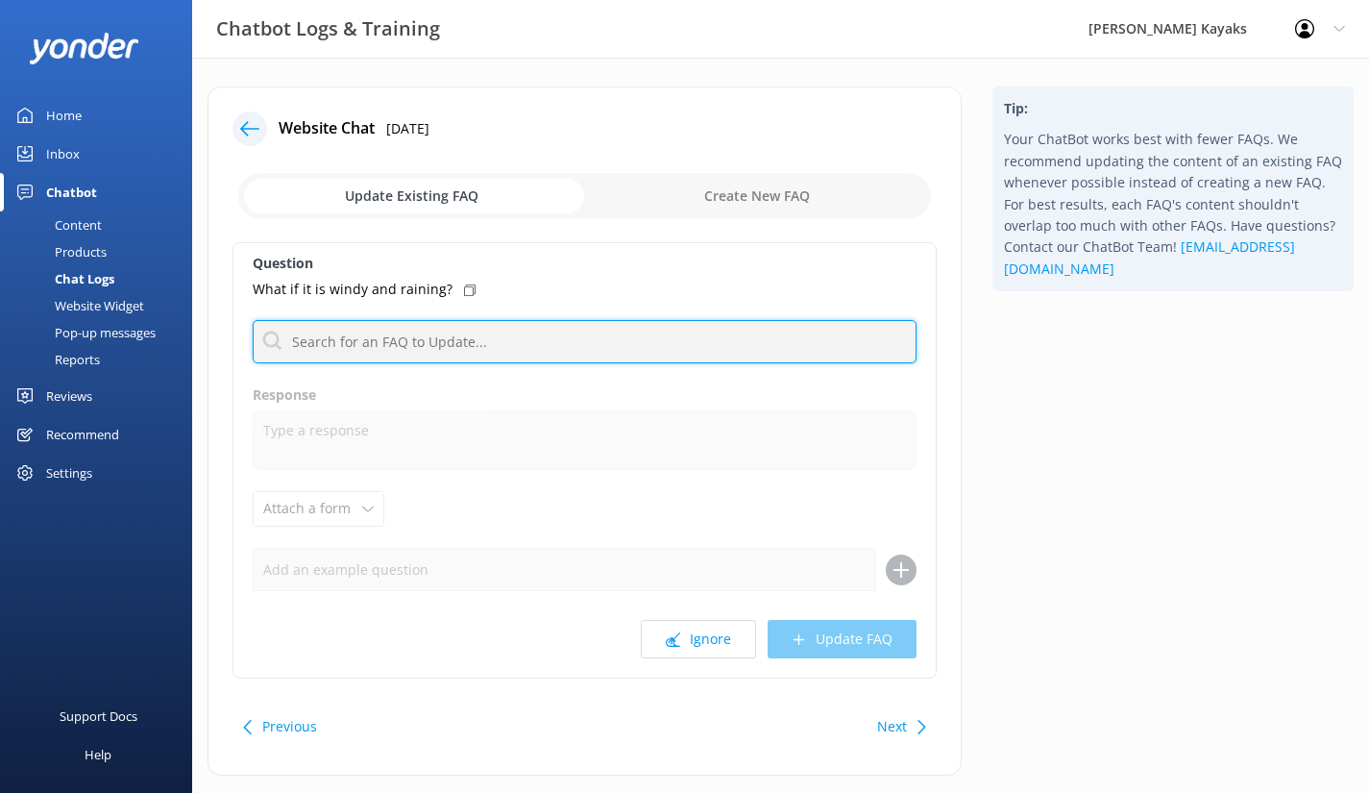
click at [442, 341] on input "text" at bounding box center [585, 341] width 664 height 43
type input "weather"
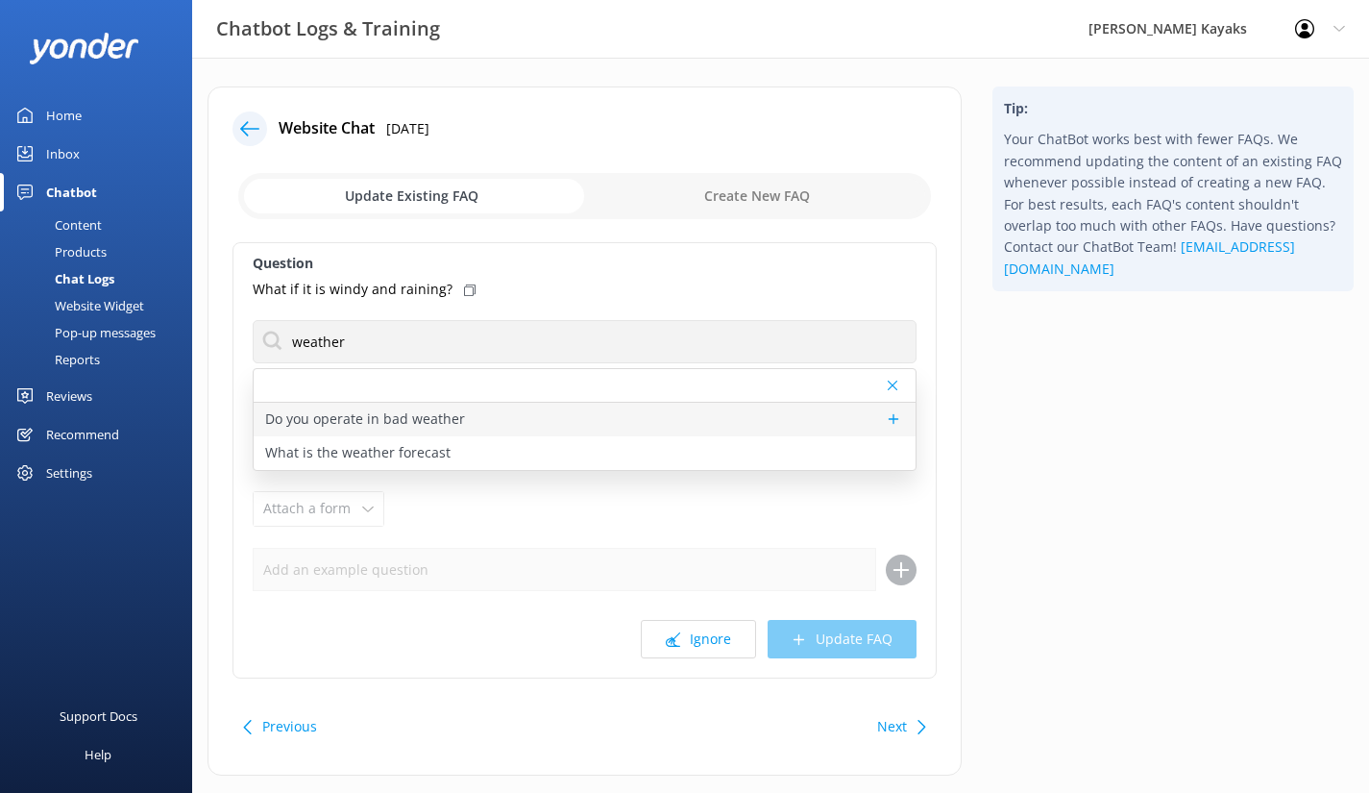
click at [396, 421] on p "Do you operate in bad weather" at bounding box center [365, 418] width 200 height 21
type textarea "A little wet weather doesn’t get in the way of an awesome kayaking adventure - …"
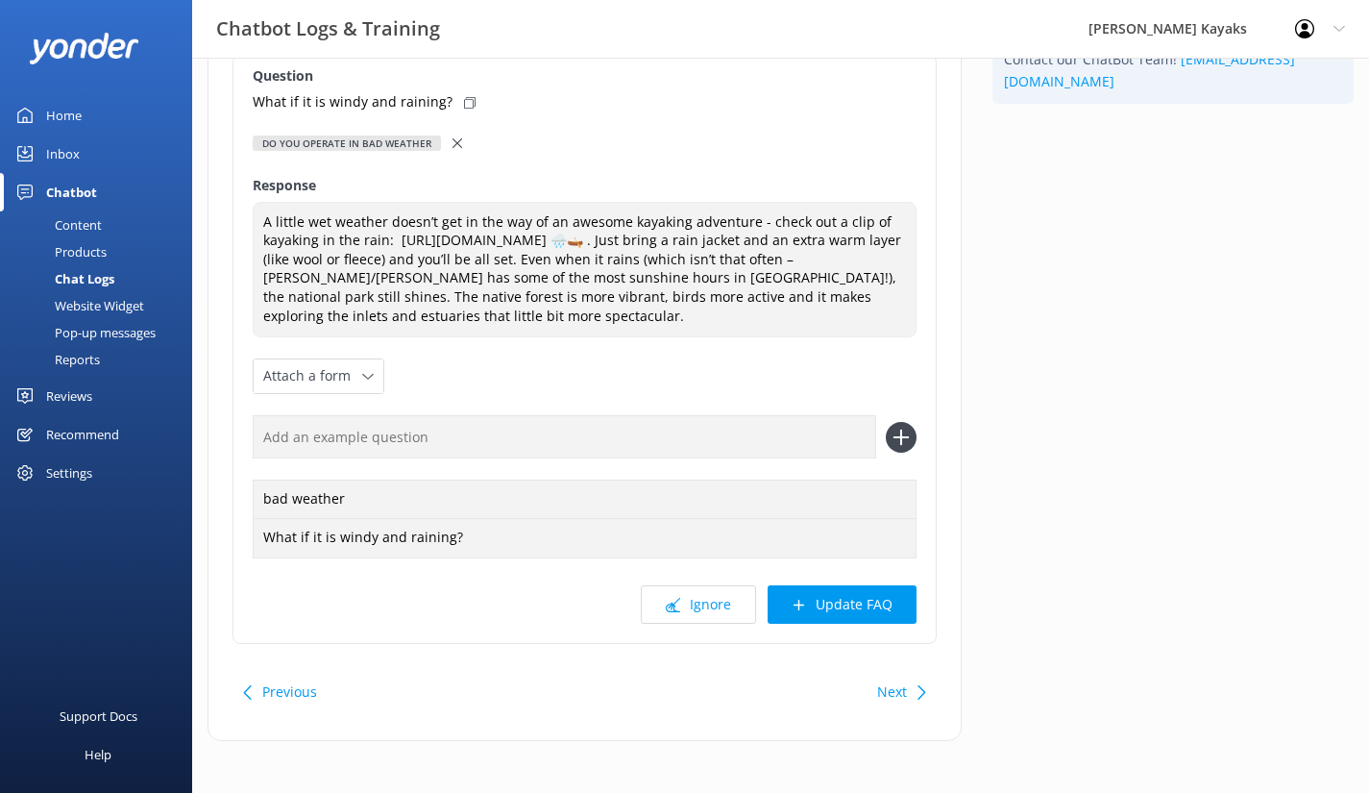
scroll to position [192, 0]
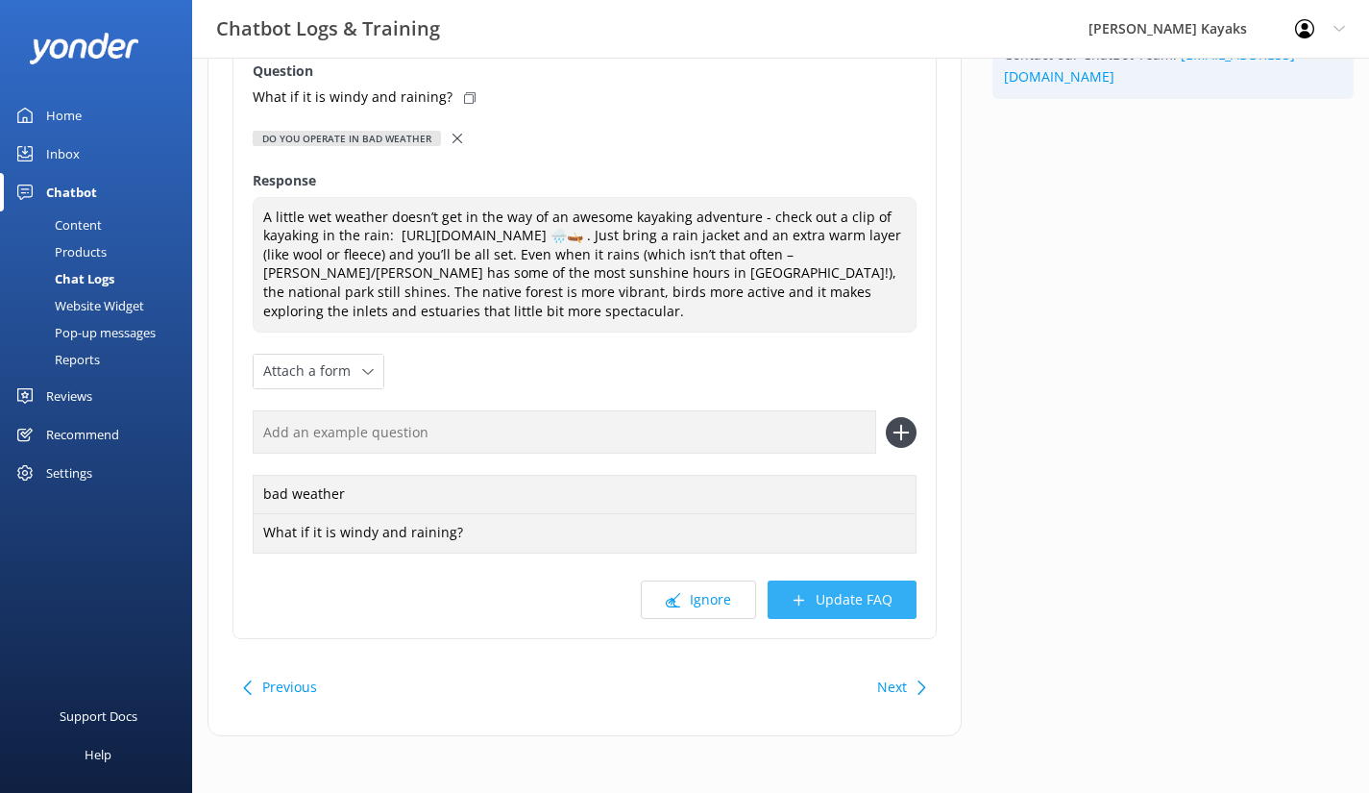
click at [827, 619] on button "Update FAQ" at bounding box center [842, 599] width 149 height 38
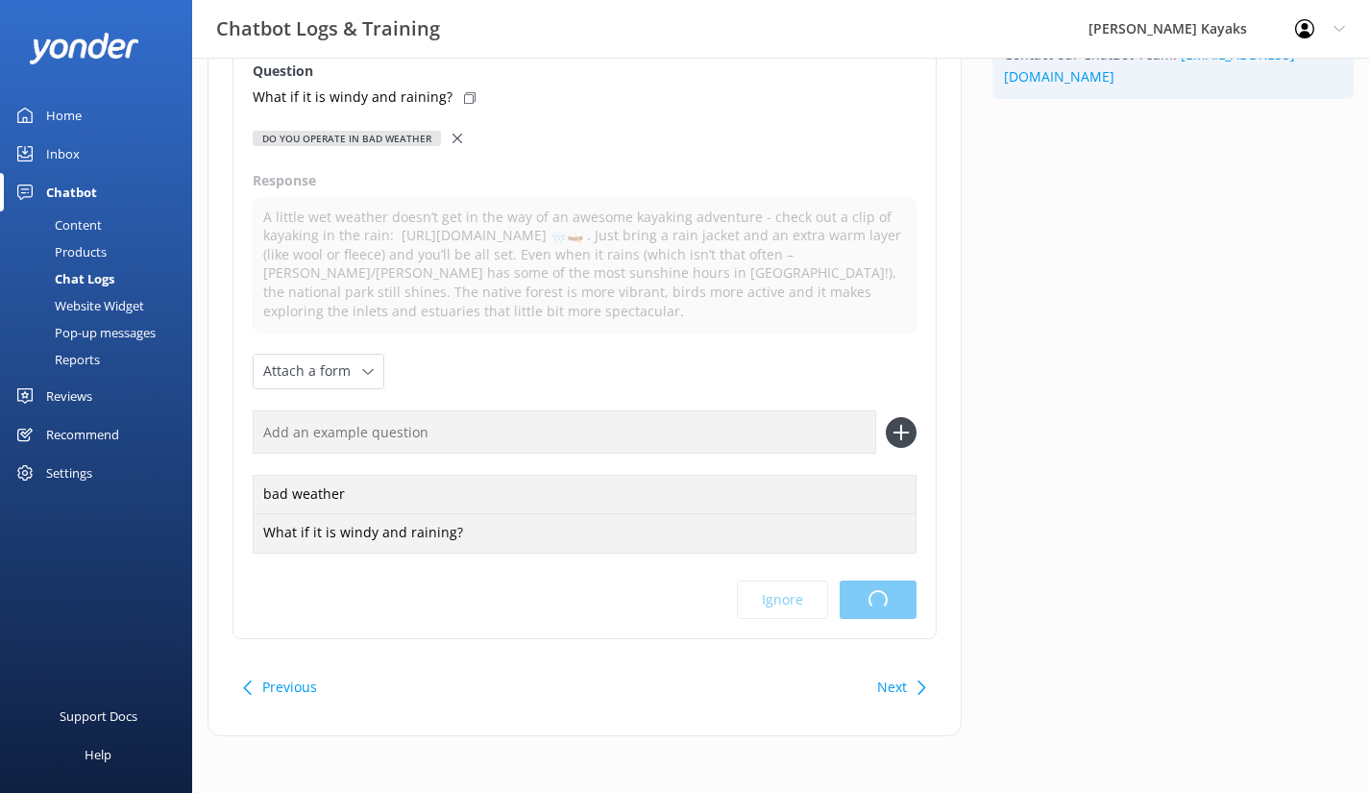
scroll to position [0, 0]
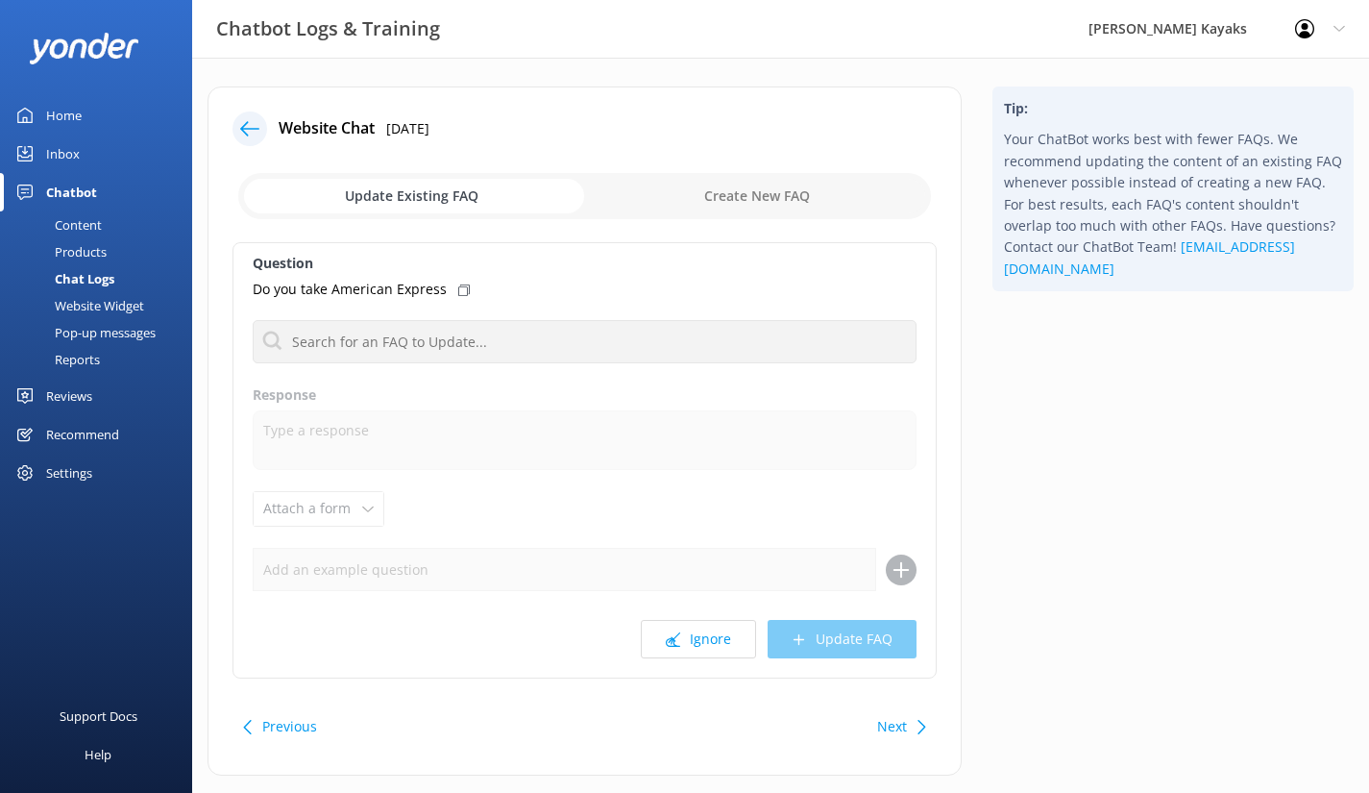
click at [242, 131] on use at bounding box center [249, 128] width 19 height 14
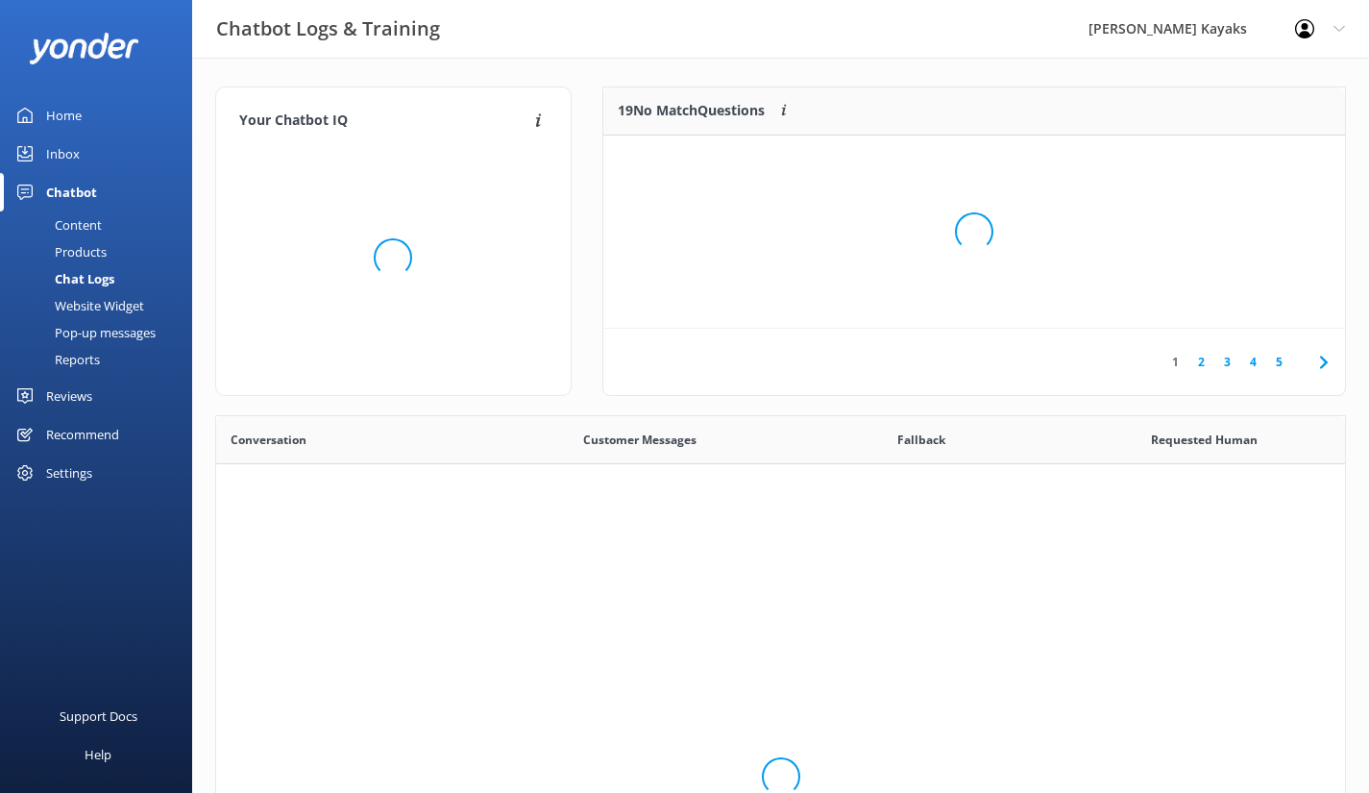
scroll to position [659, 1115]
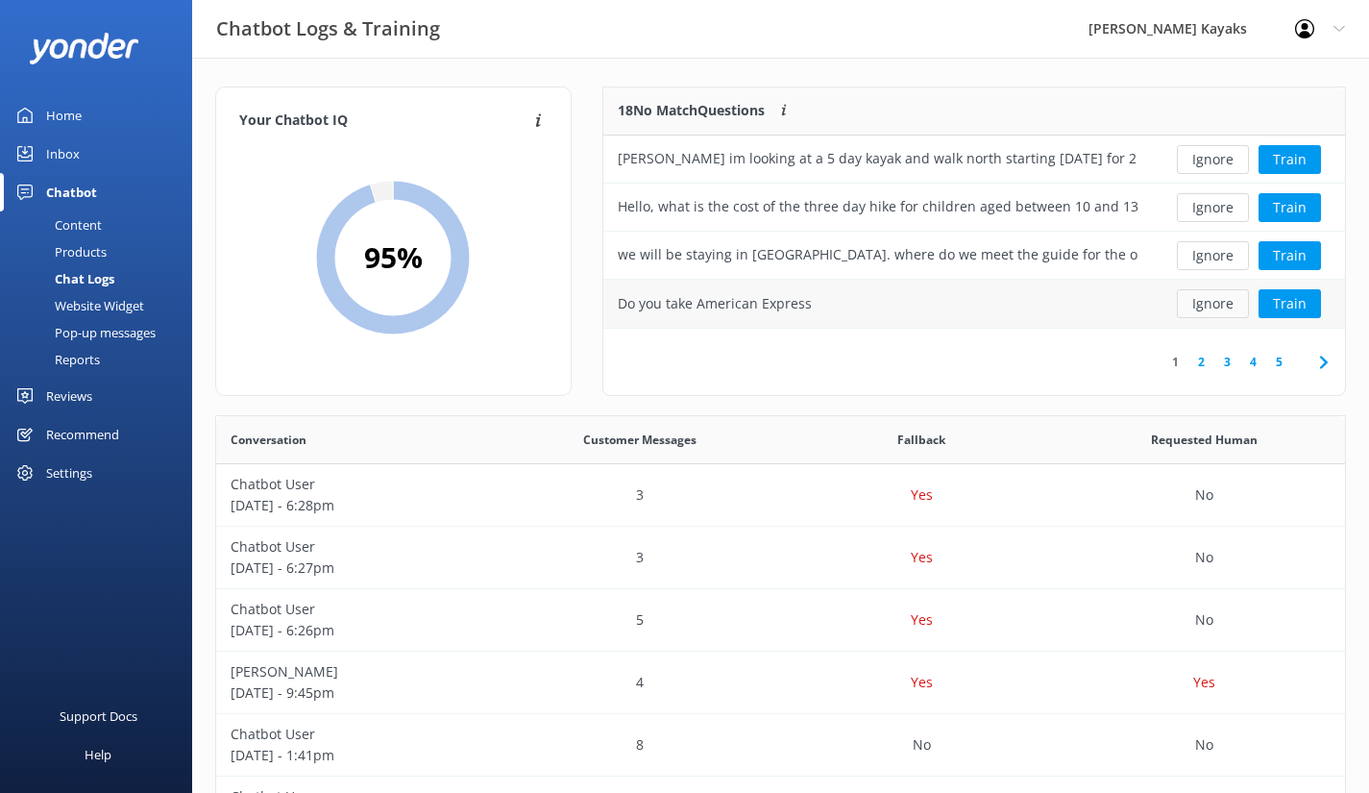
click at [1198, 306] on button "Ignore" at bounding box center [1213, 303] width 72 height 29
click at [1201, 307] on button "Ignore" at bounding box center [1213, 303] width 72 height 29
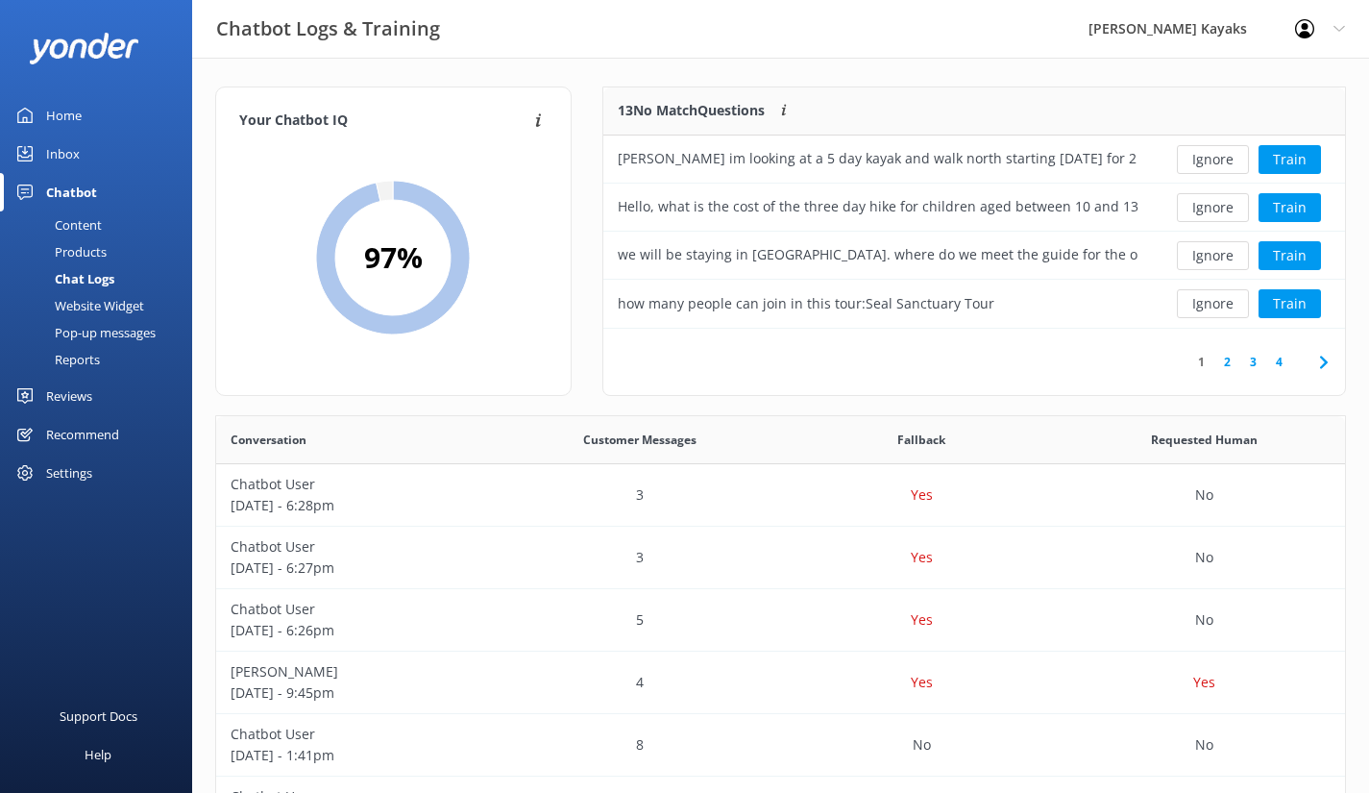
click at [1201, 307] on button "Ignore" at bounding box center [1213, 303] width 72 height 29
click at [1201, 308] on button "Ignore" at bounding box center [1213, 303] width 72 height 29
click at [1201, 303] on button "Ignore" at bounding box center [1213, 303] width 72 height 29
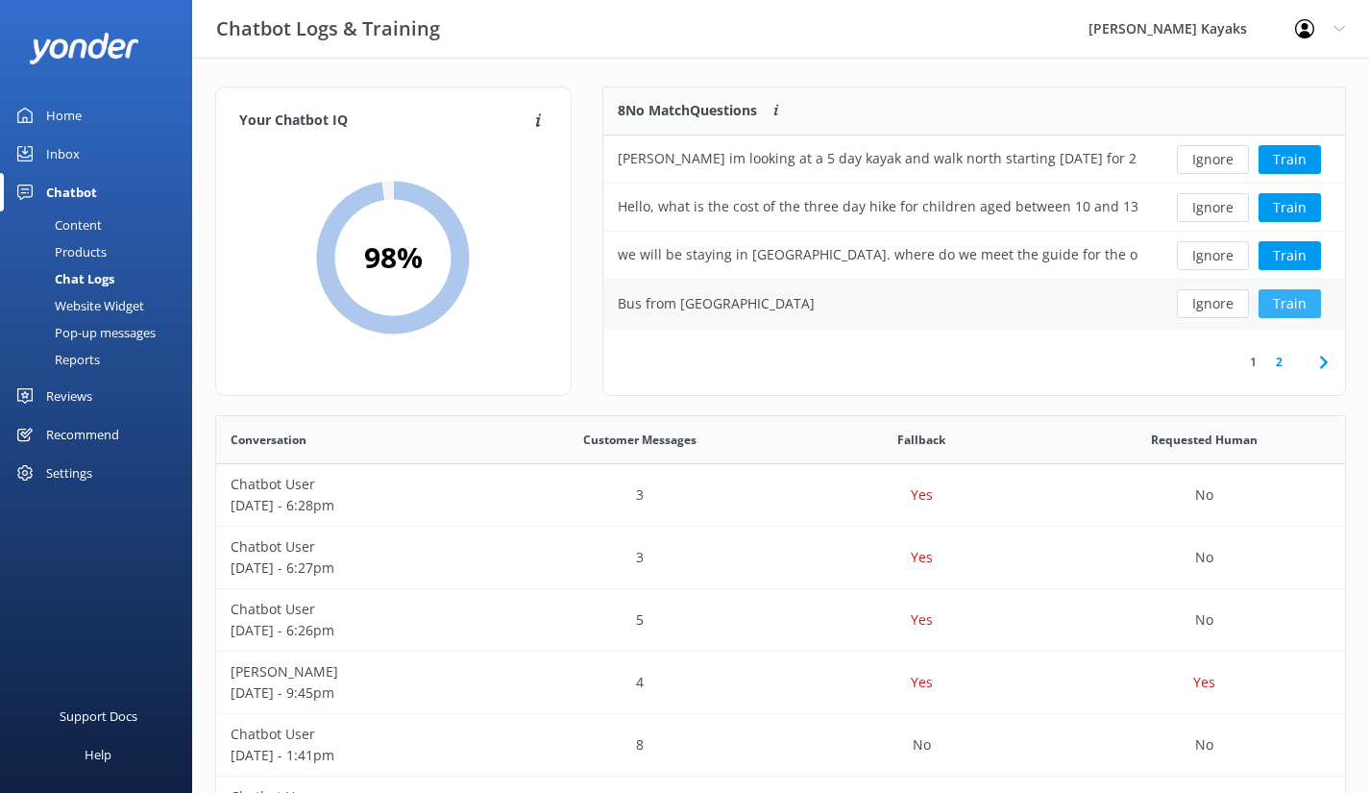
click at [1284, 307] on button "Train" at bounding box center [1290, 303] width 62 height 29
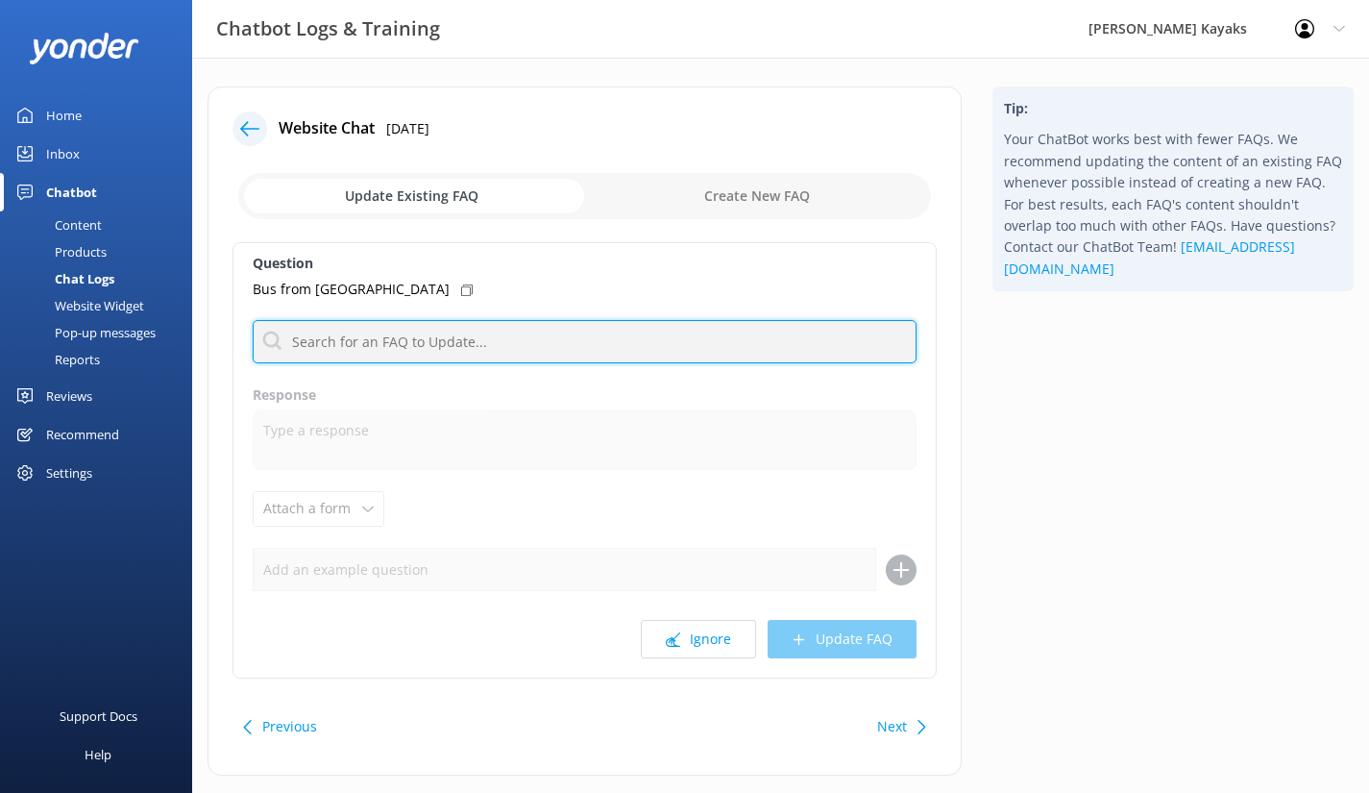
click at [341, 349] on input "text" at bounding box center [585, 341] width 664 height 43
type input "shuttle"
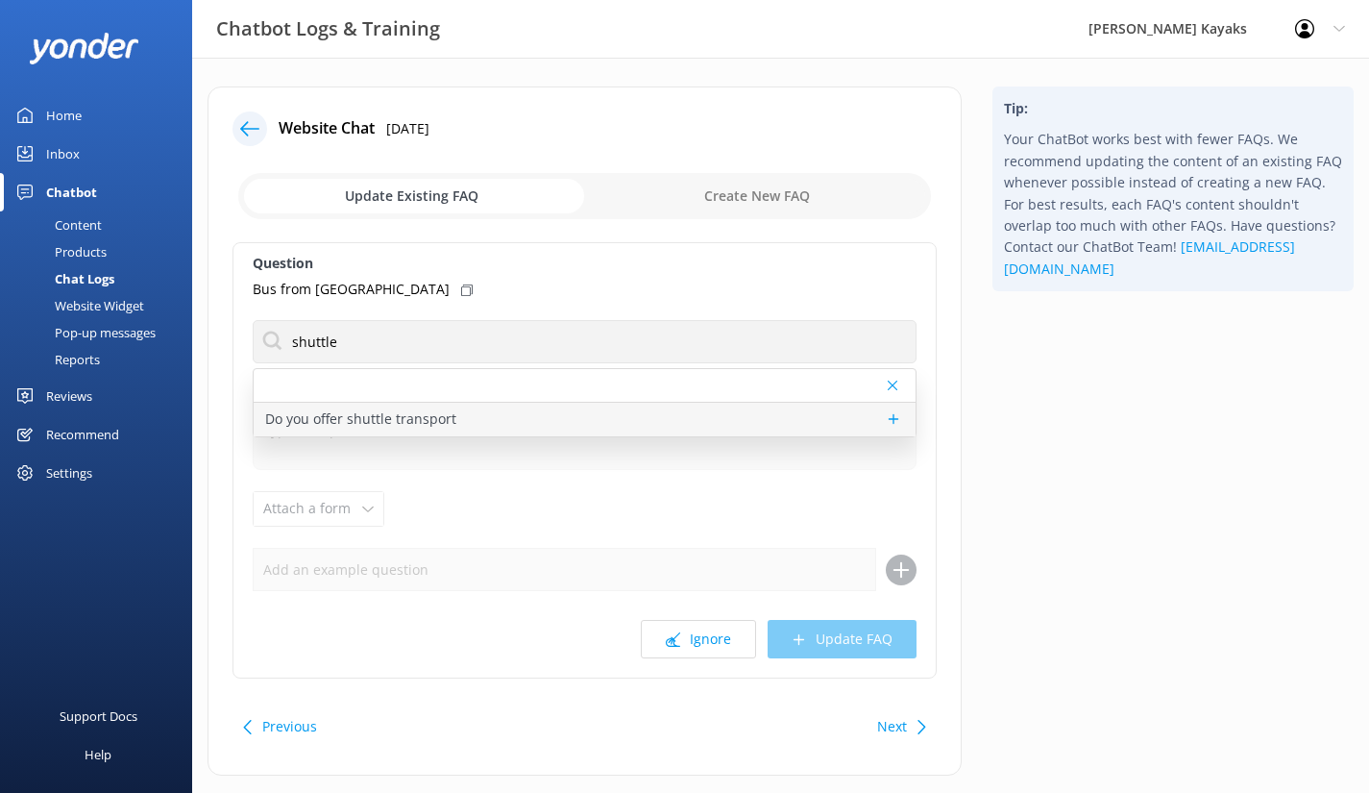
click at [367, 421] on p "Do you offer shuttle transport" at bounding box center [360, 418] width 191 height 21
type textarea "The bus list for [PERSON_NAME] or Motueka can be found at [URL][DOMAIN_NAME]. W…"
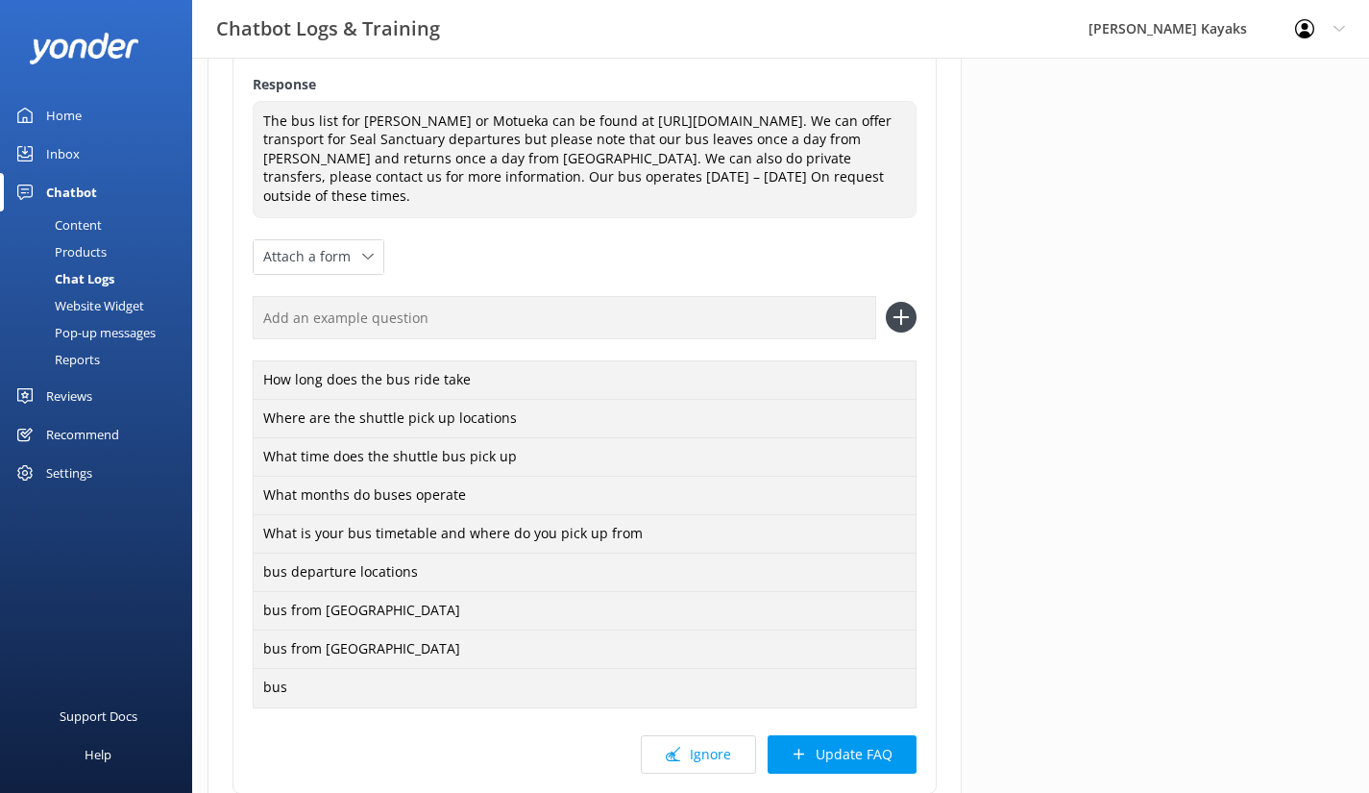
scroll to position [96, 0]
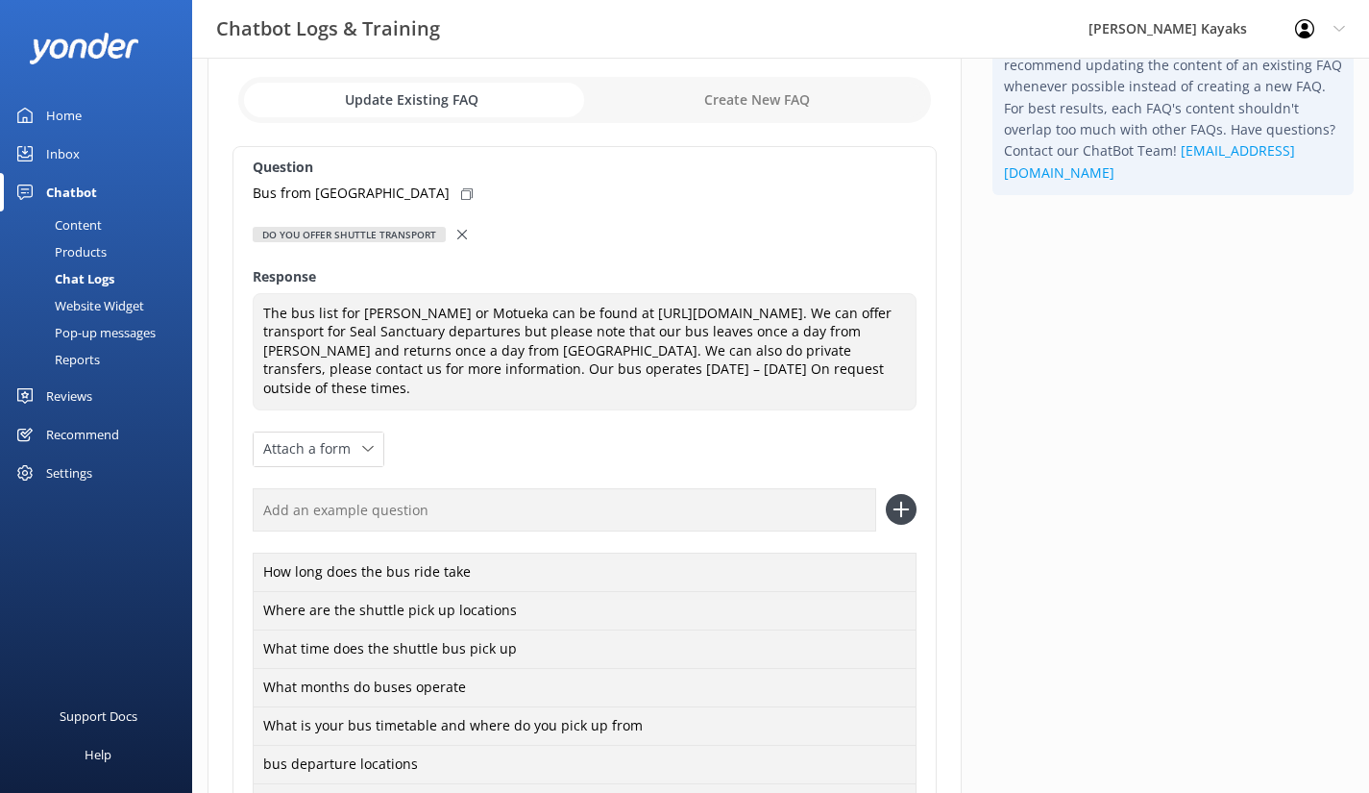
click at [461, 190] on use at bounding box center [467, 194] width 12 height 12
click at [303, 500] on input "text" at bounding box center [565, 509] width 624 height 43
paste input "Bus from [GEOGRAPHIC_DATA]"
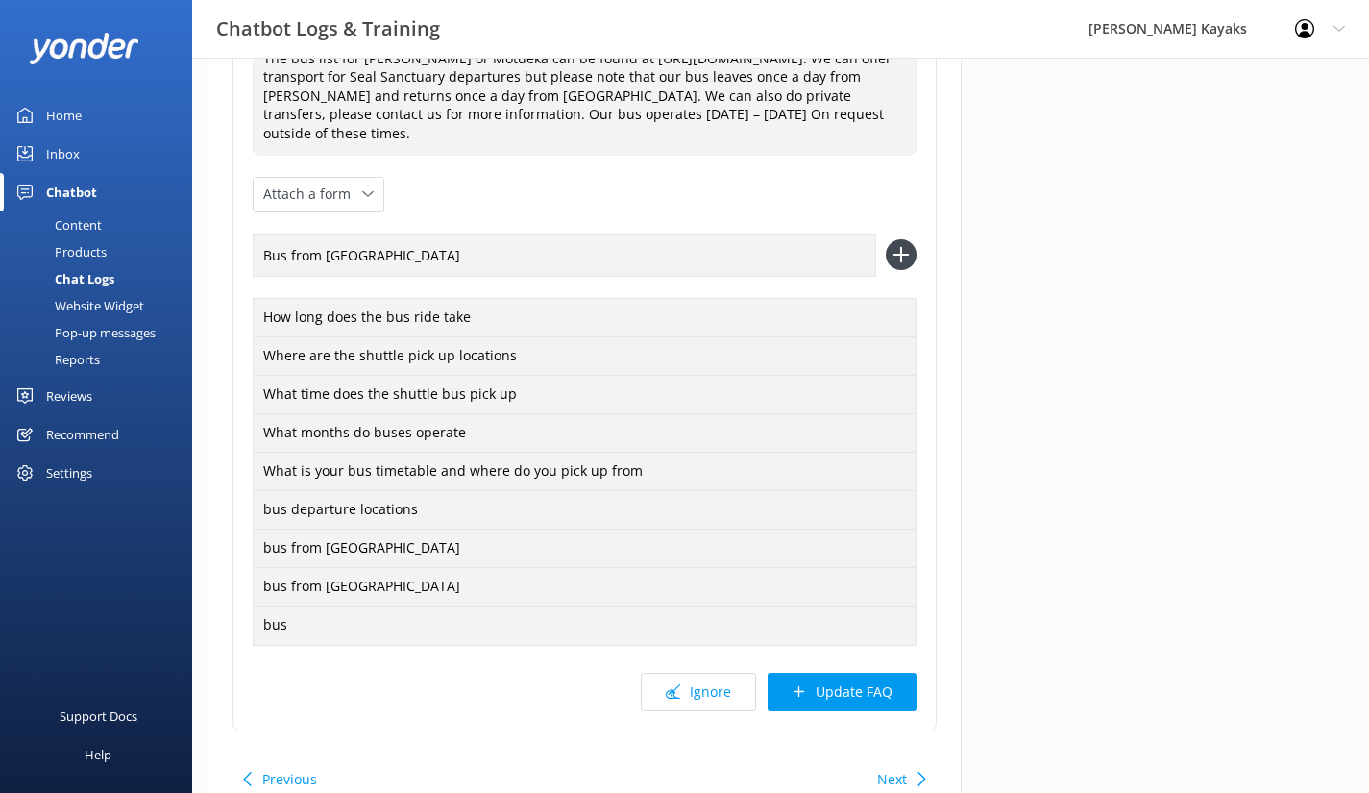
scroll to position [384, 0]
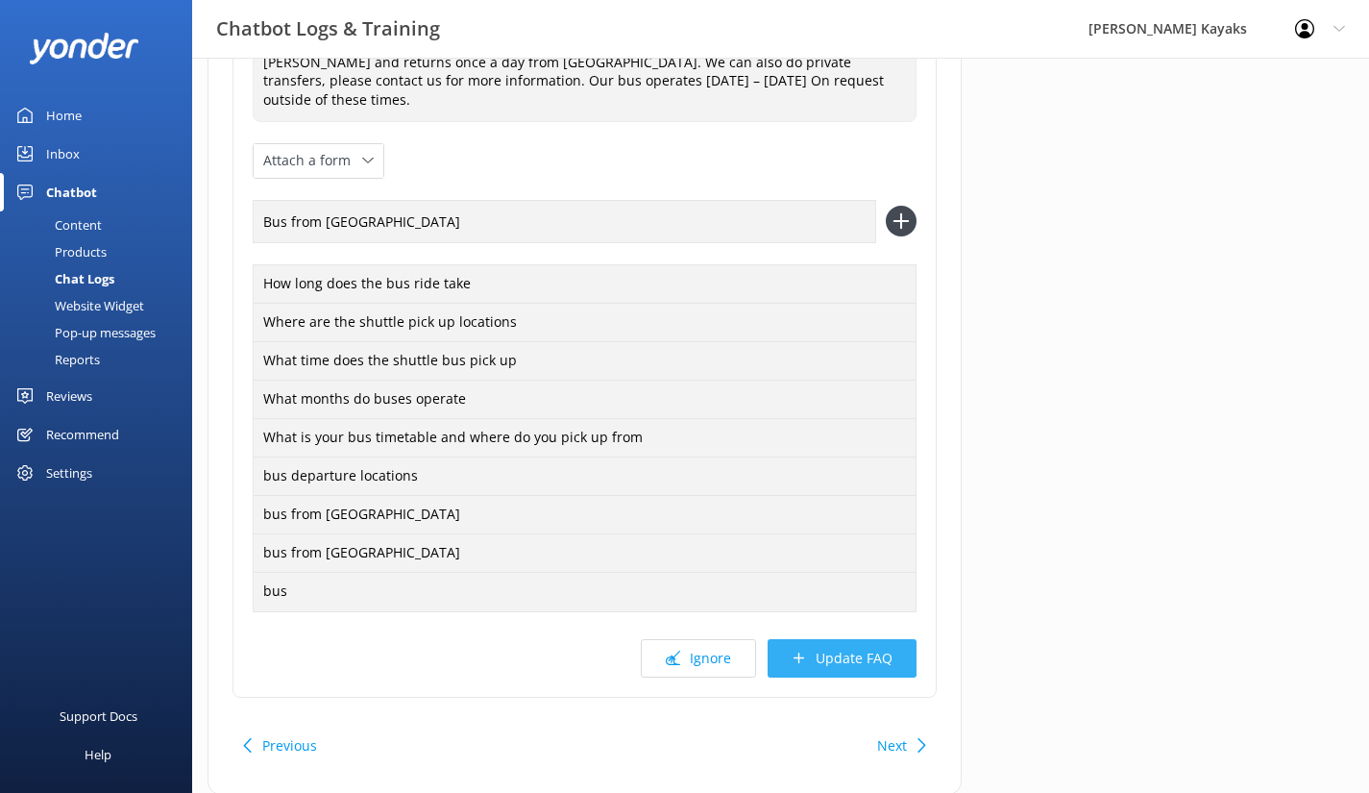
type input "Bus from [GEOGRAPHIC_DATA]"
click at [829, 653] on button "Update FAQ" at bounding box center [842, 658] width 149 height 38
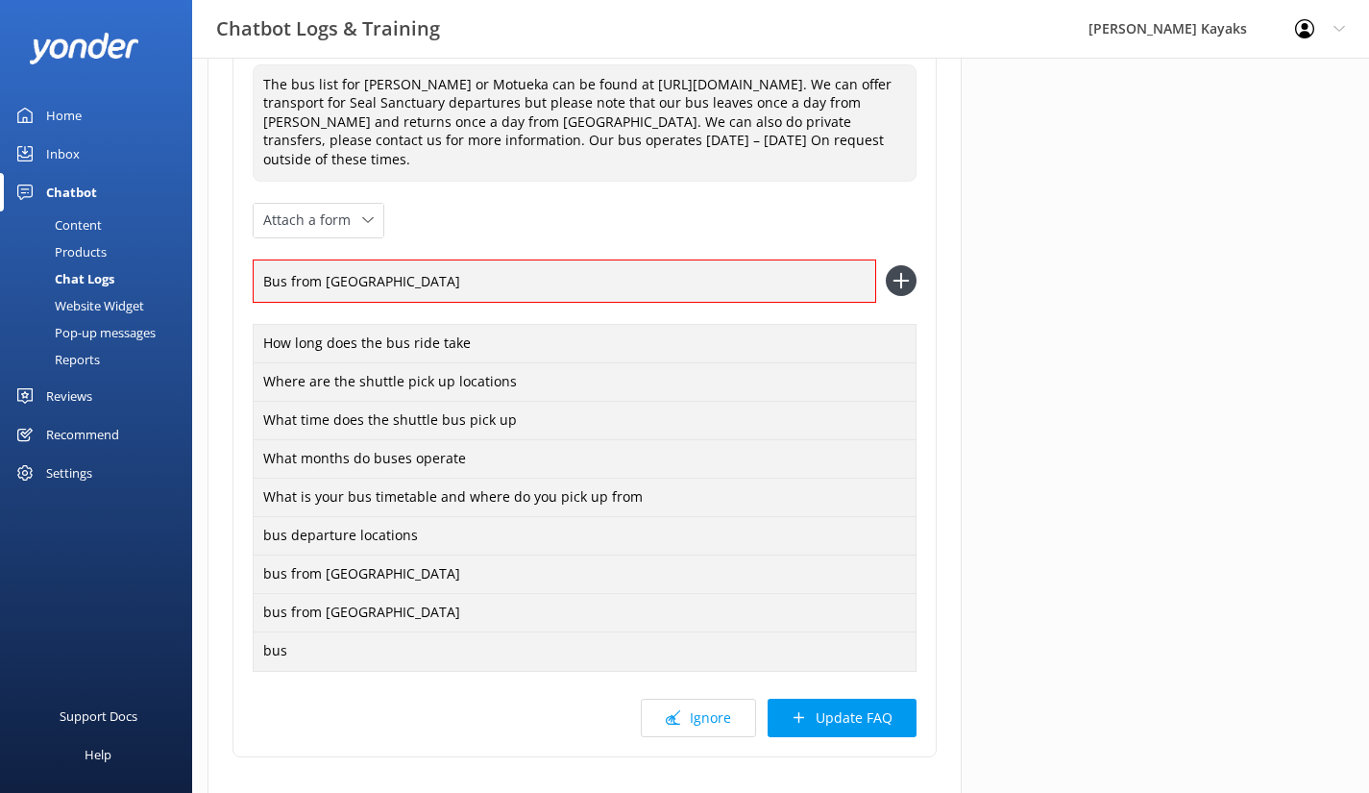
scroll to position [288, 0]
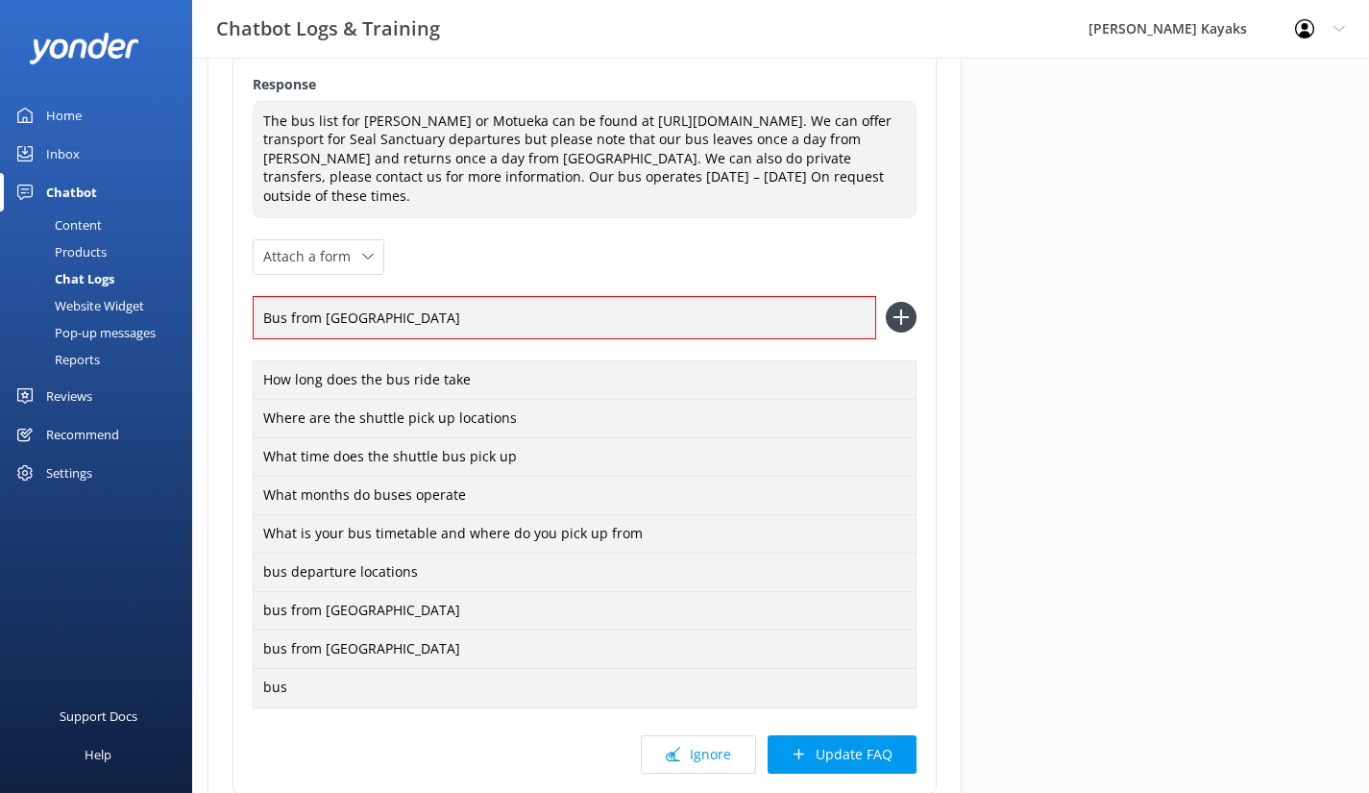
click at [887, 320] on icon at bounding box center [901, 317] width 31 height 31
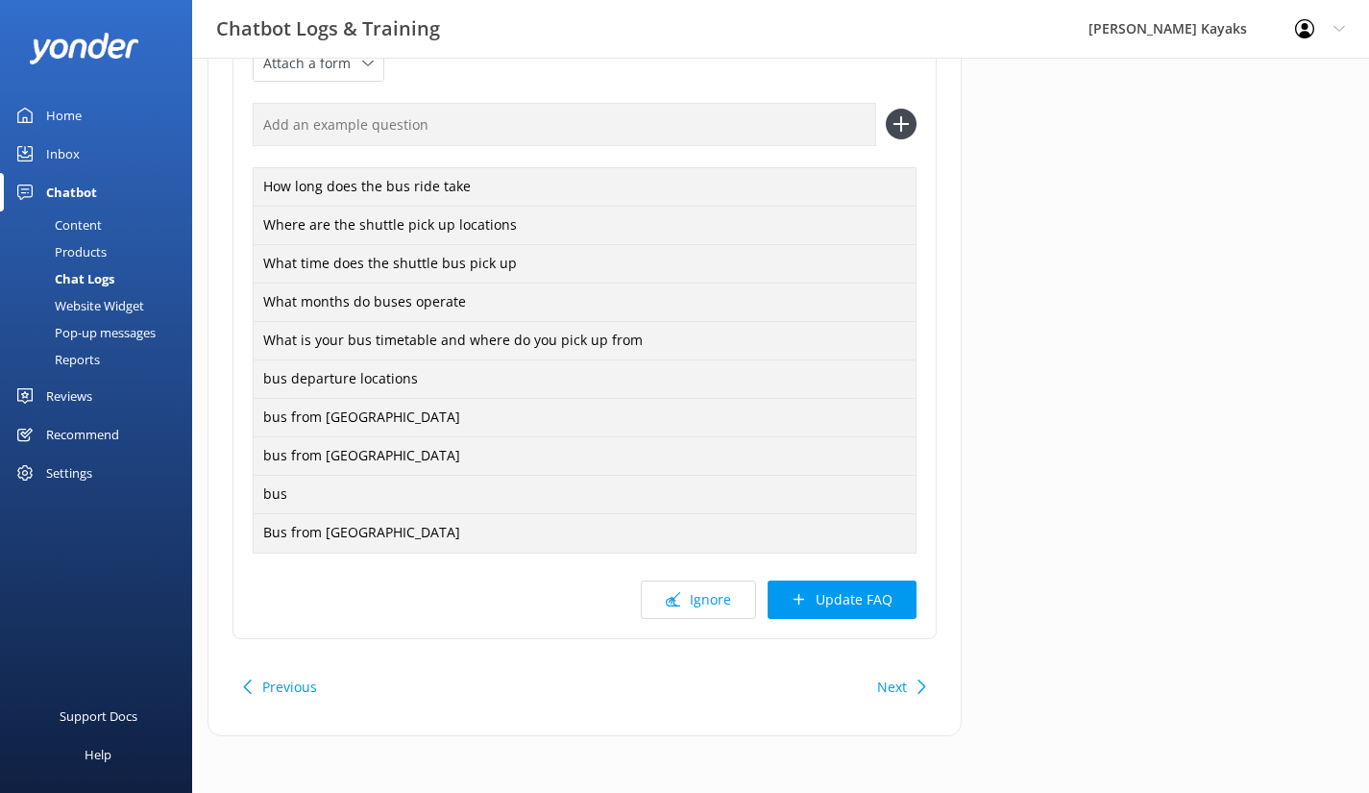
scroll to position [481, 0]
click at [823, 595] on button "Update FAQ" at bounding box center [842, 599] width 149 height 38
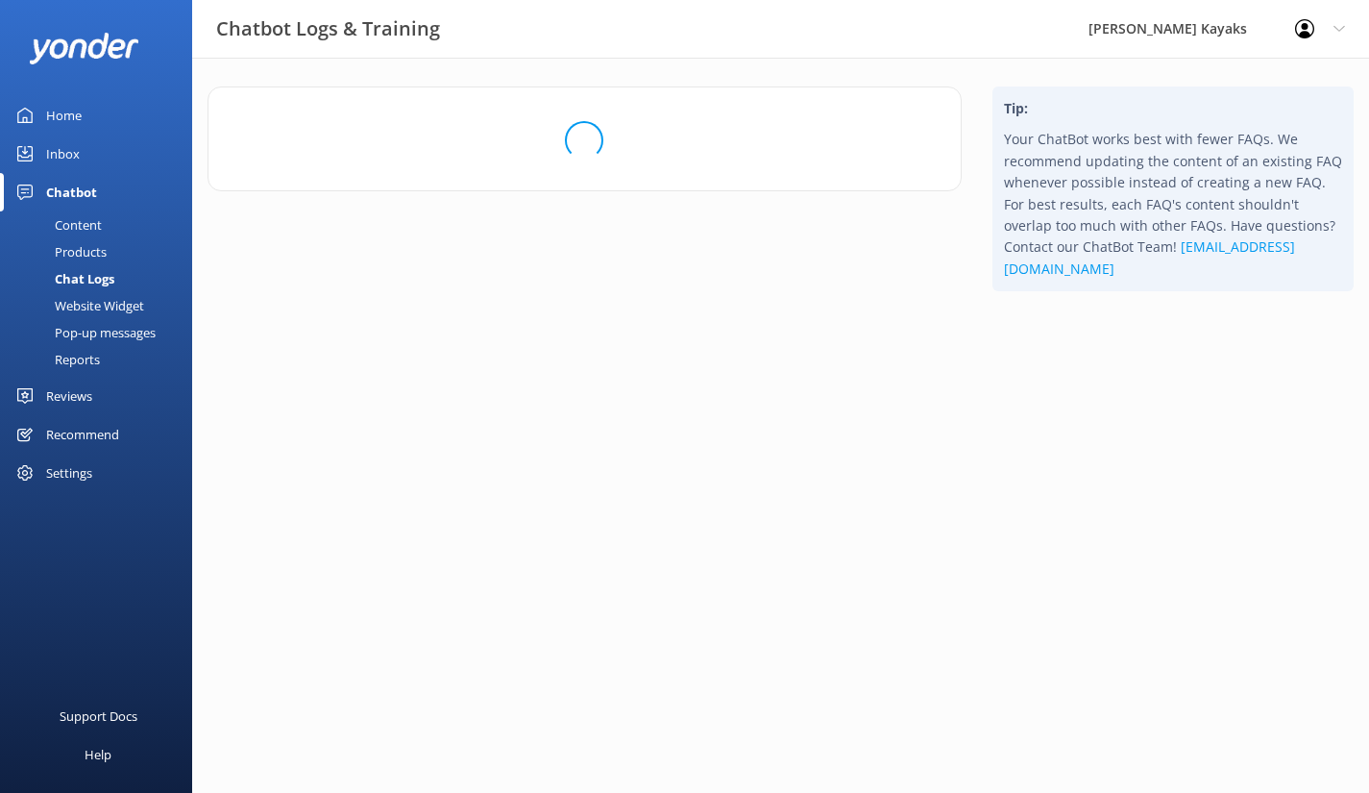
scroll to position [0, 0]
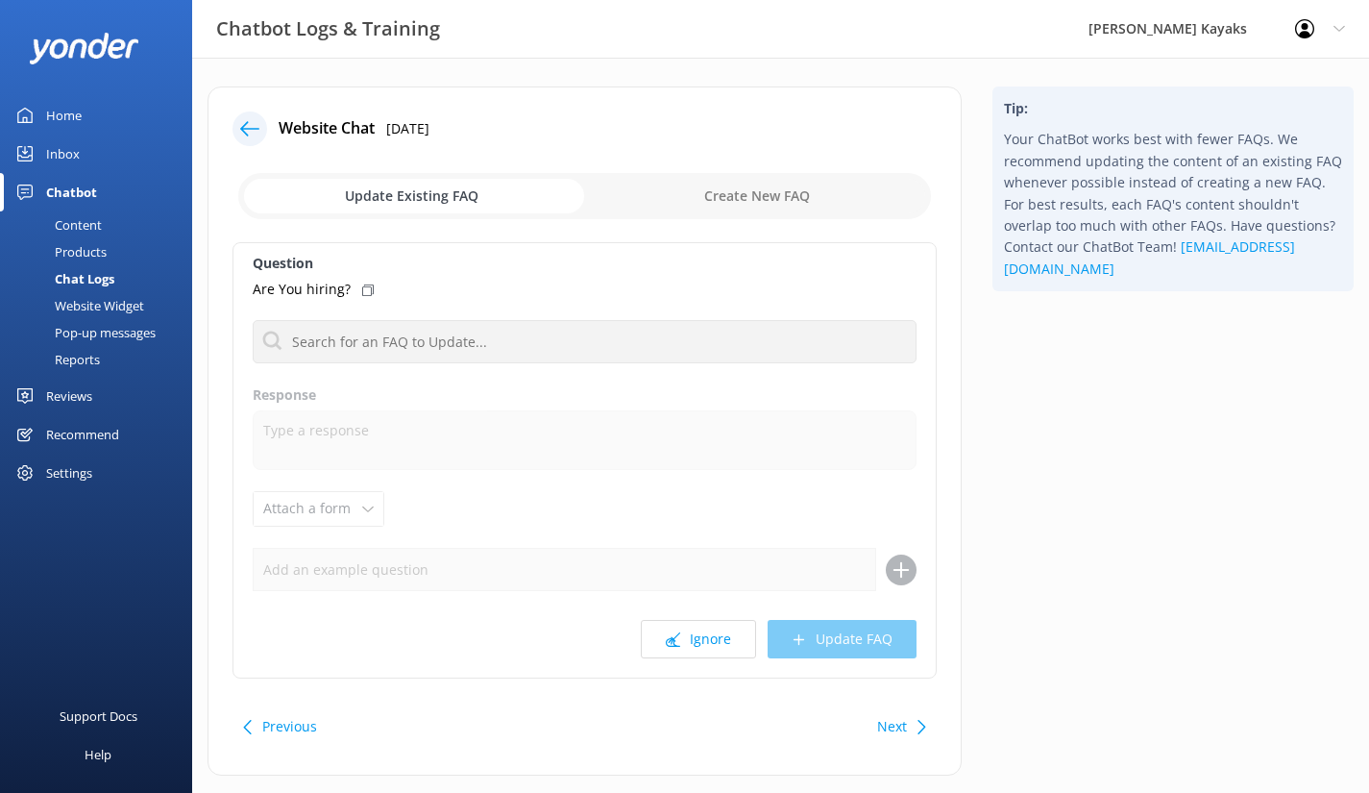
click at [244, 136] on icon at bounding box center [249, 128] width 19 height 19
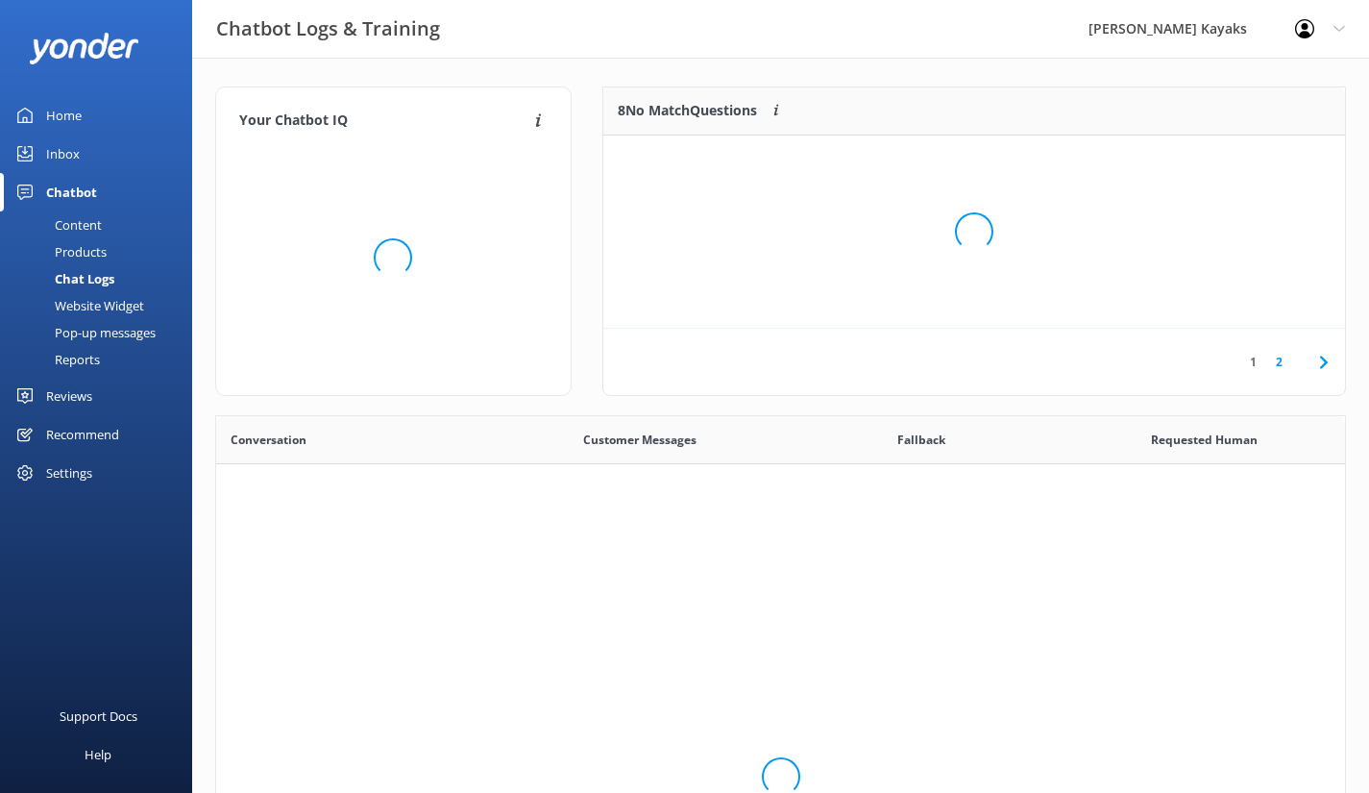
scroll to position [659, 1115]
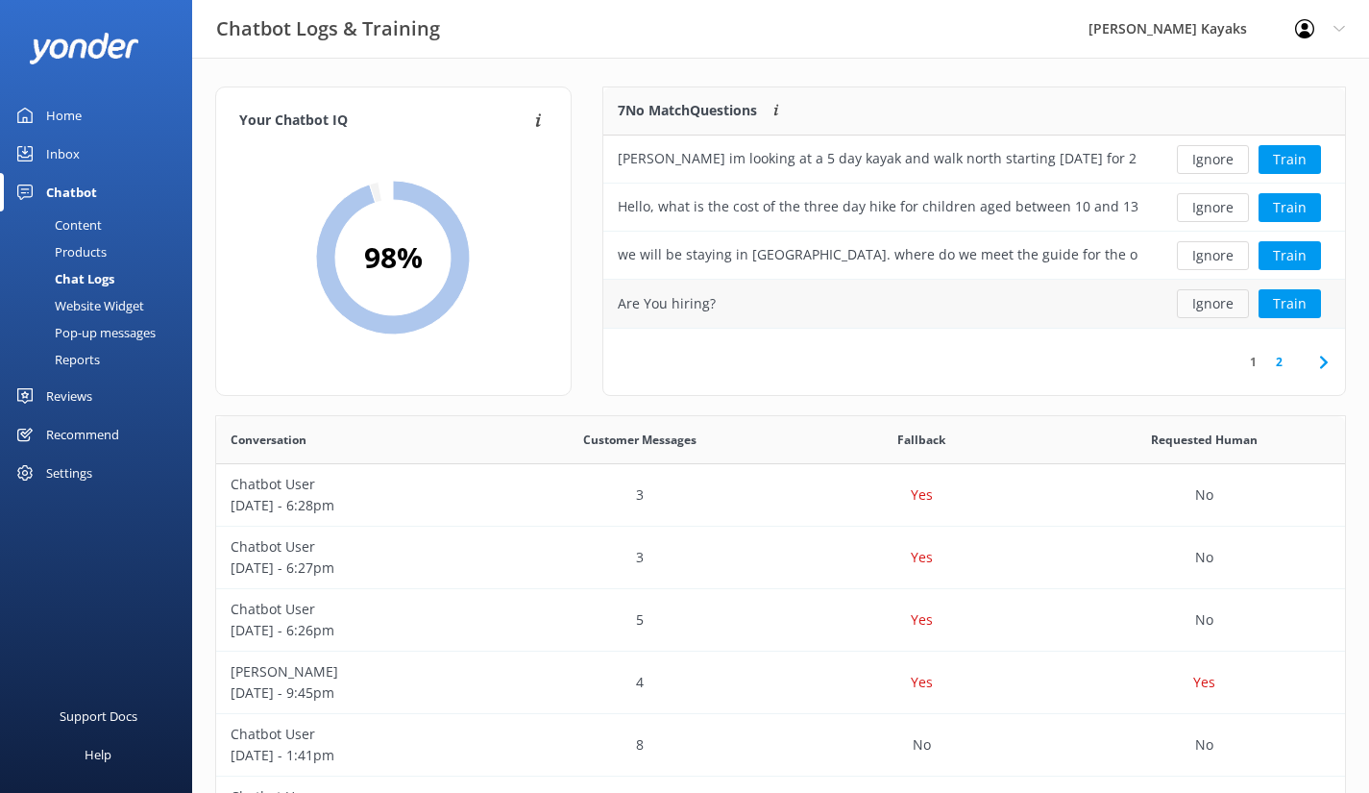
click at [1202, 304] on button "Ignore" at bounding box center [1213, 303] width 72 height 29
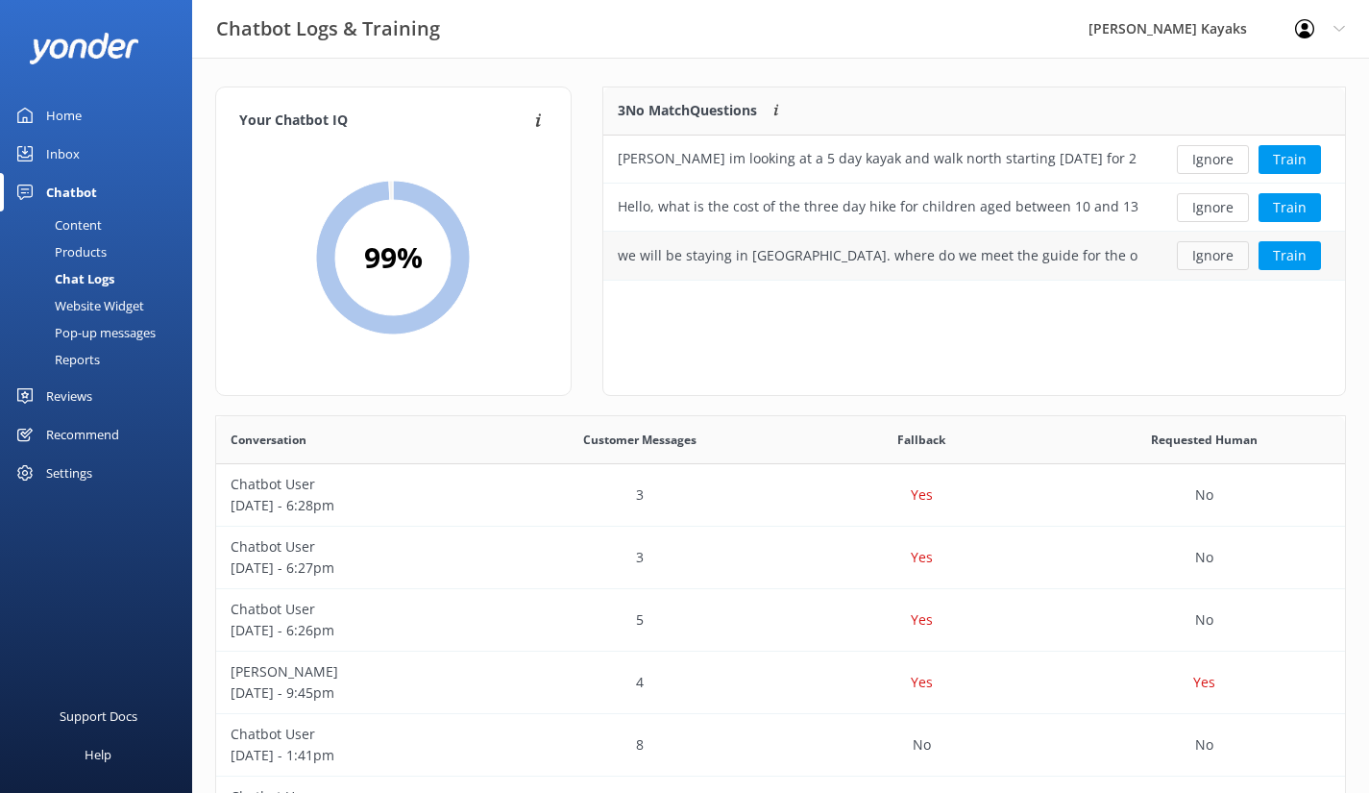
click at [1209, 255] on button "Ignore" at bounding box center [1213, 255] width 72 height 29
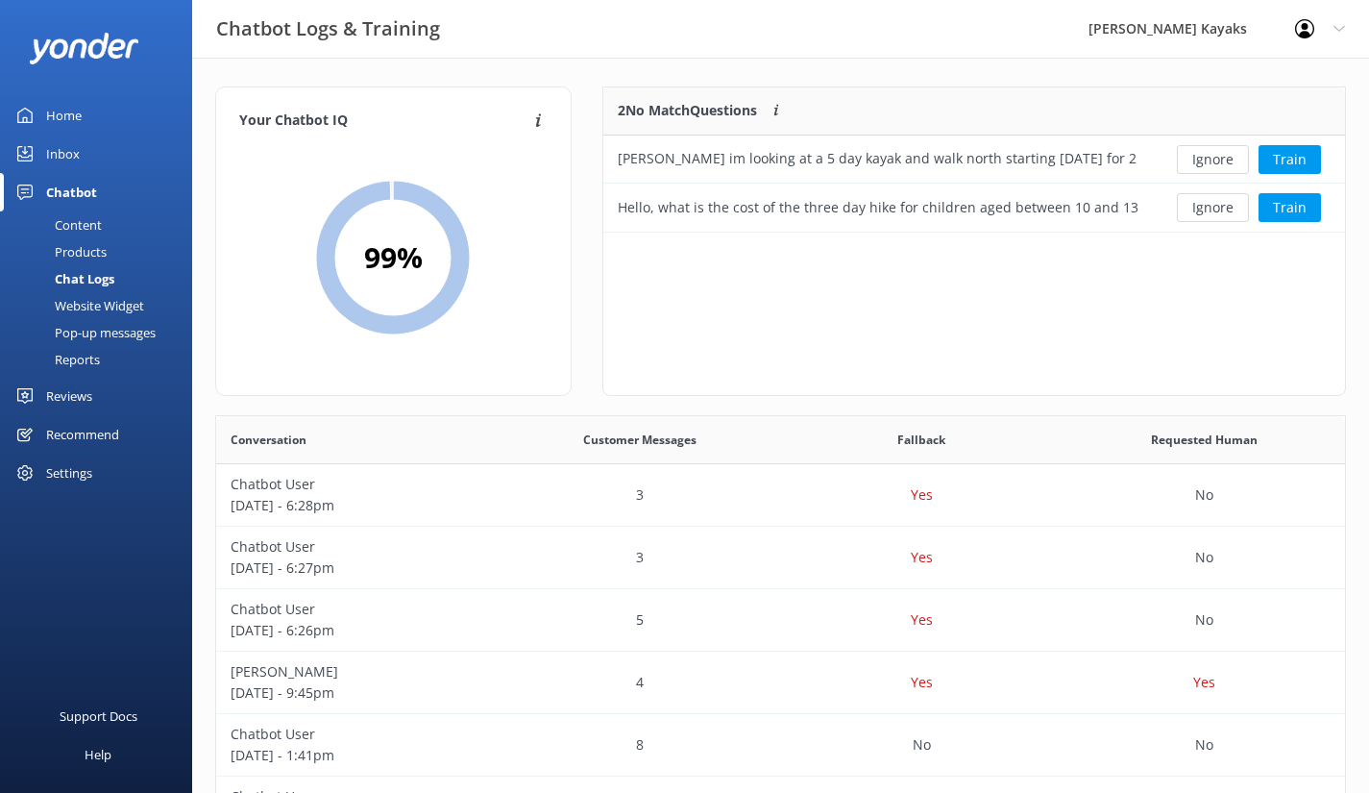
scroll to position [131, 727]
click at [81, 223] on div "Content" at bounding box center [57, 224] width 90 height 27
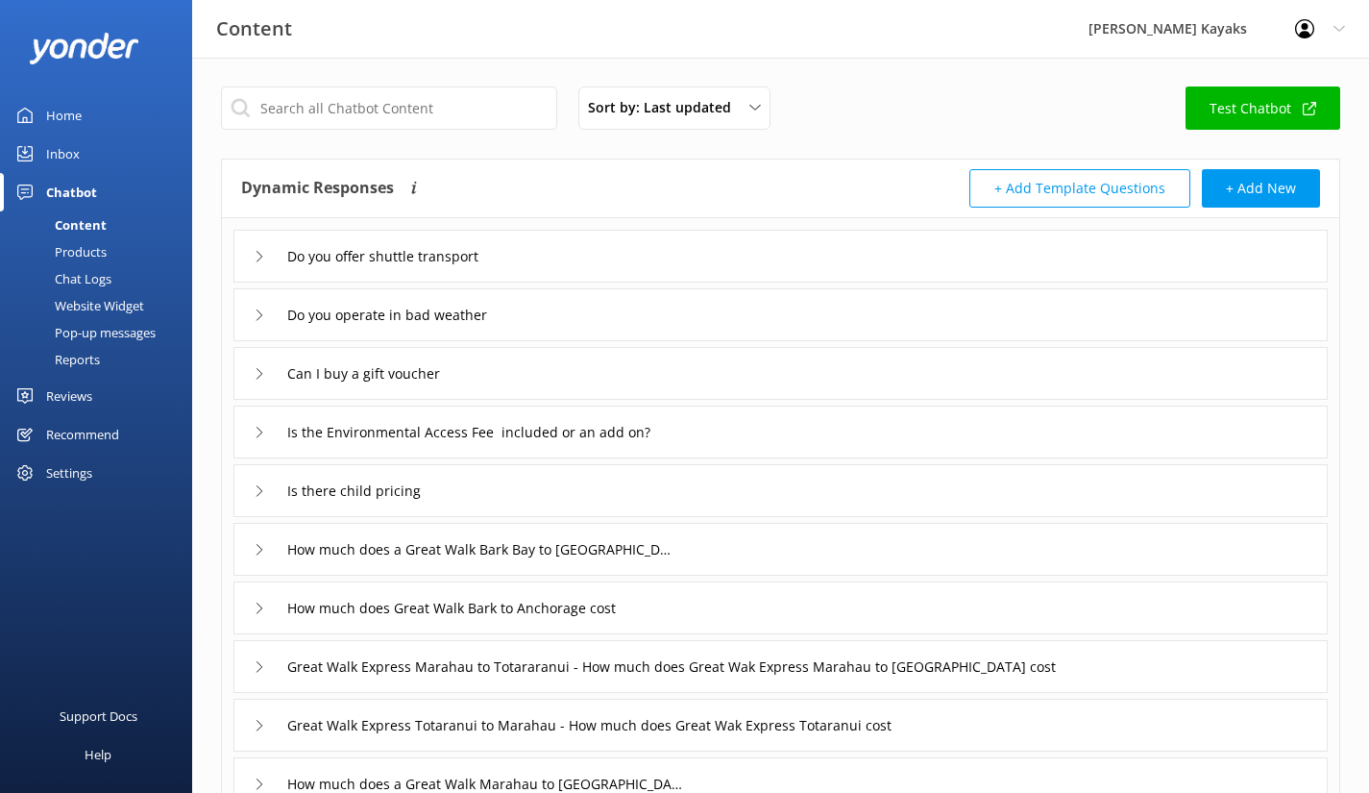
click at [272, 495] on div "Is there child pricing" at bounding box center [350, 491] width 192 height 32
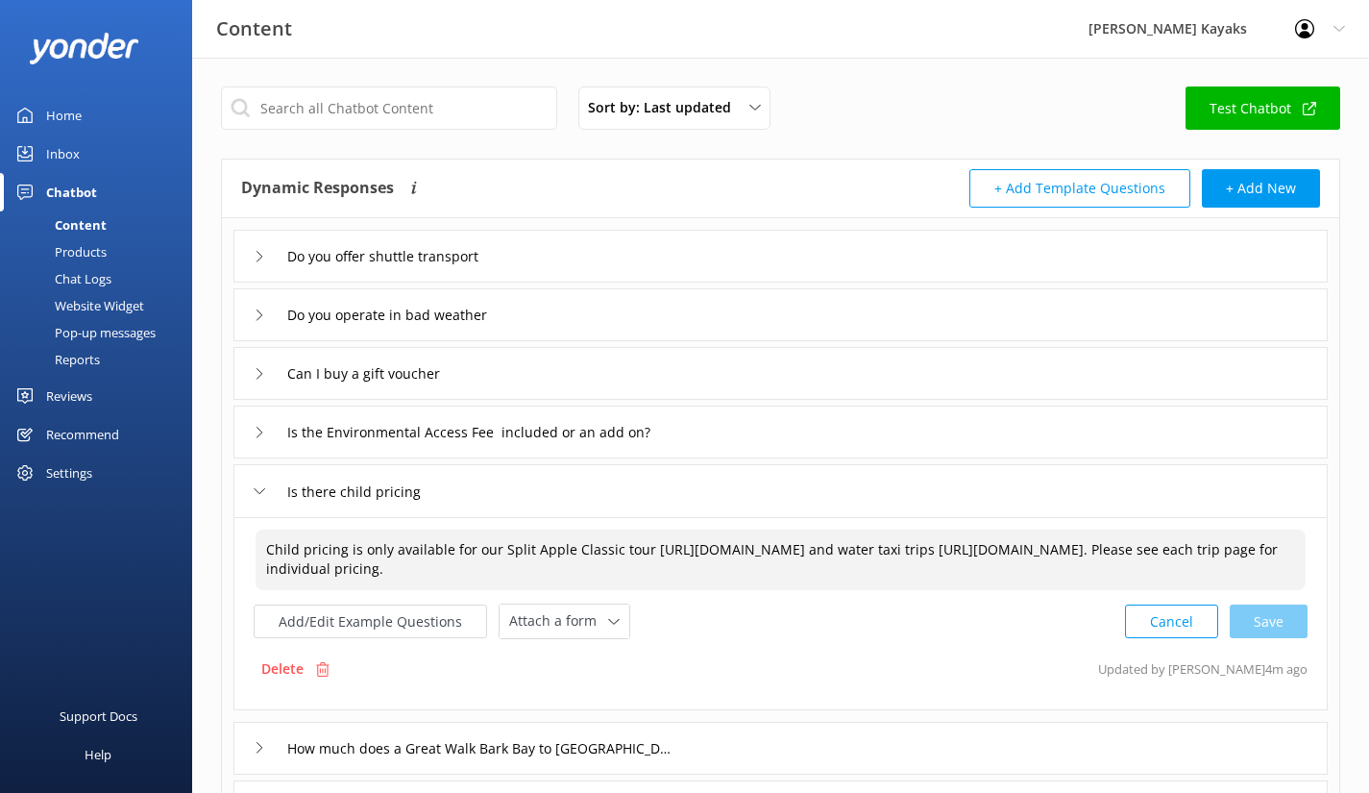
click at [915, 572] on textarea "Child pricing is only available for our Split Apple Classic tour [URL][DOMAIN_N…" at bounding box center [781, 559] width 1050 height 61
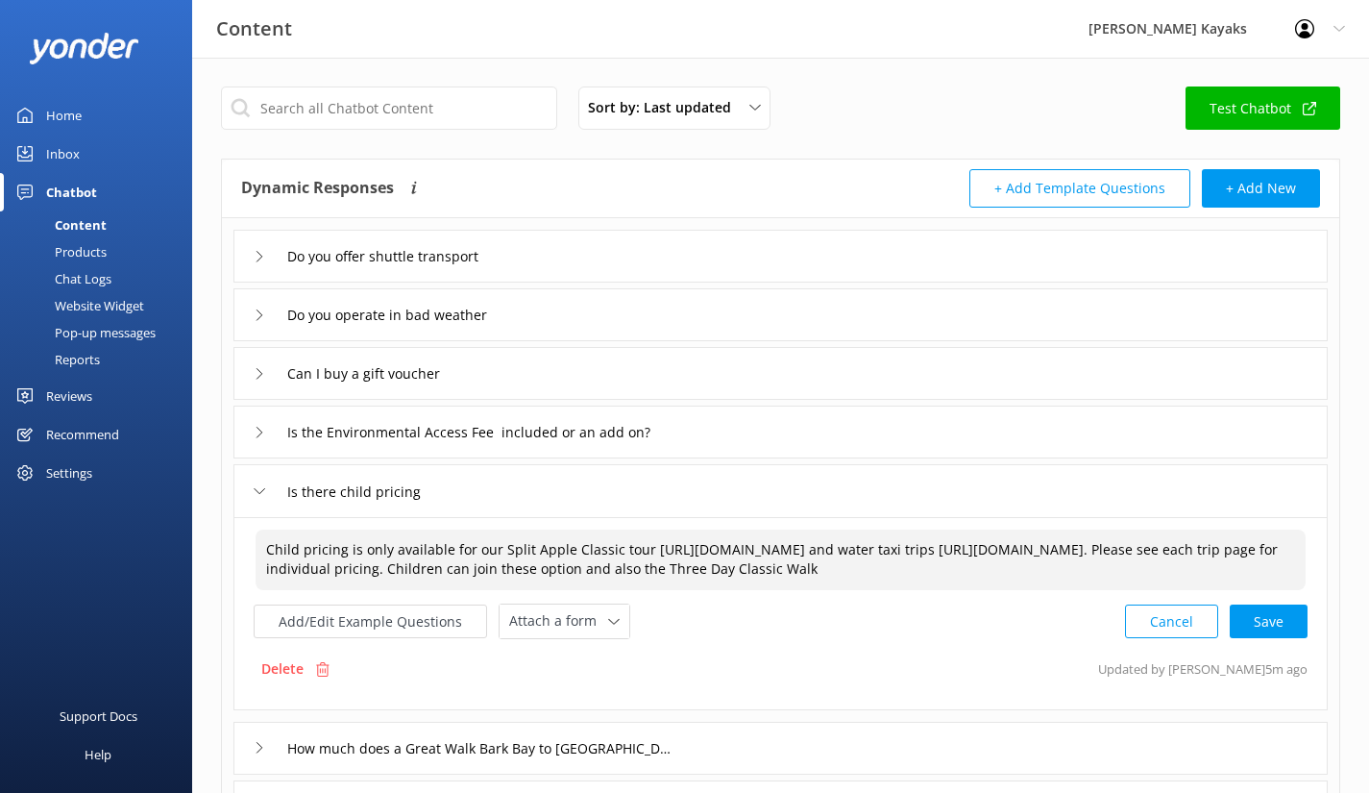
paste textarea "[URL][DOMAIN_NAME]"
click at [1253, 637] on div "Cancel Loading.." at bounding box center [1217, 620] width 182 height 36
type textarea "Child pricing is only available for our Split Apple Classic tour [URL][DOMAIN_N…"
click at [69, 110] on div "Home" at bounding box center [64, 115] width 36 height 38
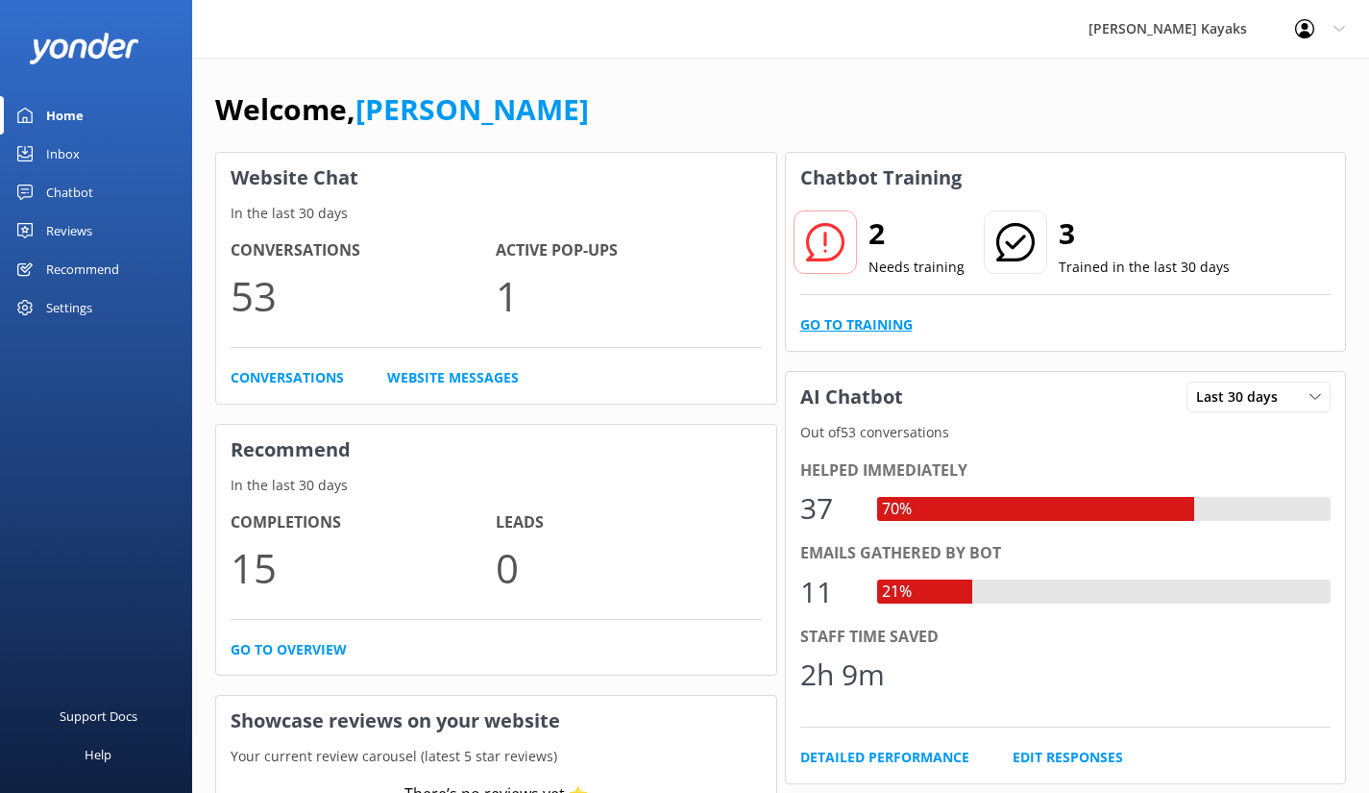
click at [872, 328] on link "Go to Training" at bounding box center [856, 324] width 112 height 21
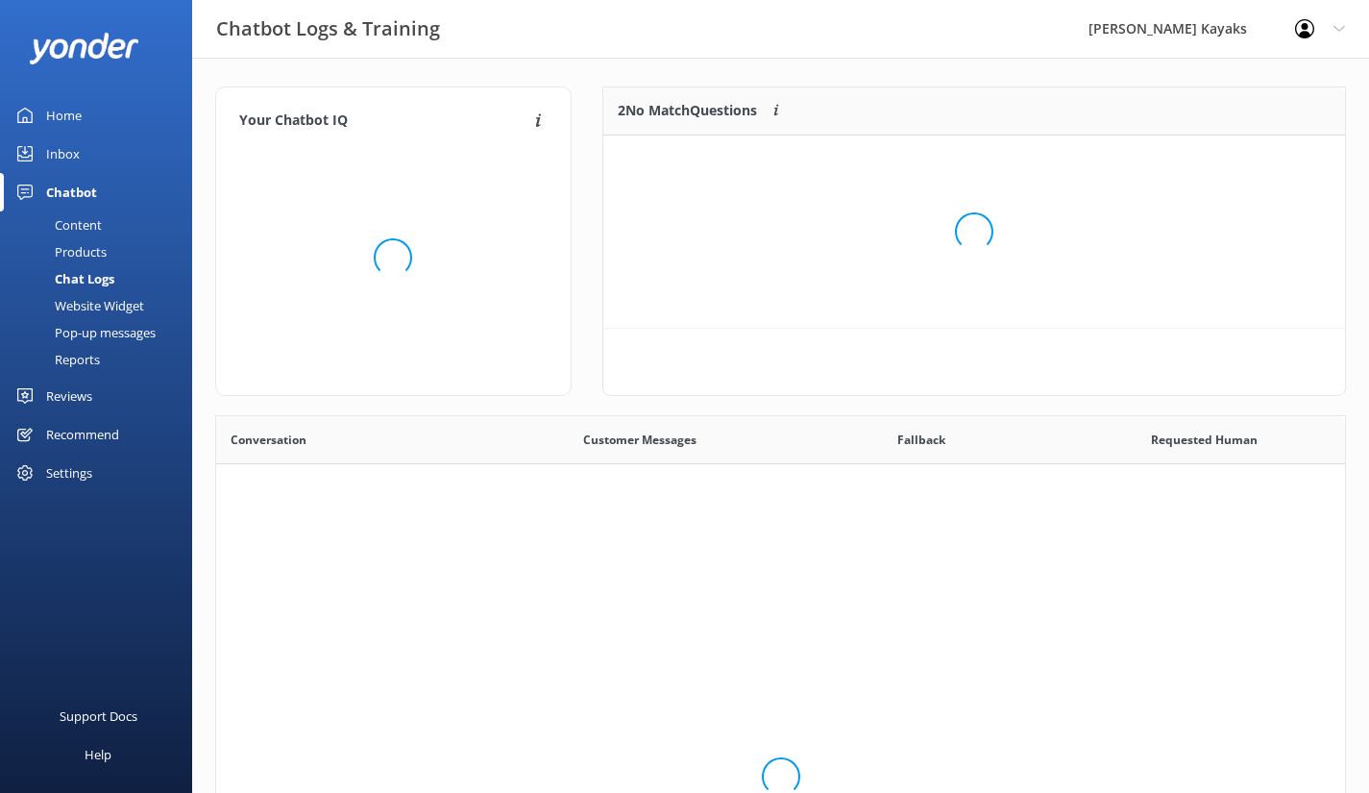
scroll to position [659, 1115]
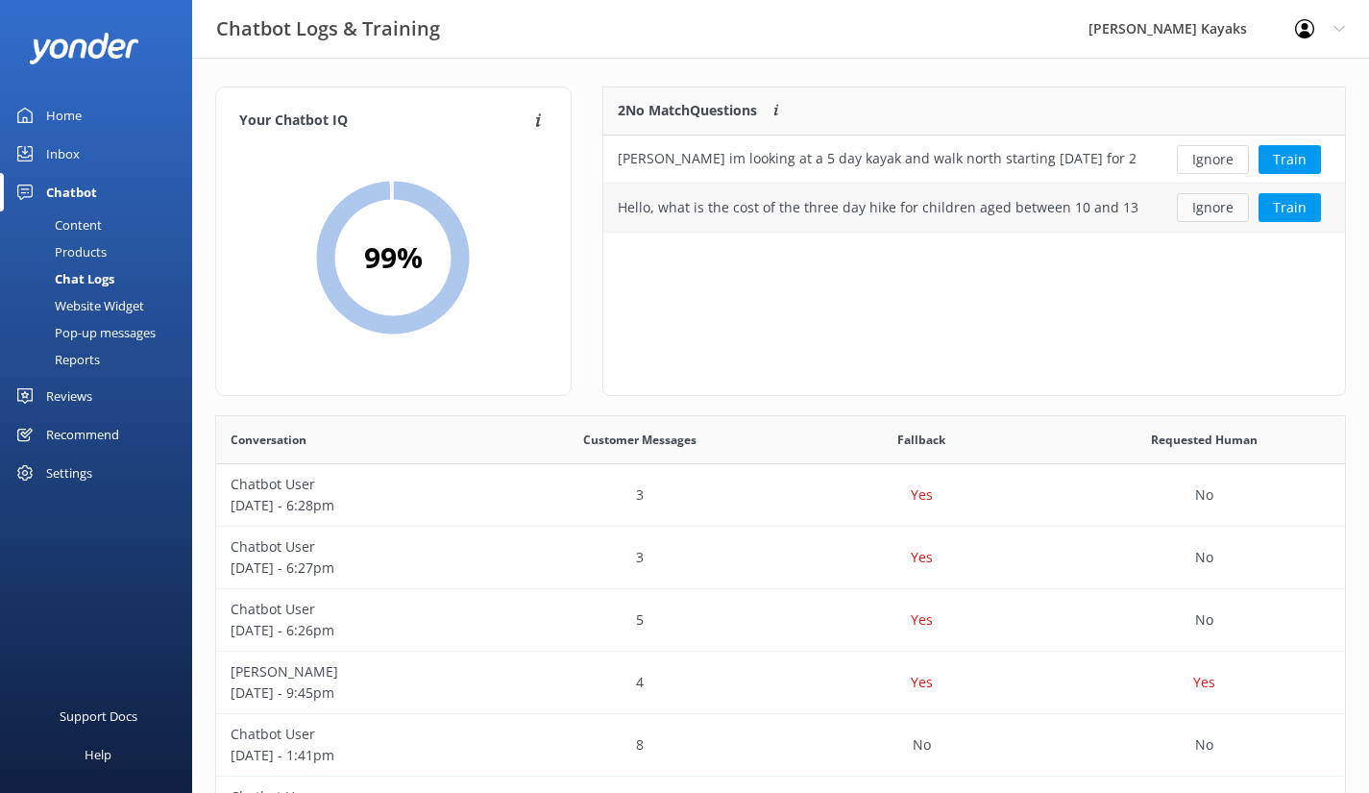
click at [1224, 209] on button "Ignore" at bounding box center [1213, 207] width 72 height 29
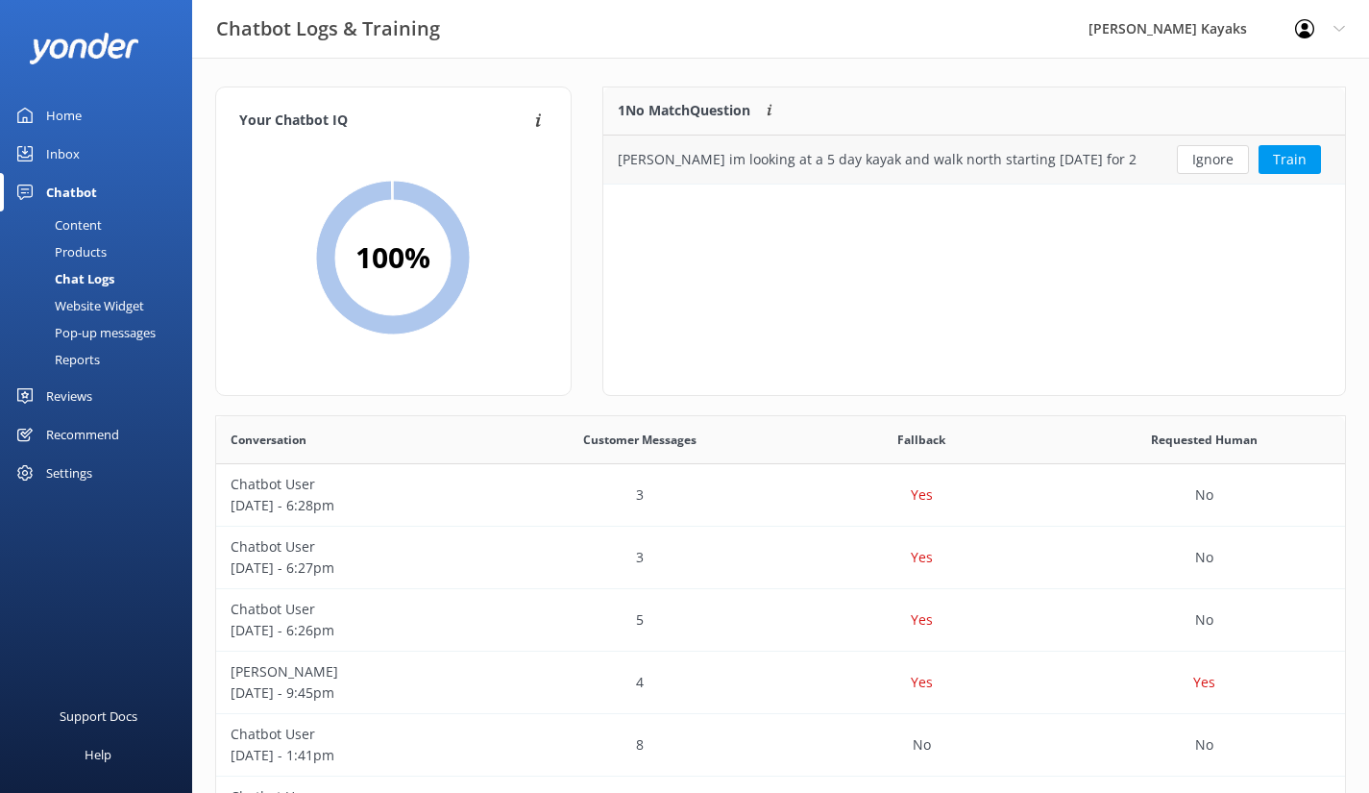
scroll to position [83, 727]
click at [824, 169] on div "[PERSON_NAME] im looking at a 5 day kayak and walk north starting [DATE] for 2 …" at bounding box center [878, 159] width 521 height 21
click at [824, 159] on div "[PERSON_NAME] im looking at a 5 day kayak and walk north starting [DATE] for 2 …" at bounding box center [878, 159] width 521 height 21
click at [1219, 158] on button "Ignore" at bounding box center [1213, 159] width 72 height 29
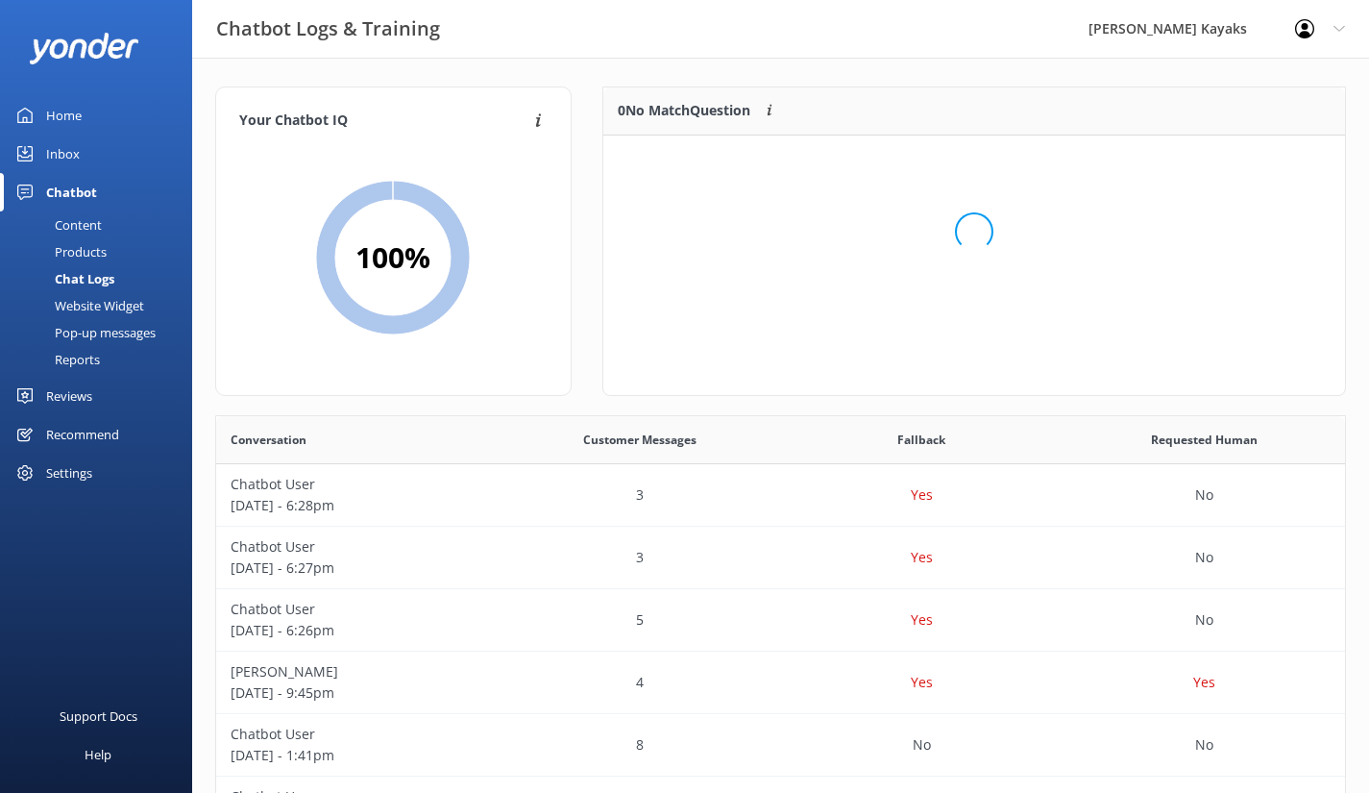
scroll to position [226, 727]
